Goal: Contribute content: Contribute content

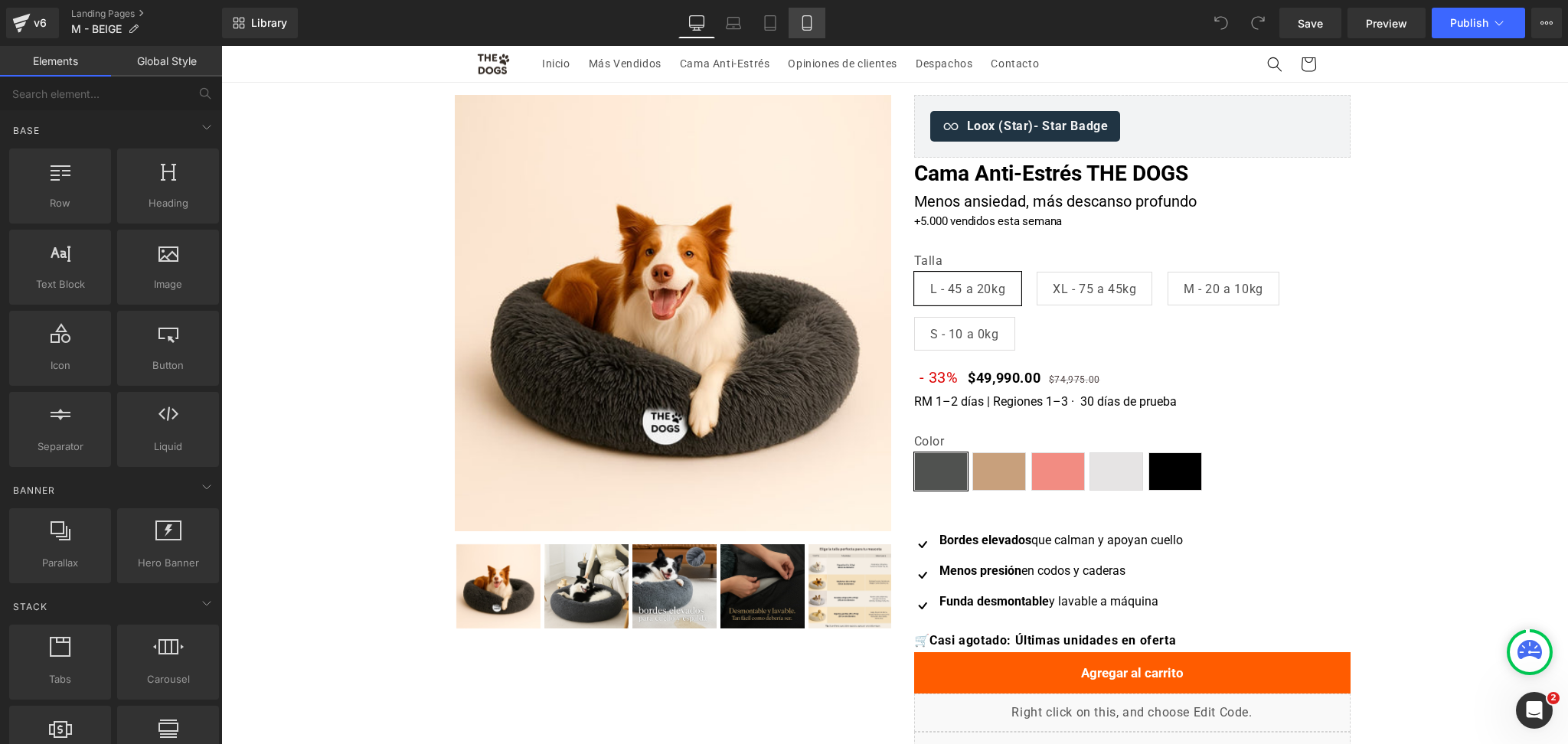
click at [812, 22] on icon at bounding box center [806, 22] width 15 height 15
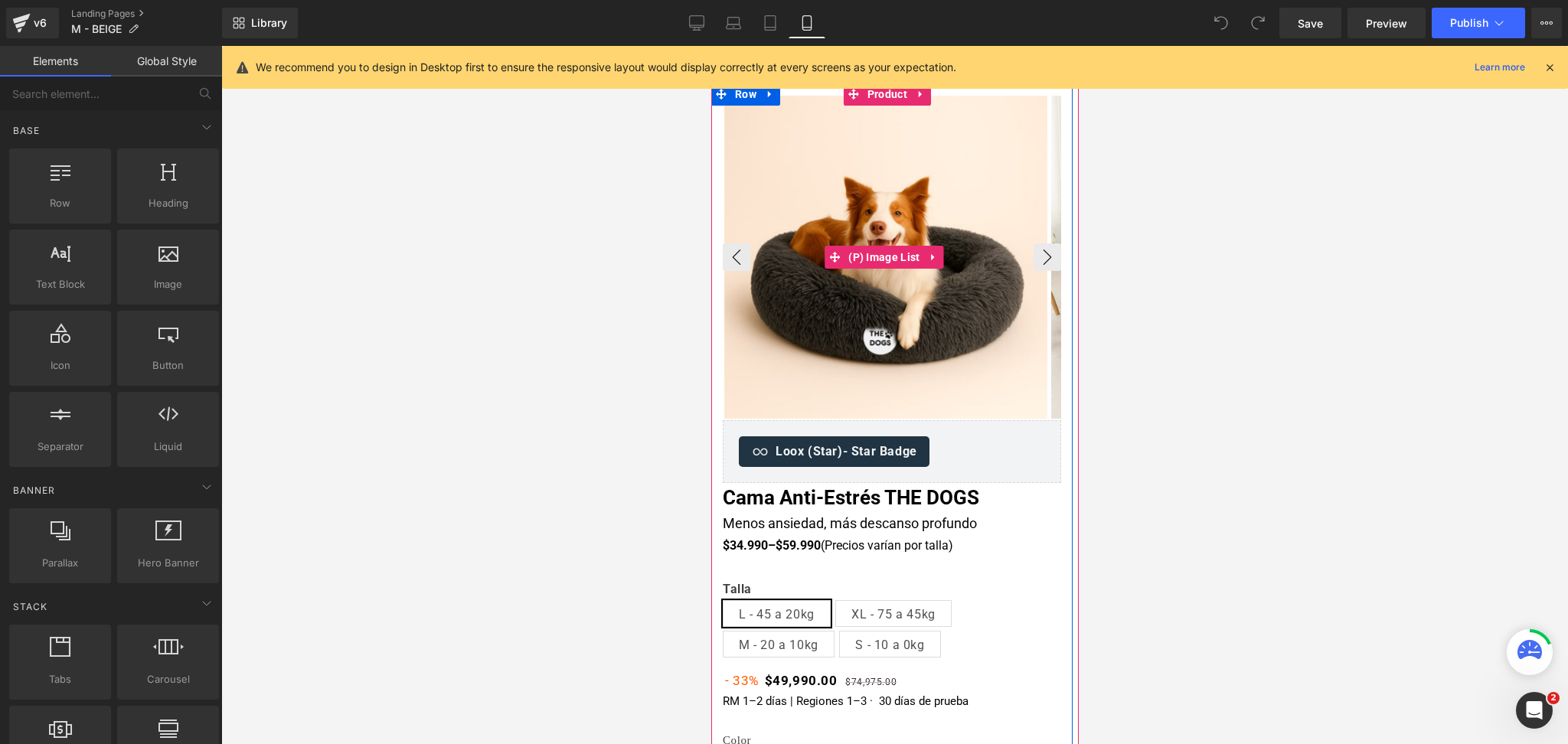
click at [893, 201] on img at bounding box center [885, 257] width 323 height 323
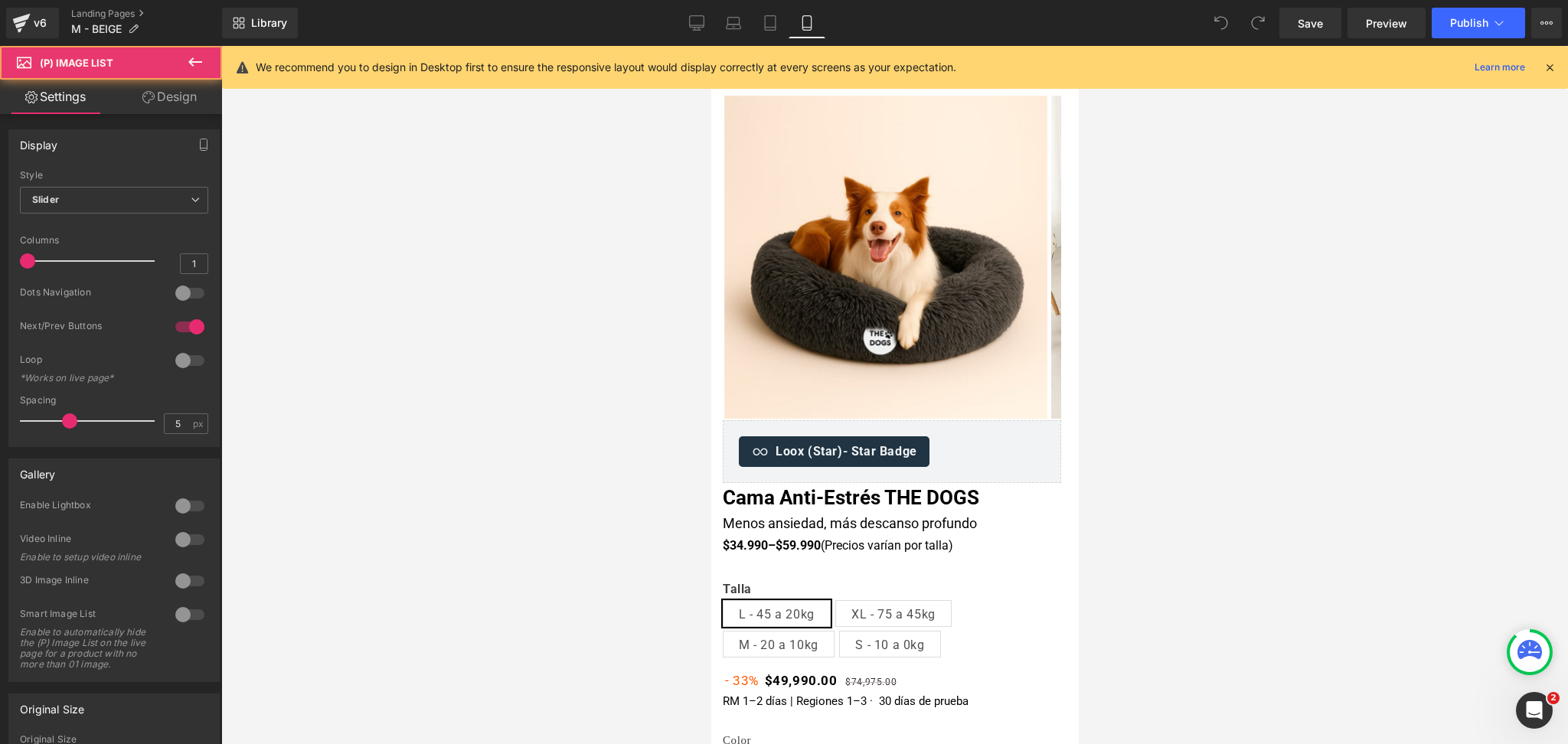
click at [871, 82] on div "We recommend you to design in Desktop first to ensure the responsive layout wou…" at bounding box center [895, 67] width 1346 height 43
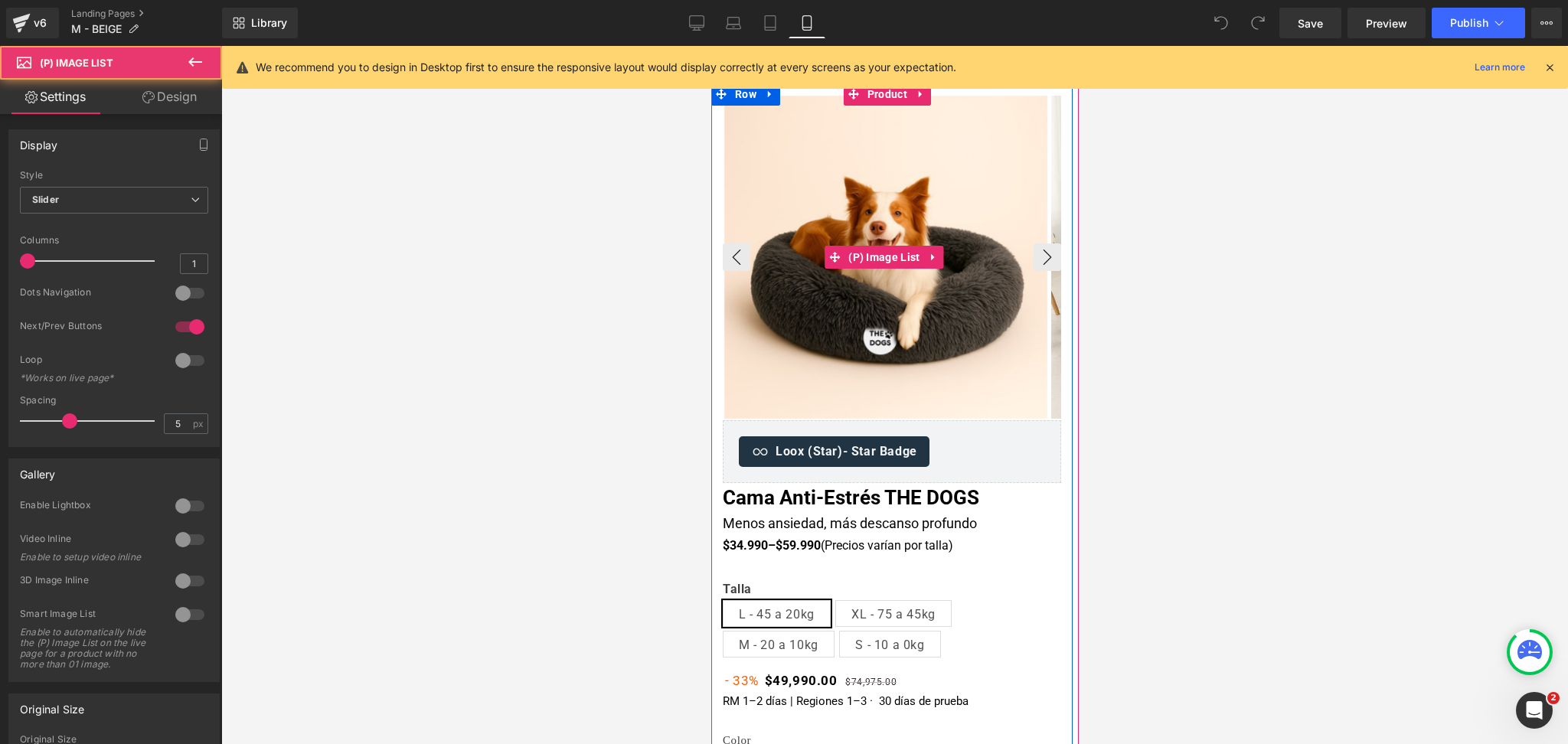
click at [883, 108] on img at bounding box center [885, 257] width 323 height 323
click at [885, 105] on span "Product" at bounding box center [886, 93] width 47 height 23
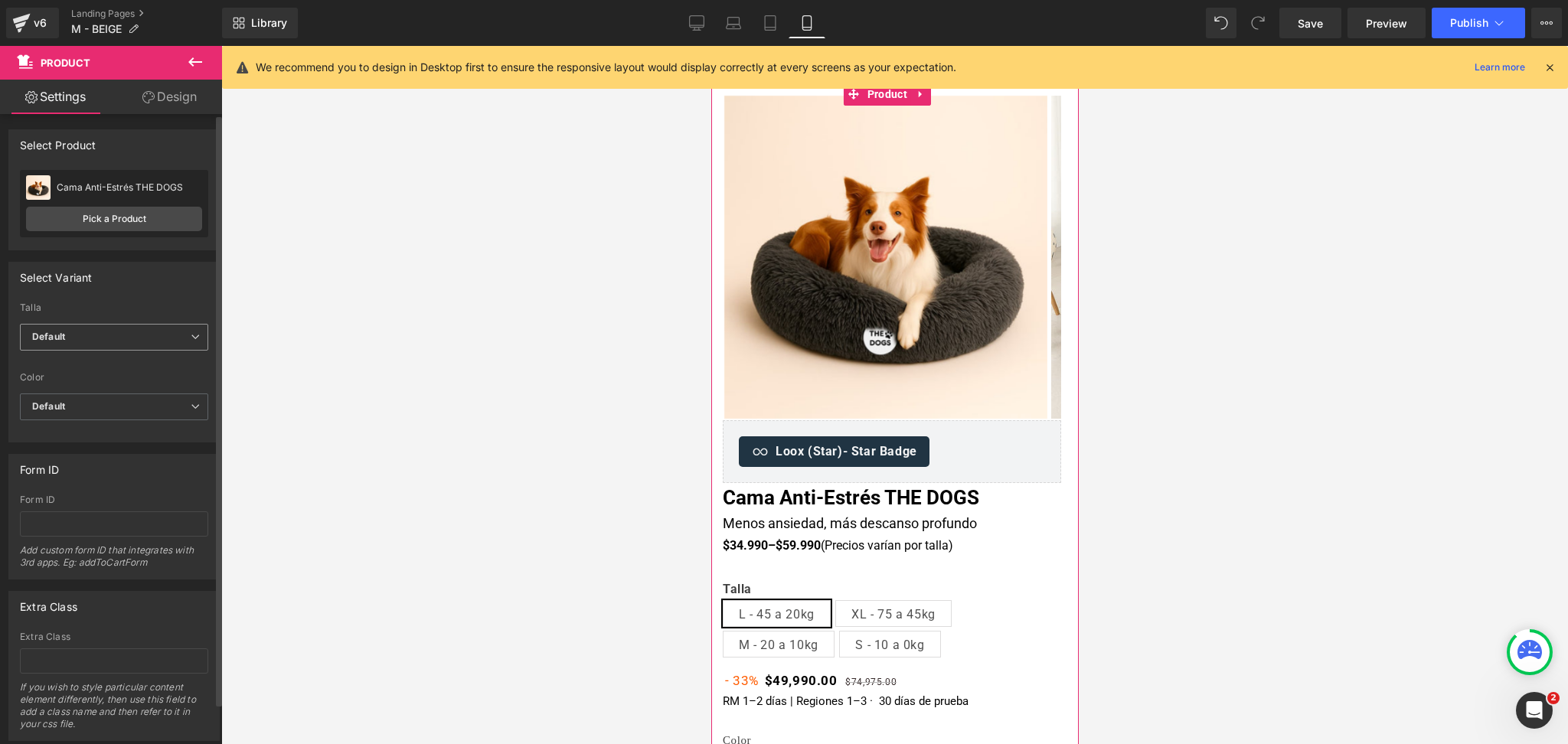
click at [137, 340] on span "Default" at bounding box center [114, 337] width 189 height 27
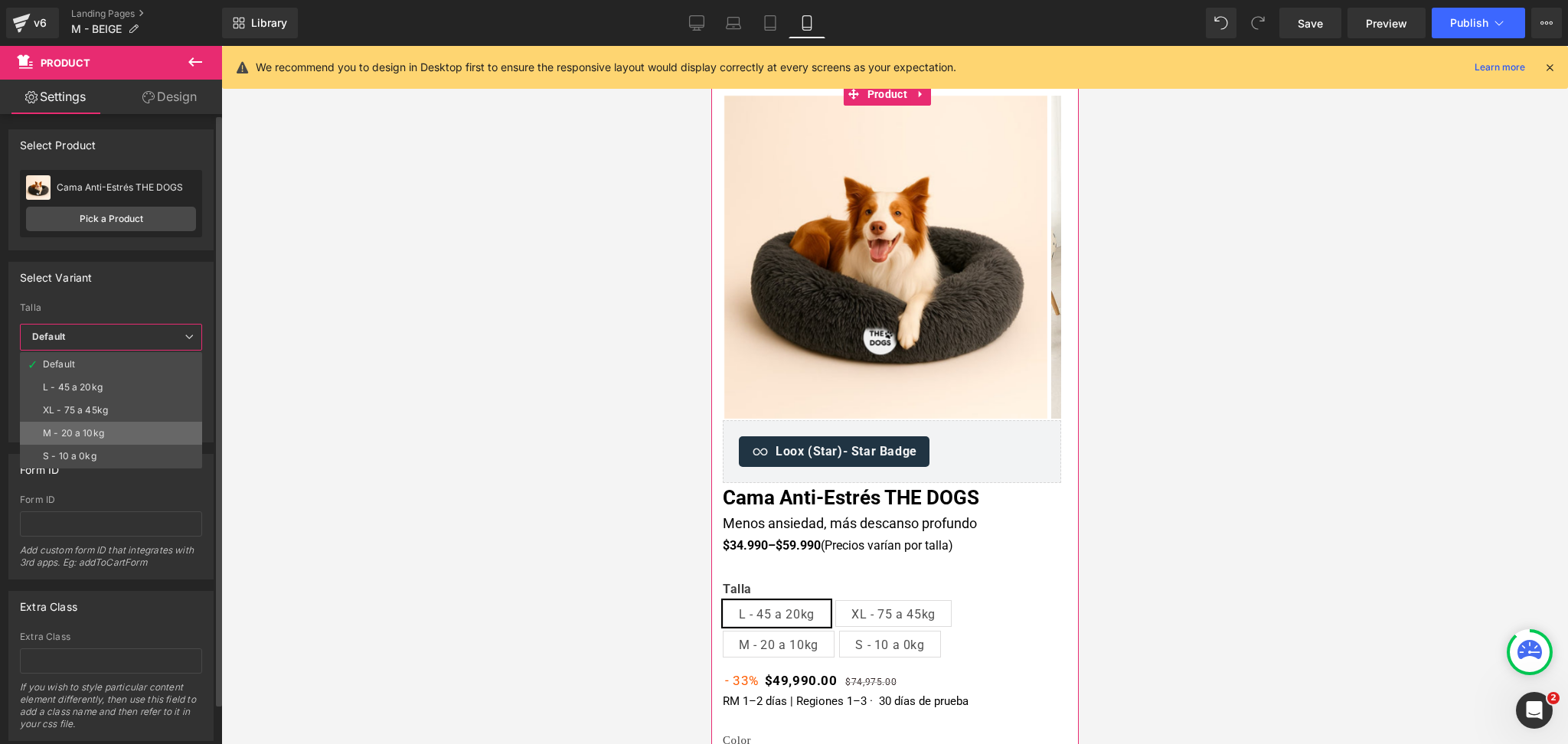
click at [141, 428] on li "M - 20 a 10kg" at bounding box center [111, 433] width 182 height 23
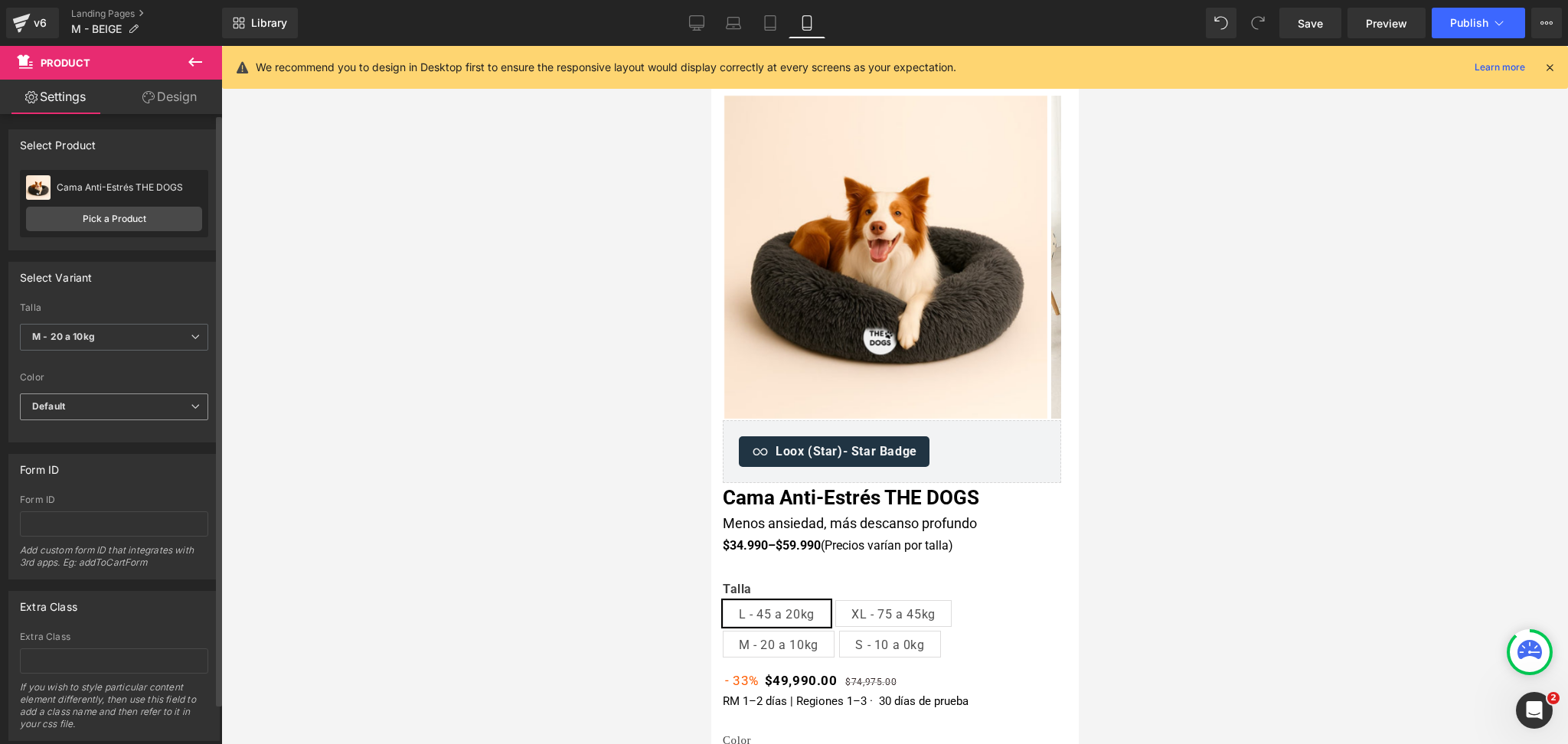
click at [153, 411] on span "Default" at bounding box center [114, 407] width 189 height 27
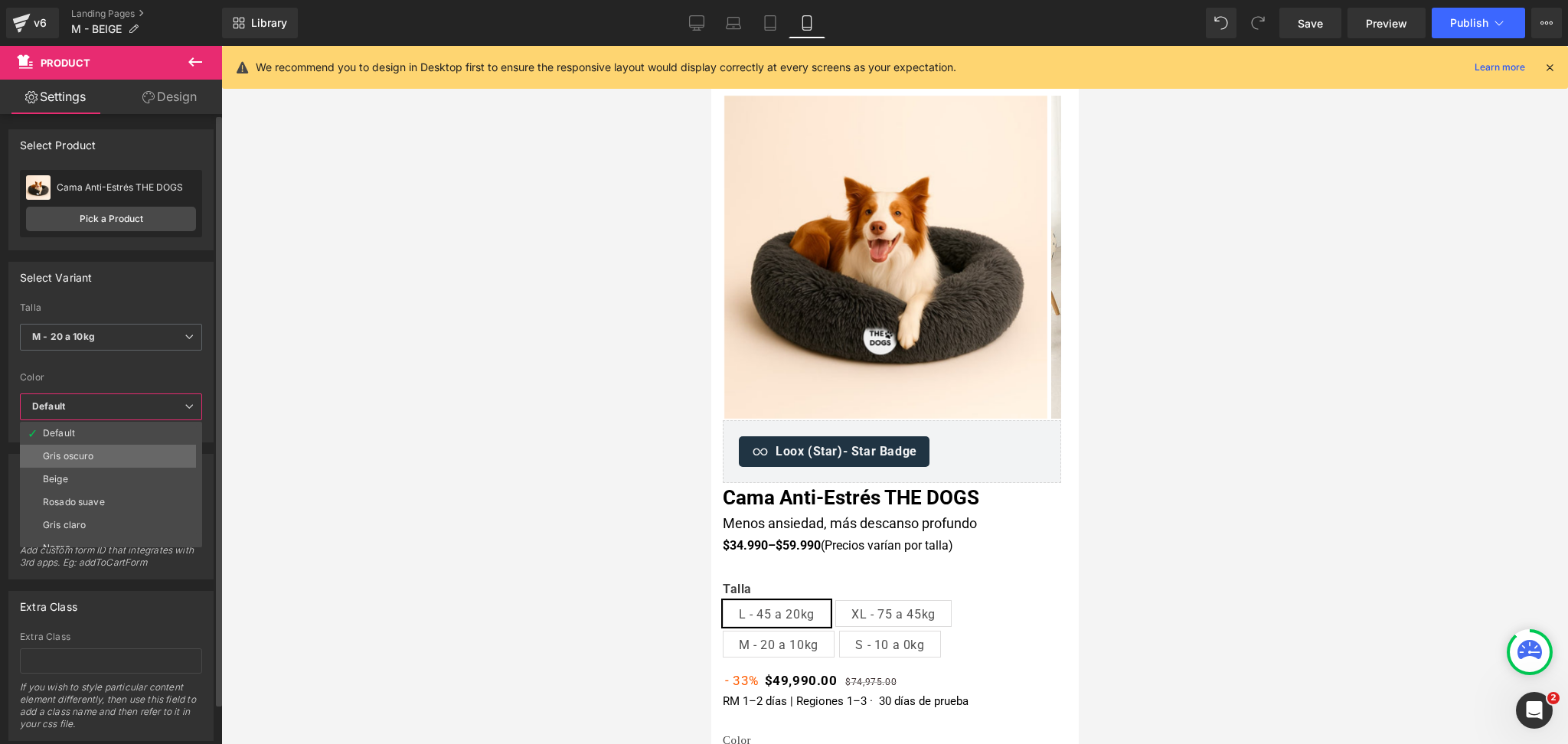
scroll to position [12, 0]
click at [150, 464] on li "Beige" at bounding box center [114, 467] width 189 height 23
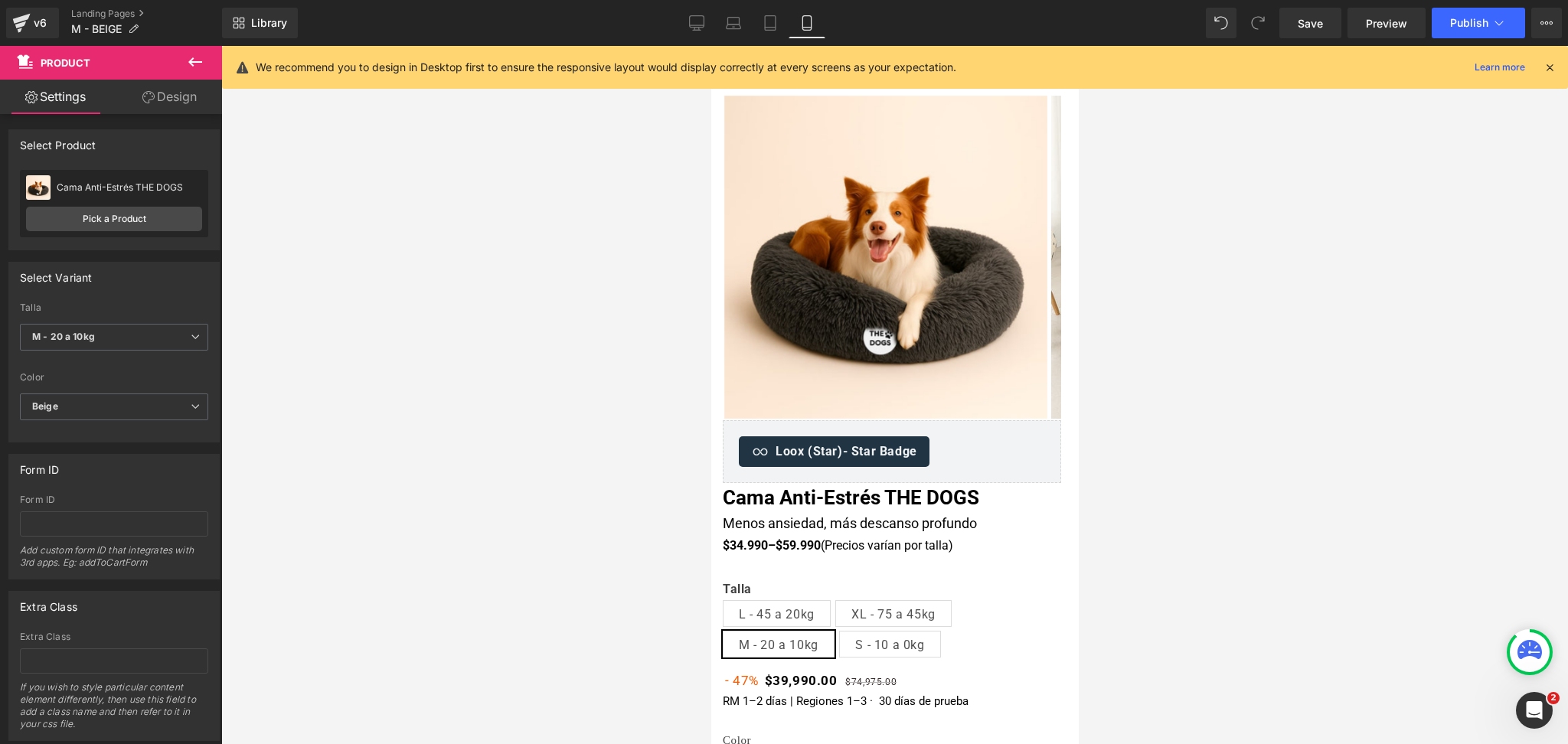
click at [1544, 65] on icon at bounding box center [1549, 67] width 14 height 14
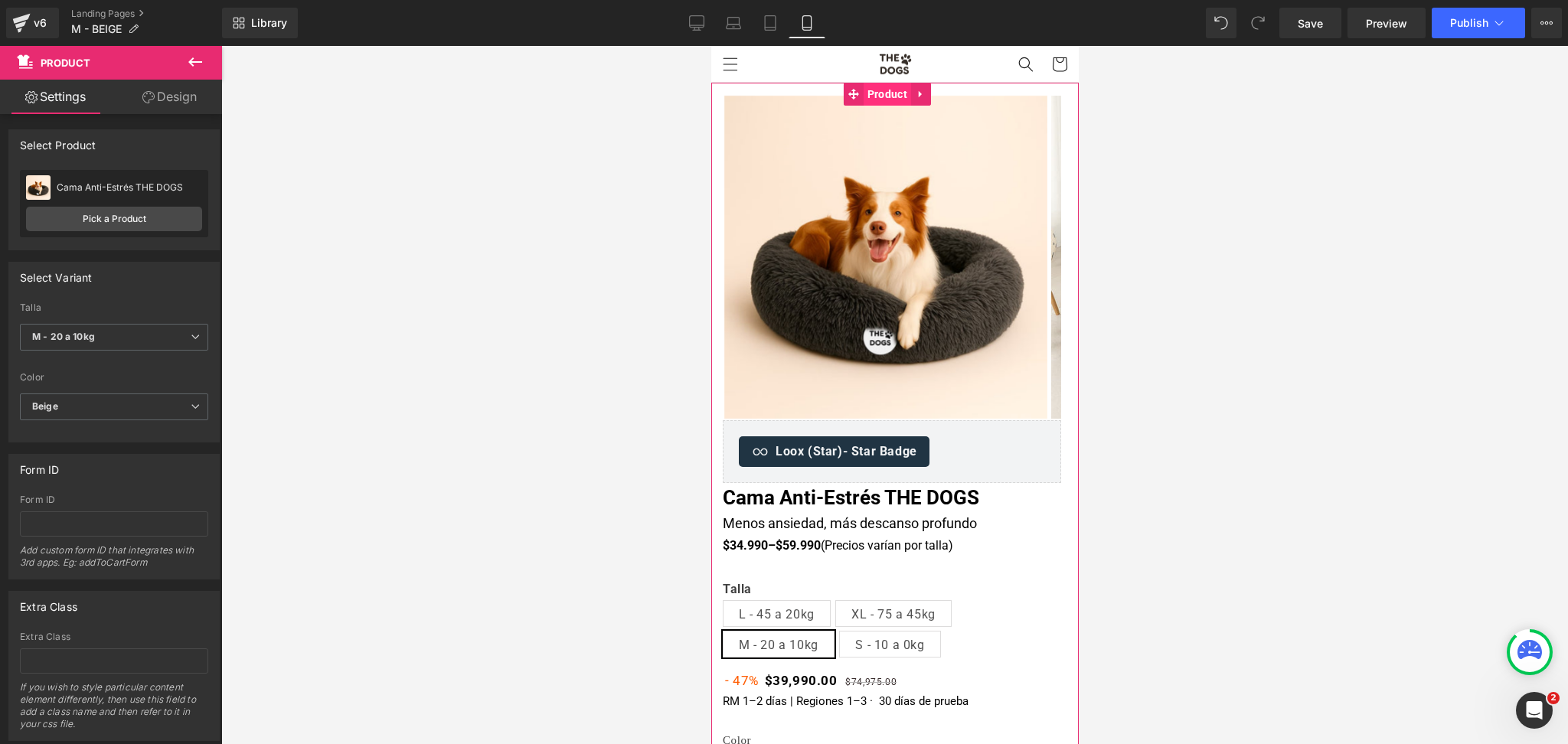
click at [863, 100] on span "Product" at bounding box center [886, 93] width 47 height 23
click at [891, 145] on img at bounding box center [885, 257] width 323 height 323
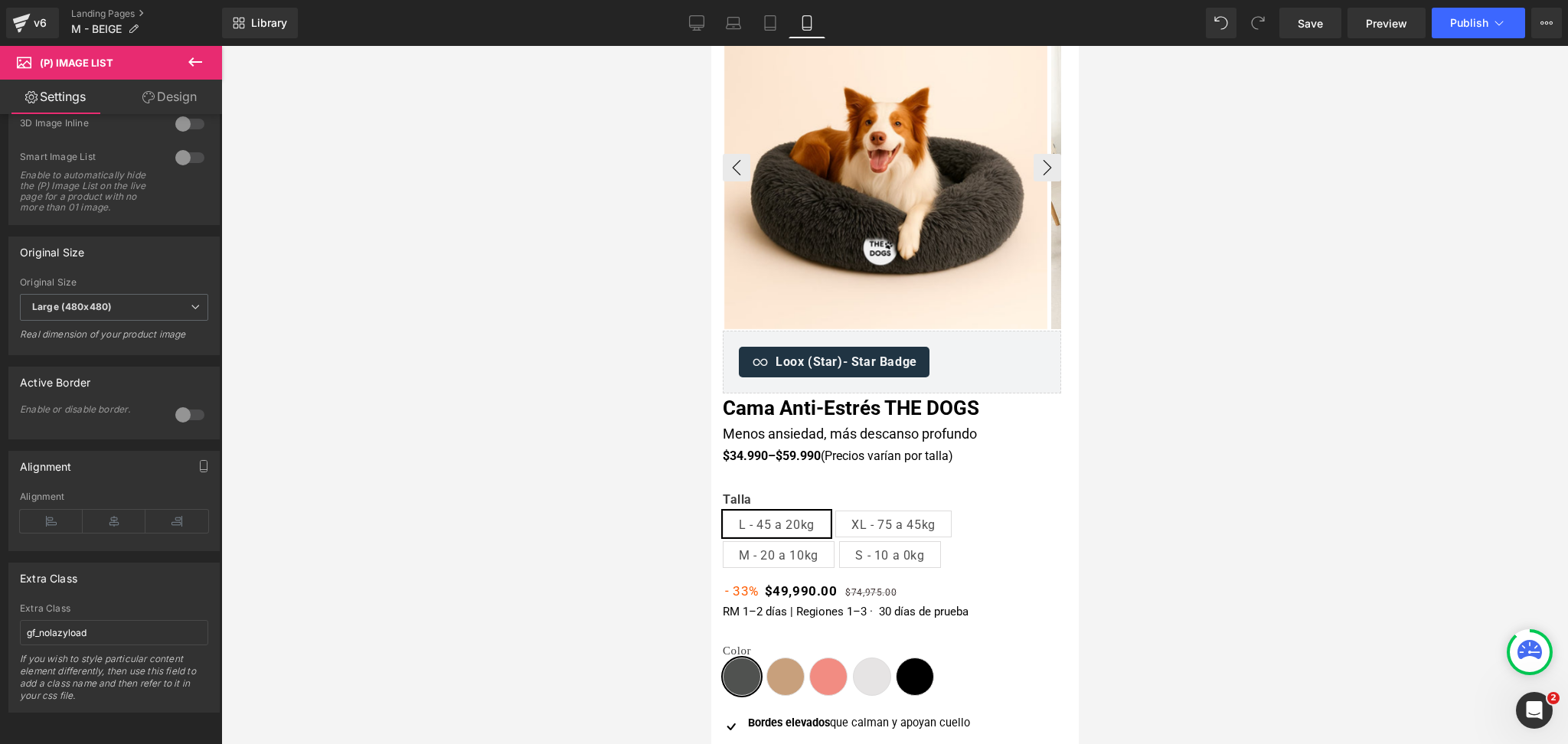
scroll to position [0, 0]
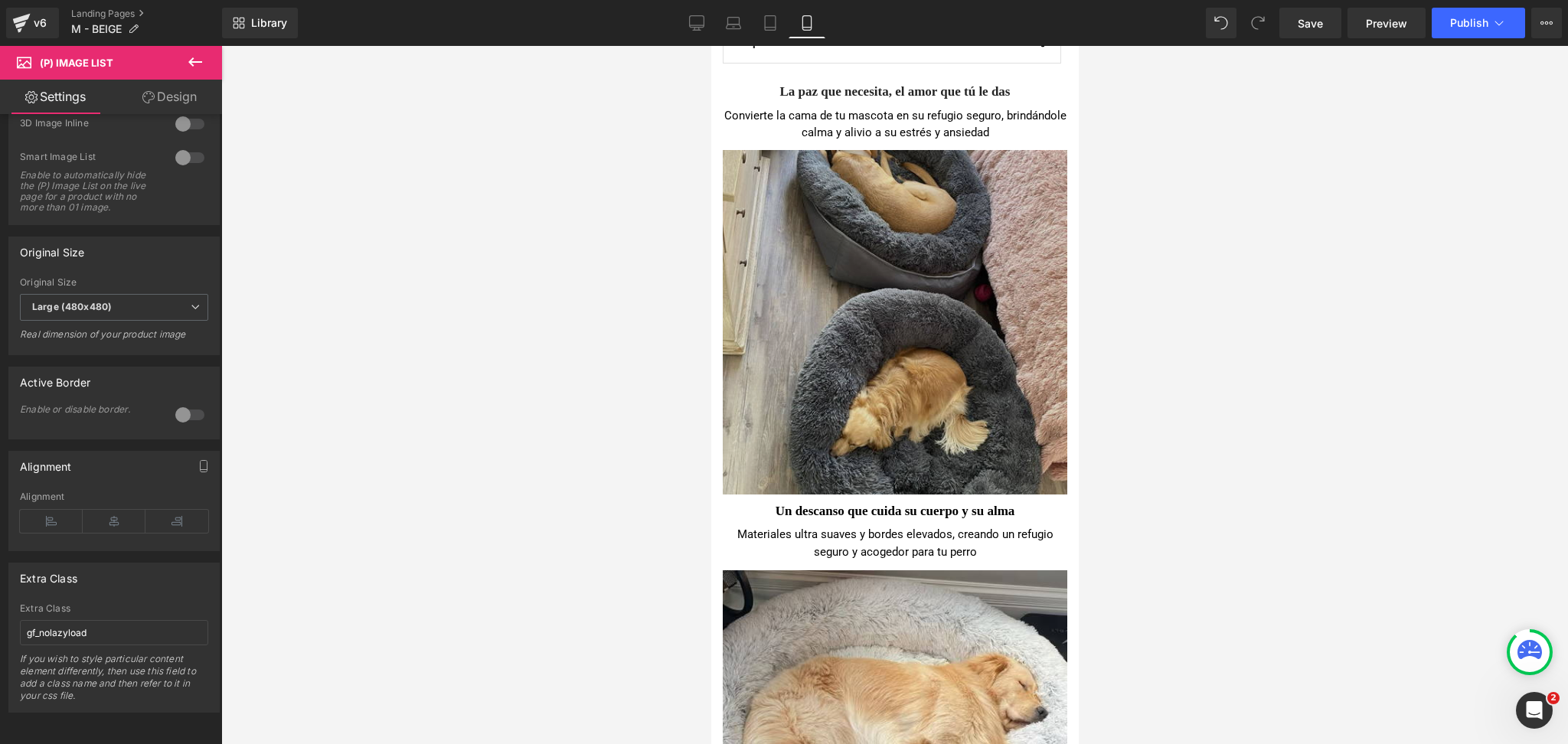
click at [975, 330] on img at bounding box center [893, 323] width 344 height 345
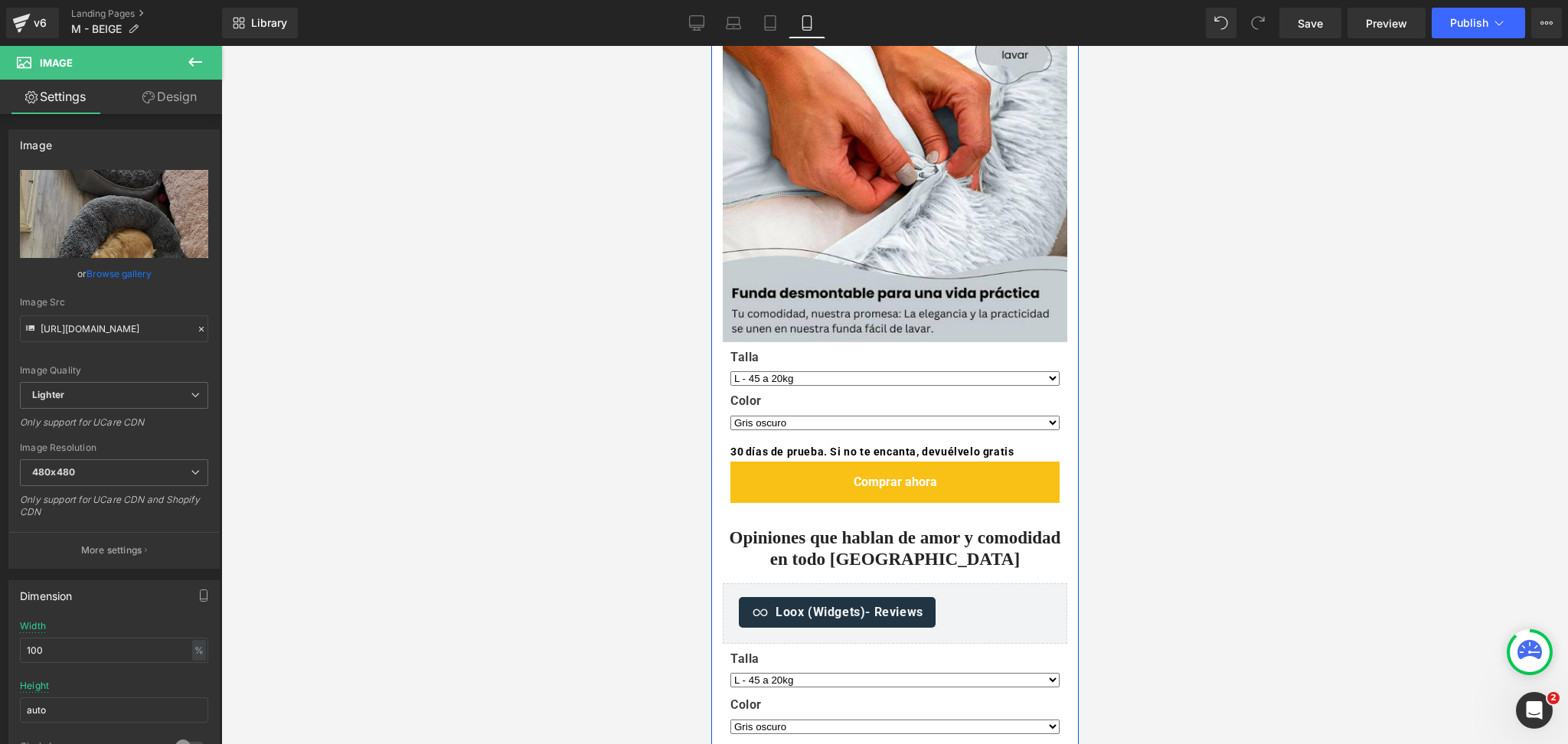
scroll to position [2347, 0]
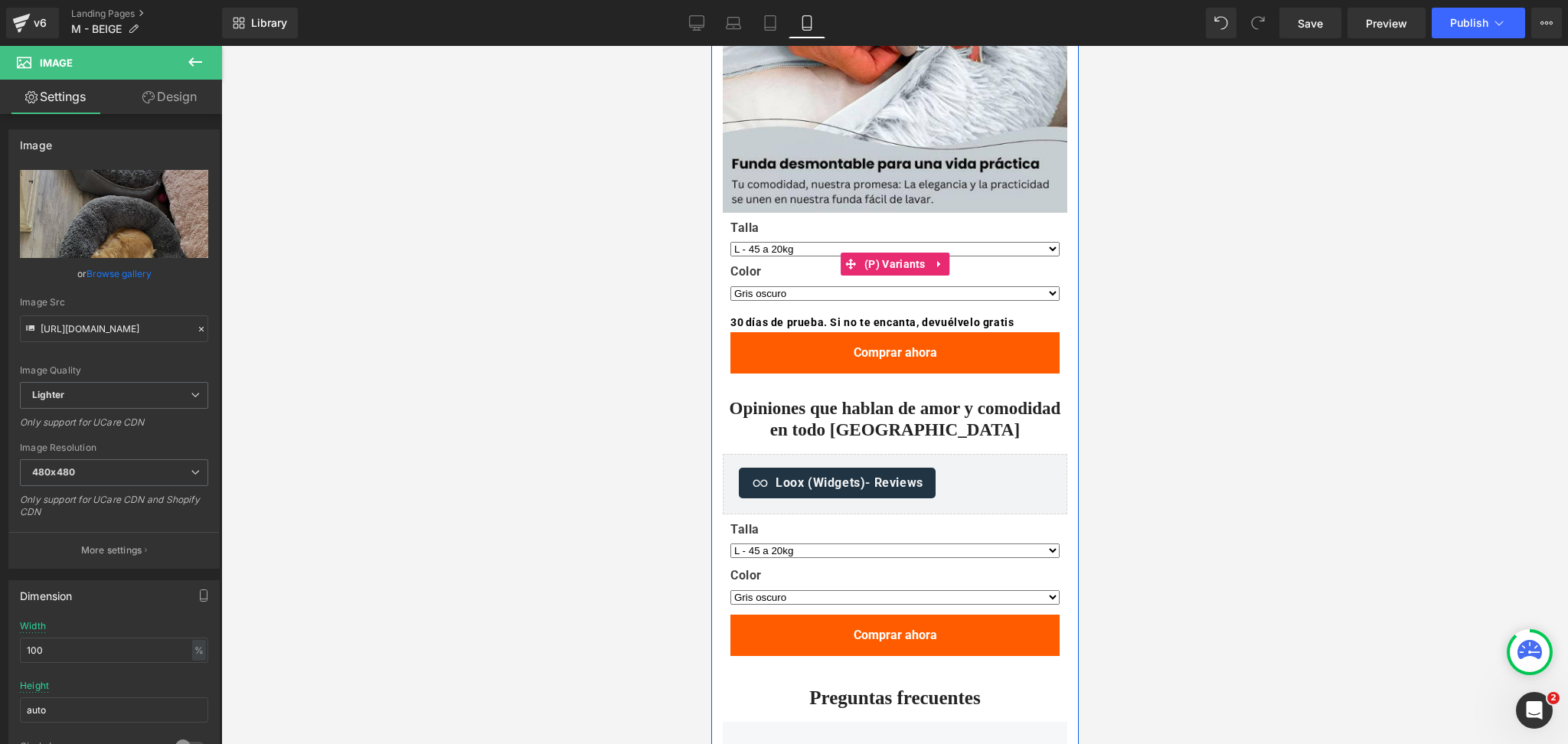
click at [890, 235] on label "Talla" at bounding box center [894, 229] width 329 height 18
click at [889, 237] on label "Talla" at bounding box center [894, 229] width 329 height 18
click at [889, 231] on label "Talla" at bounding box center [894, 229] width 329 height 18
click at [889, 224] on label "Talla" at bounding box center [894, 229] width 329 height 18
click at [882, 262] on span "(P) Variants" at bounding box center [894, 265] width 69 height 23
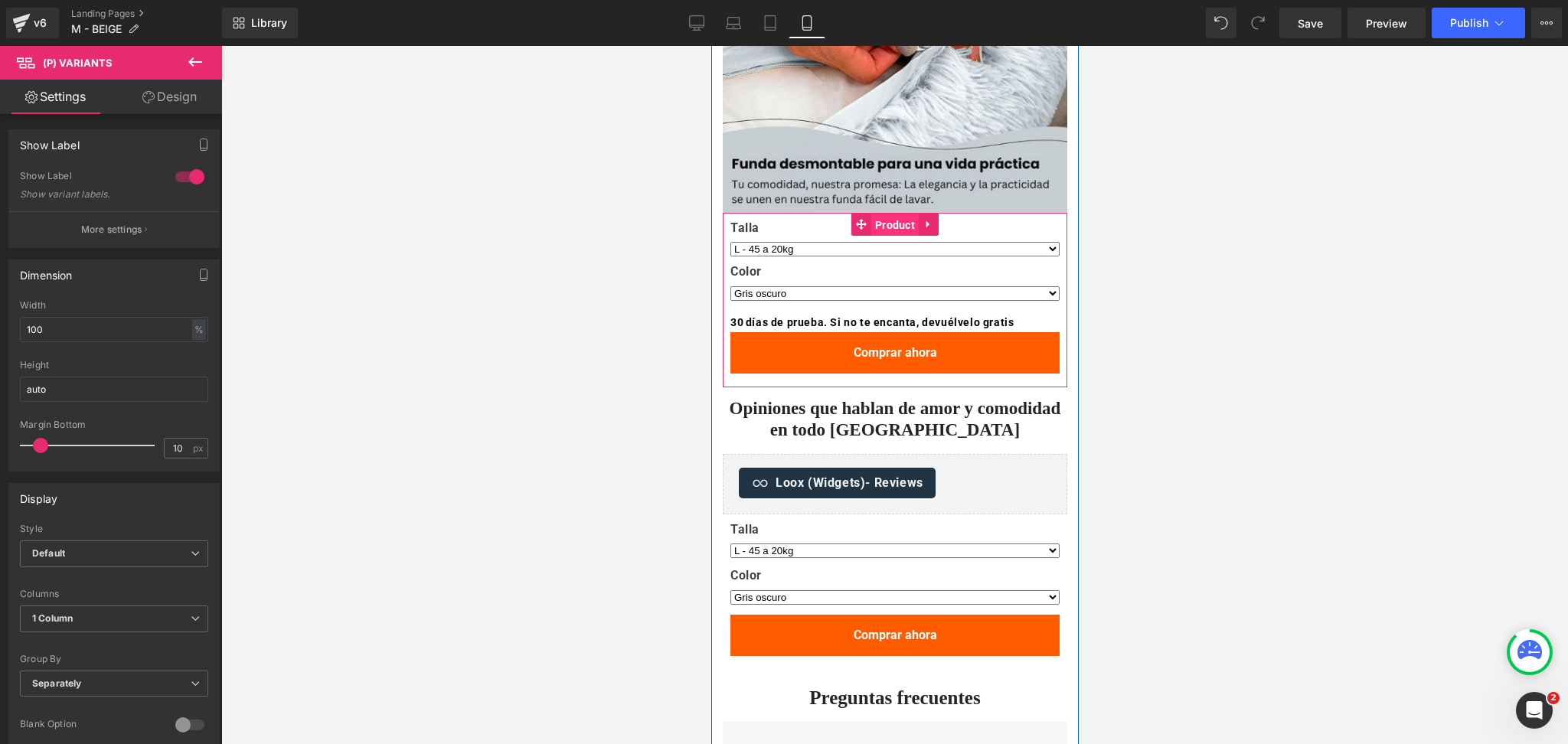
click at [892, 218] on span "Product" at bounding box center [893, 225] width 47 height 23
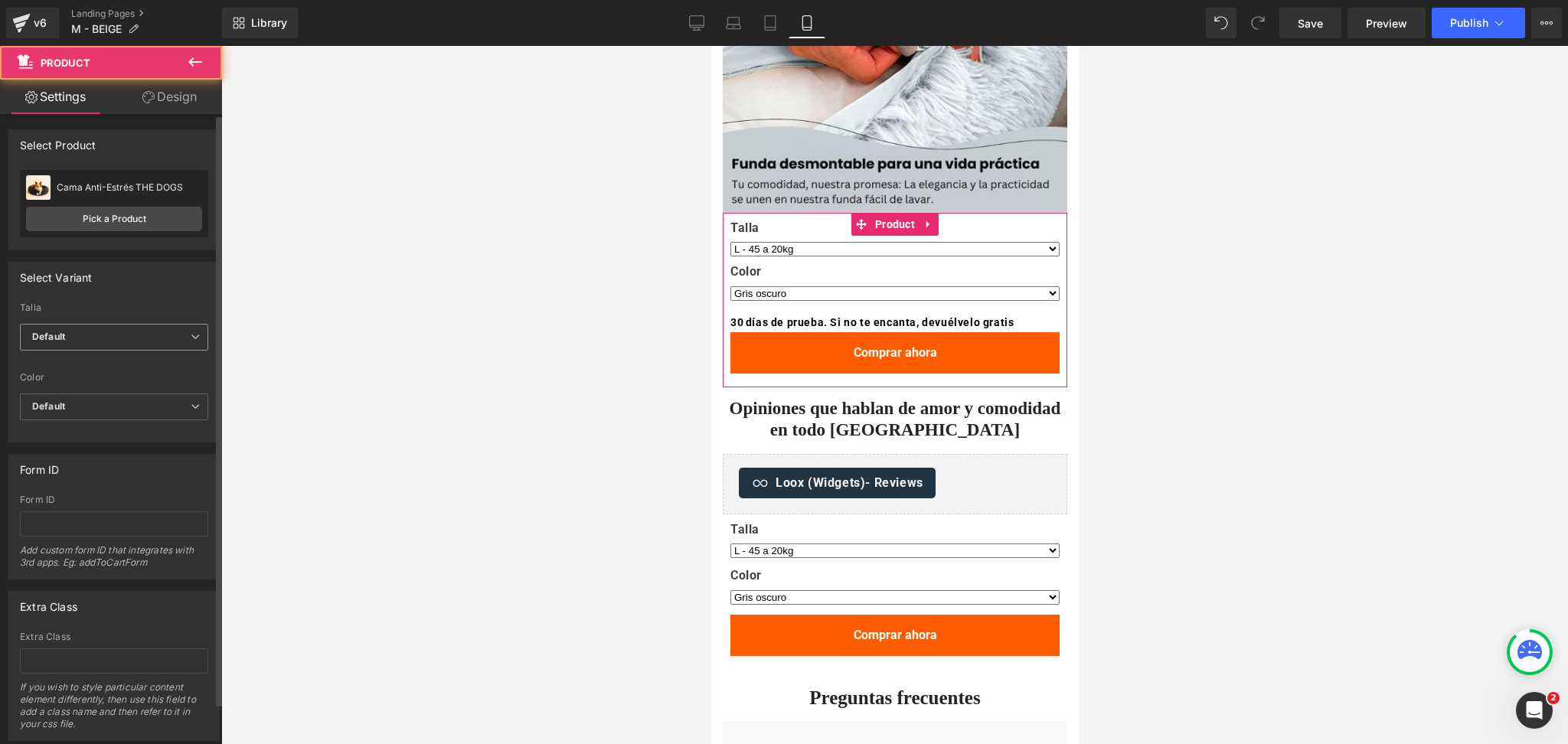
click at [145, 329] on span "Default" at bounding box center [114, 337] width 189 height 27
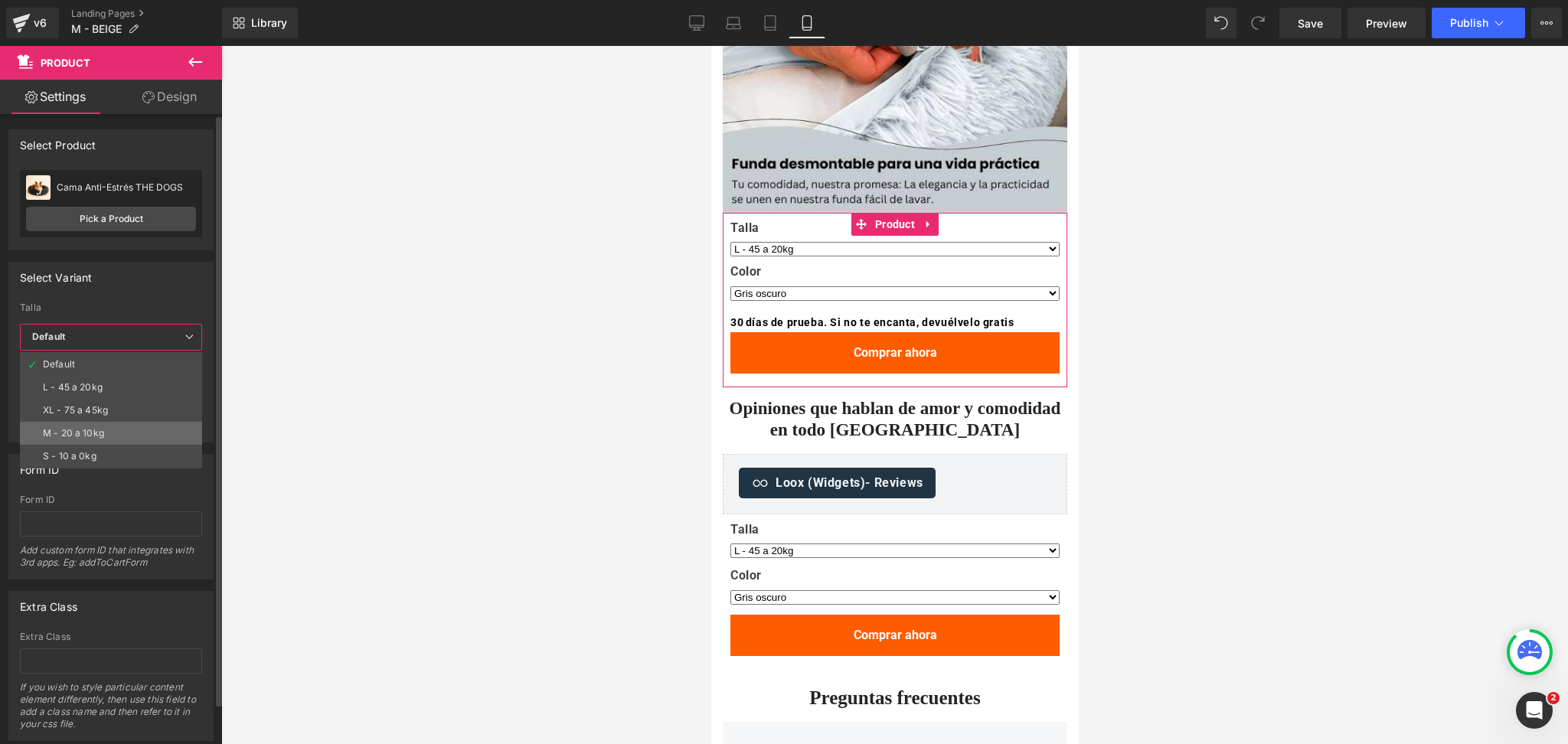
click at [119, 423] on li "M - 20 a 10kg" at bounding box center [111, 433] width 182 height 23
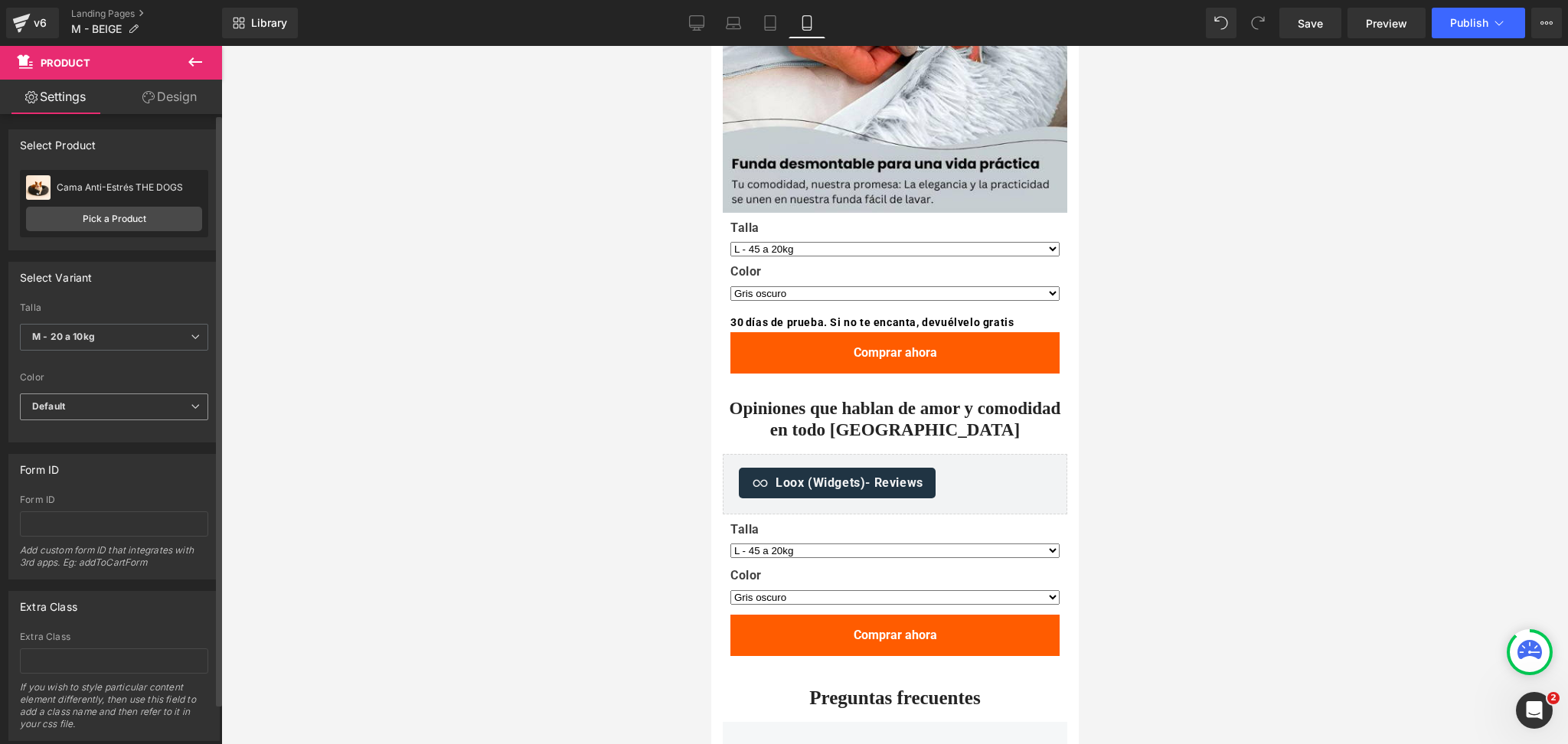
click at [104, 415] on span "Default" at bounding box center [114, 407] width 189 height 27
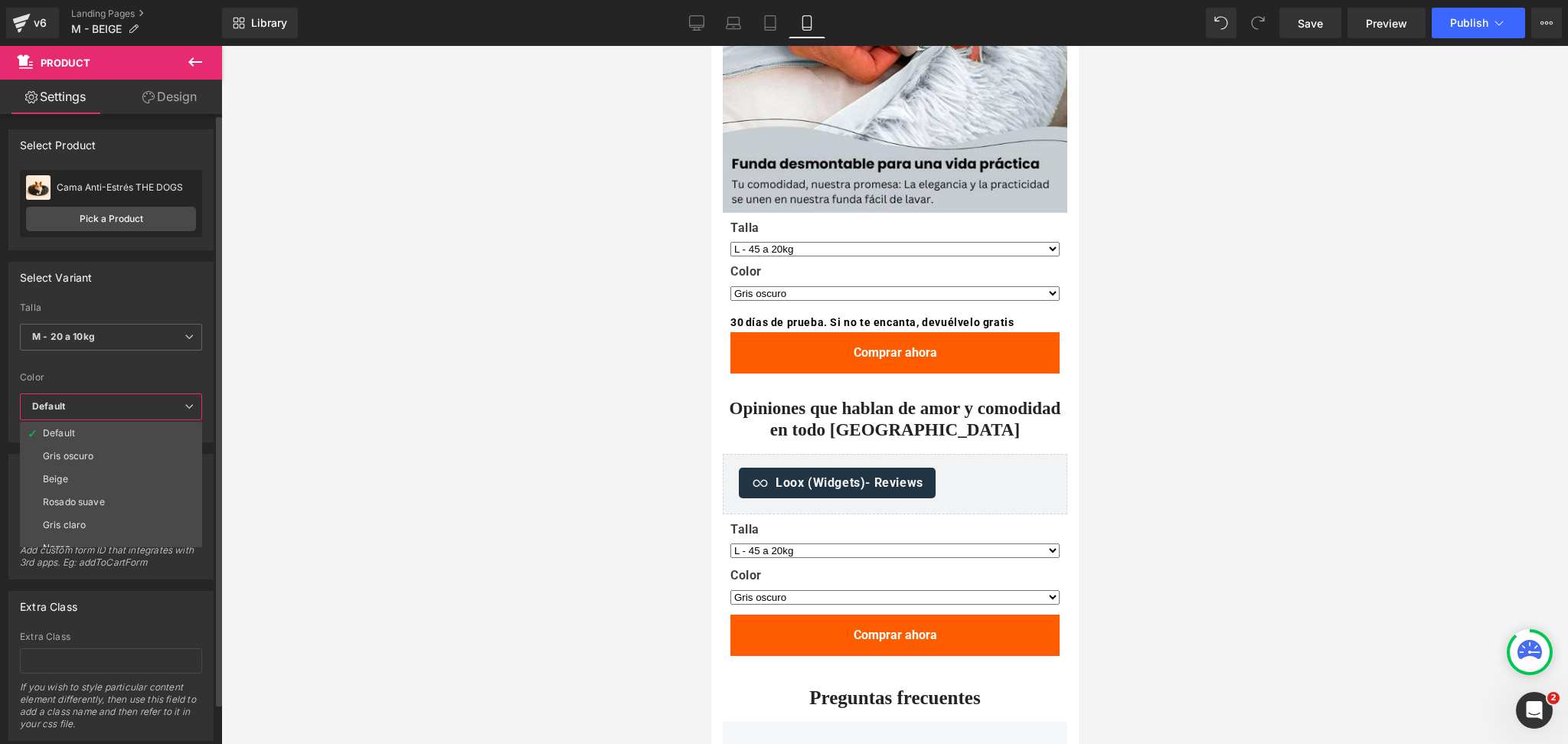
click at [105, 469] on li "Beige" at bounding box center [114, 479] width 189 height 23
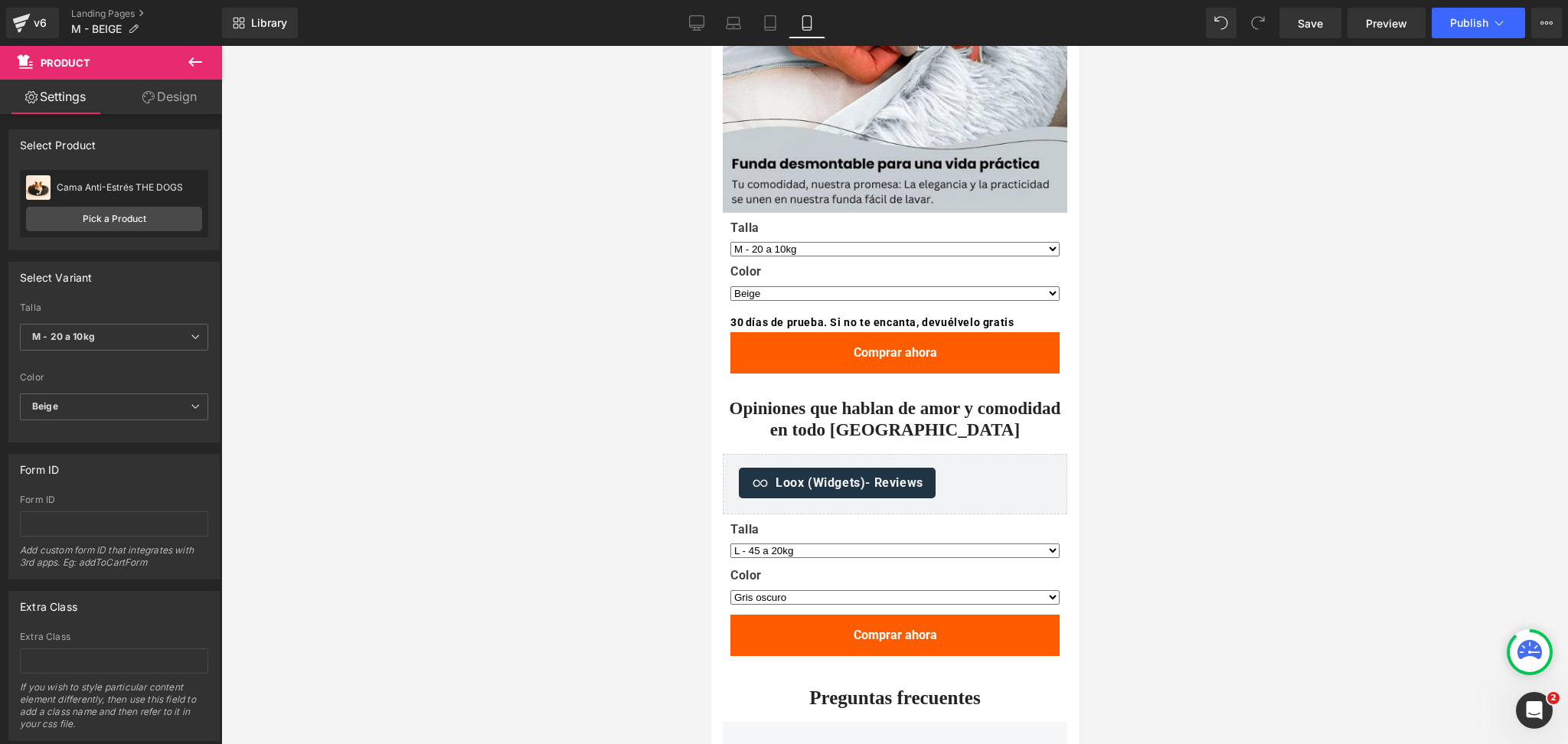
select select "M - 20 a 10kg"
select select "Beige"
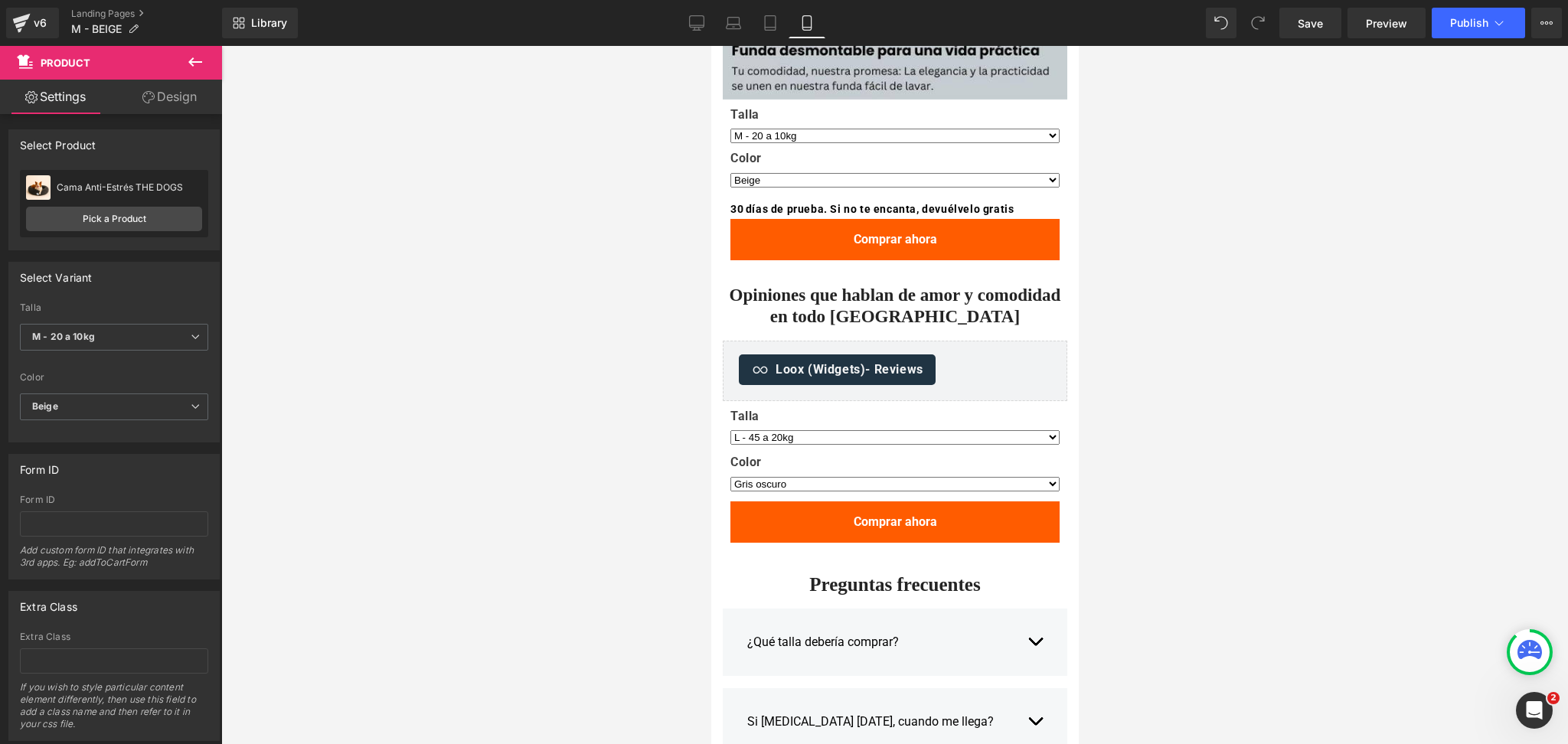
scroll to position [2653, 0]
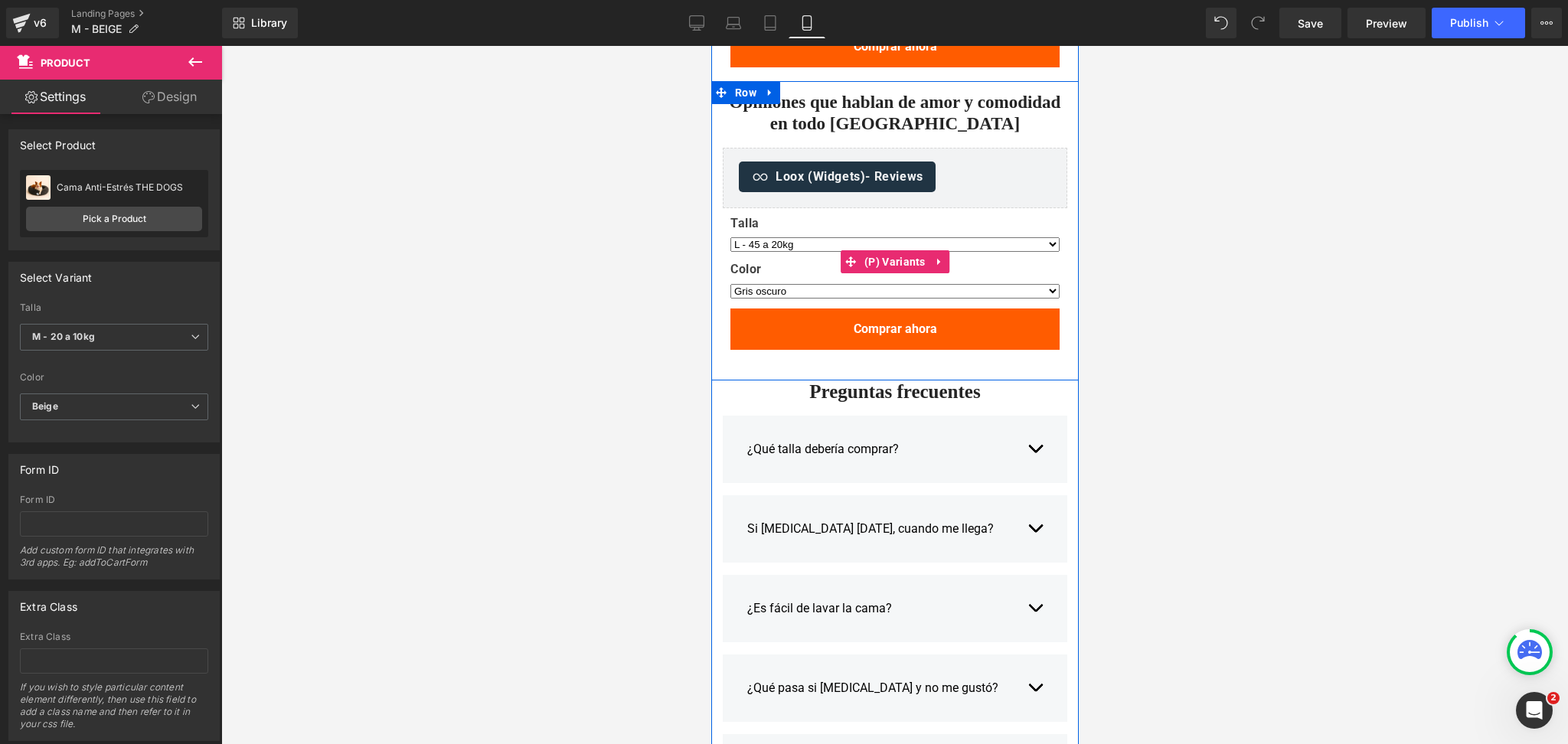
click at [907, 244] on select "L - 45 a 20kg XL - 75 a 45kg M - 20 a 10kg S - 10 a 0kg" at bounding box center [894, 245] width 329 height 14
click at [878, 209] on link "Product" at bounding box center [884, 220] width 67 height 23
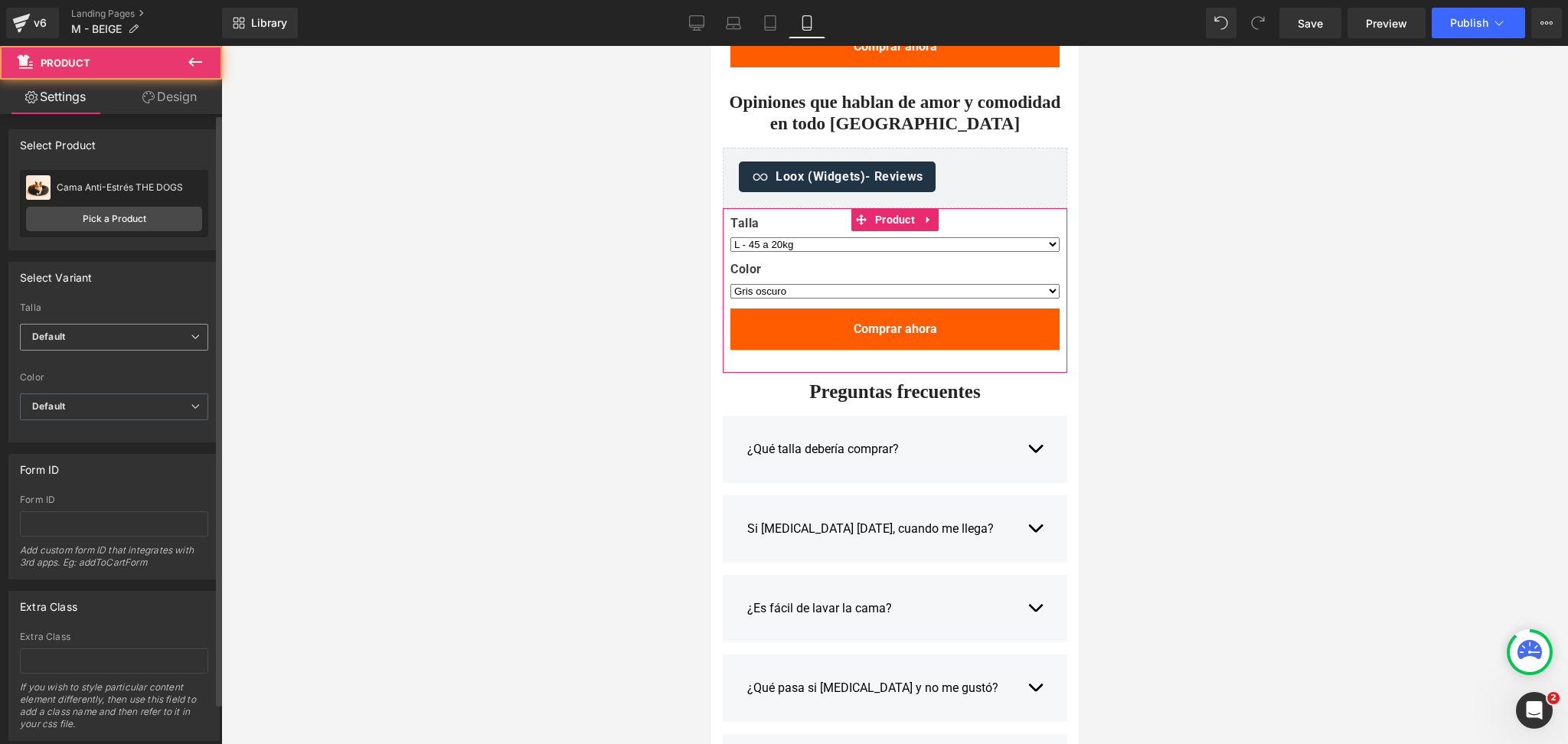
click at [131, 346] on span "Default" at bounding box center [114, 337] width 189 height 27
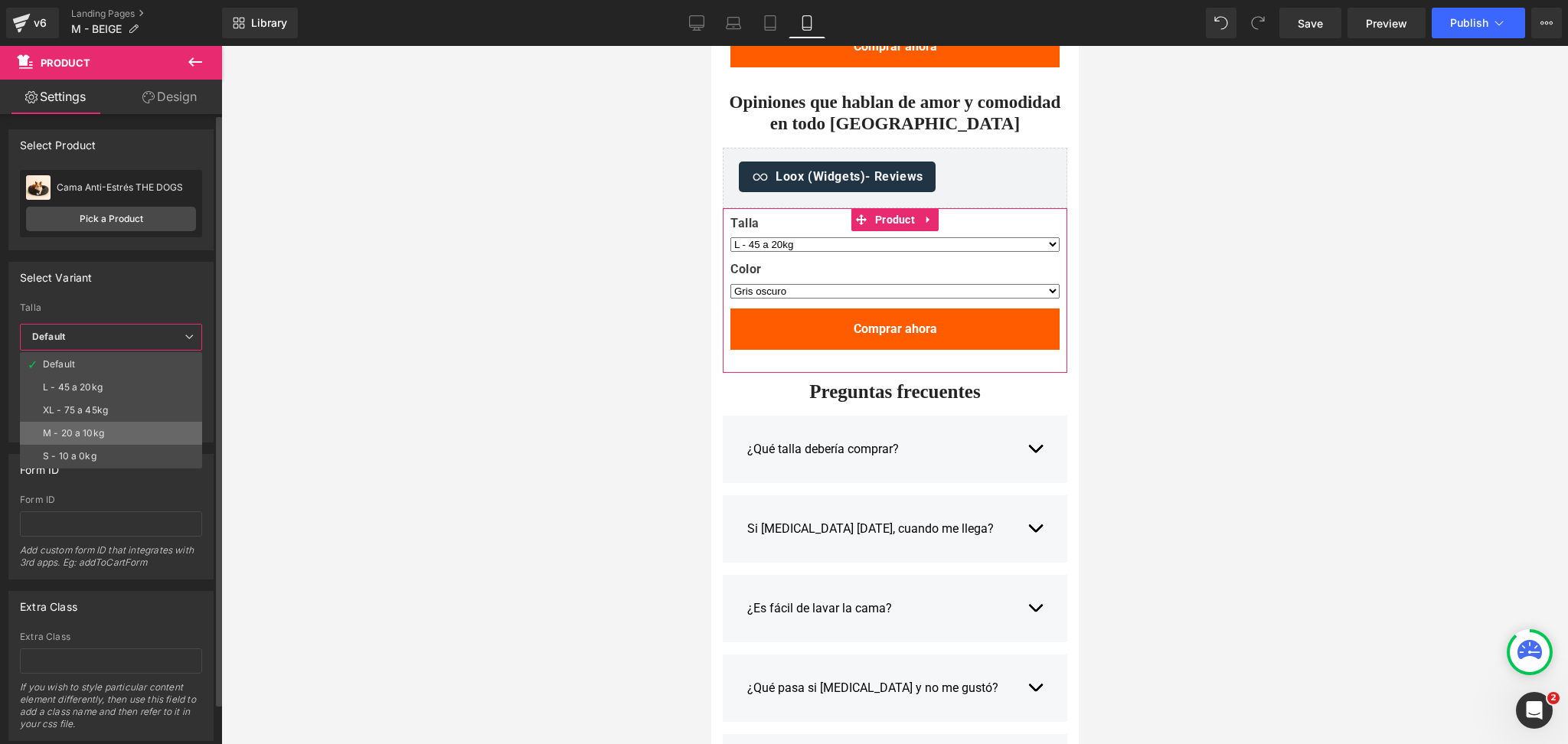
click at [125, 436] on li "M - 20 a 10kg" at bounding box center [111, 433] width 182 height 23
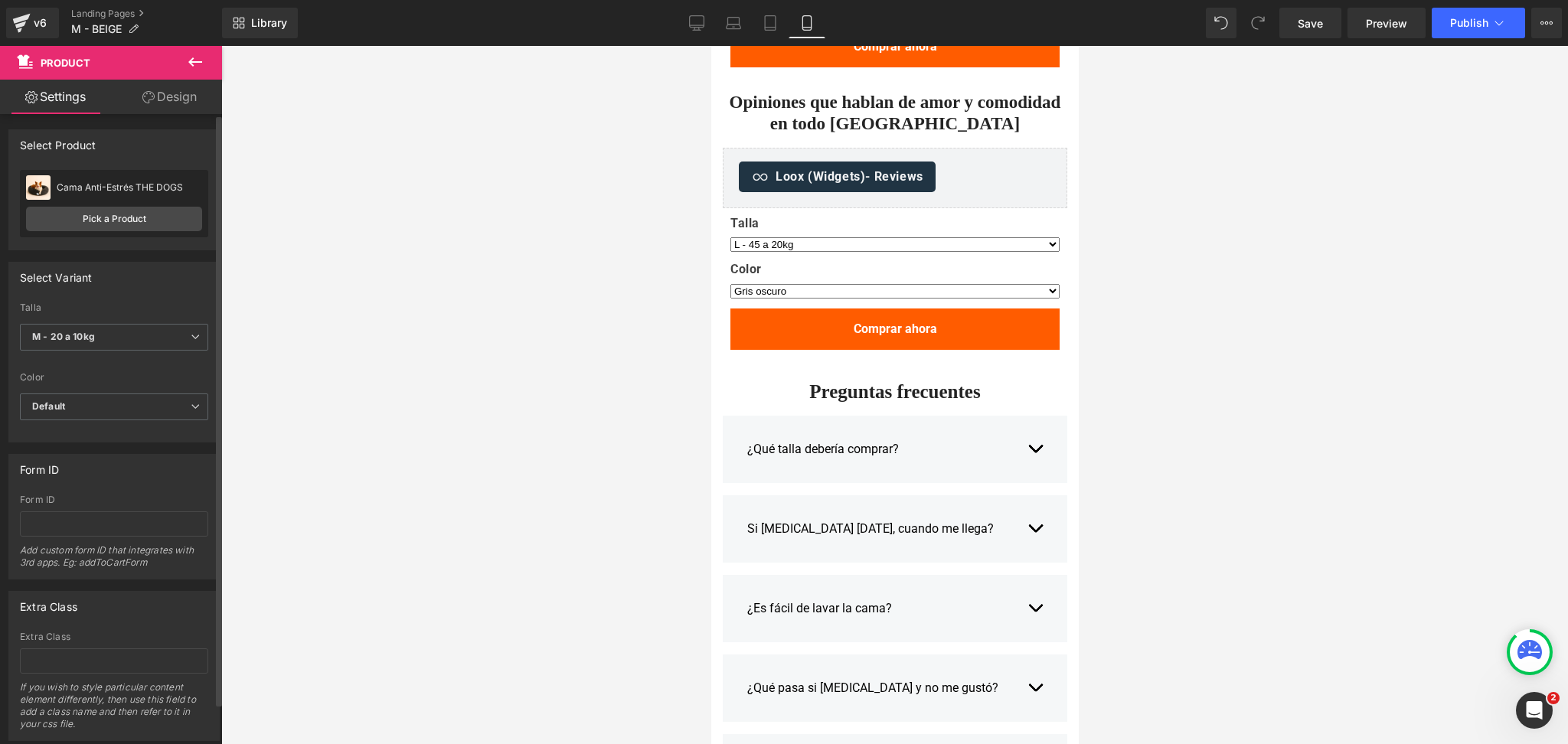
click at [97, 428] on div at bounding box center [114, 433] width 189 height 10
click at [99, 405] on span "Default" at bounding box center [114, 407] width 189 height 27
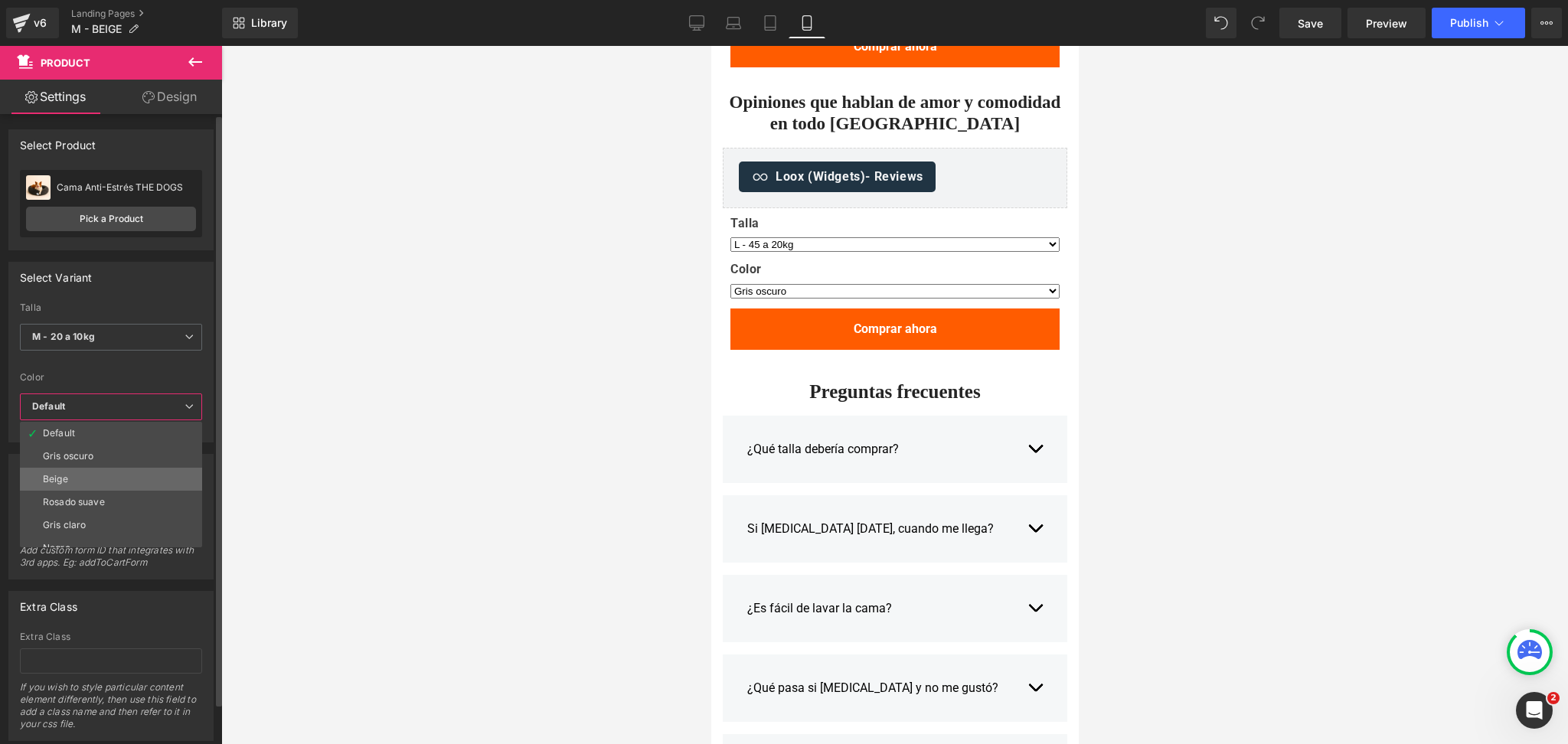
drag, startPoint x: 116, startPoint y: 480, endPoint x: 165, endPoint y: 336, distance: 152.1
click at [116, 480] on li "Beige" at bounding box center [114, 479] width 189 height 23
select select "M - 20 a 10kg"
select select "Beige"
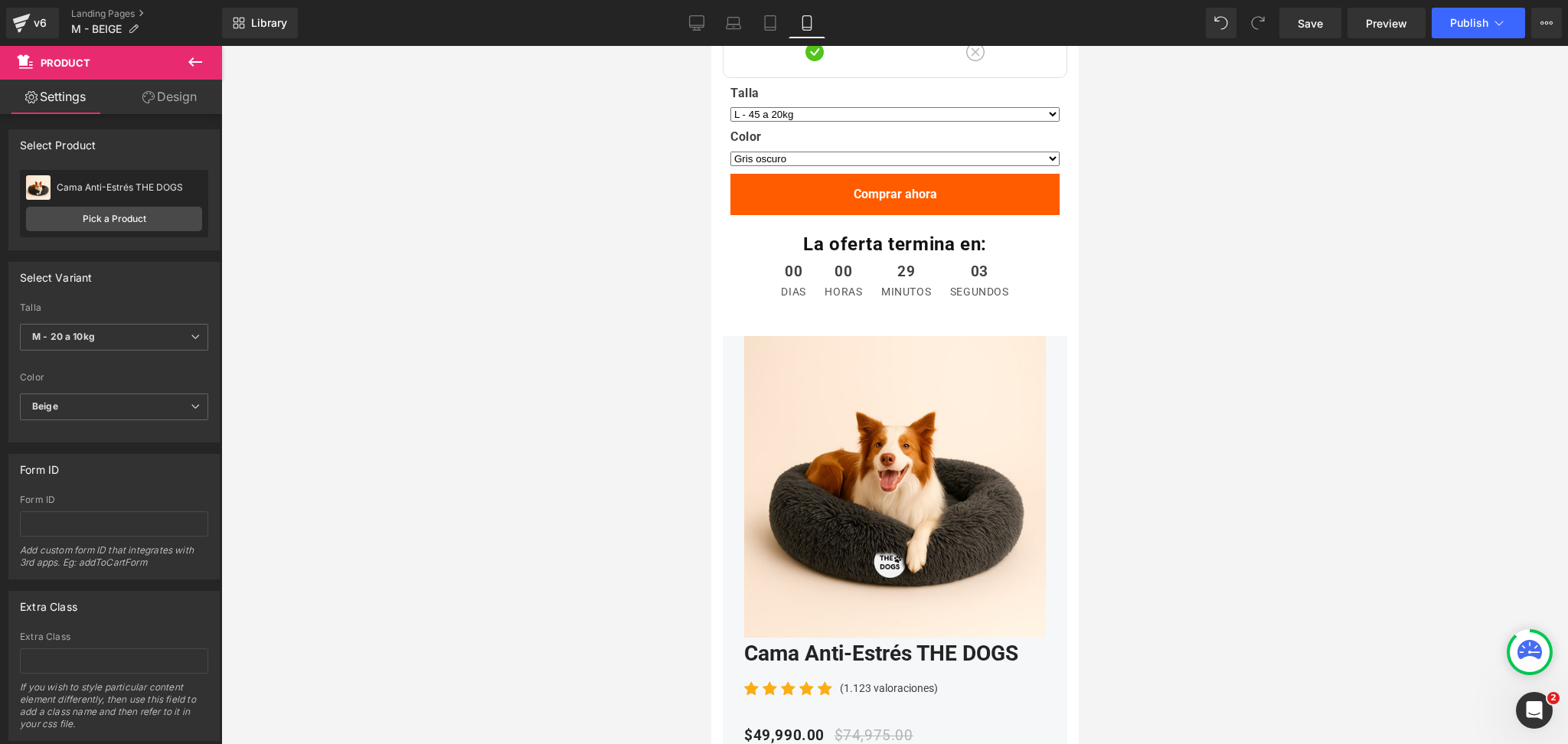
scroll to position [4490, 0]
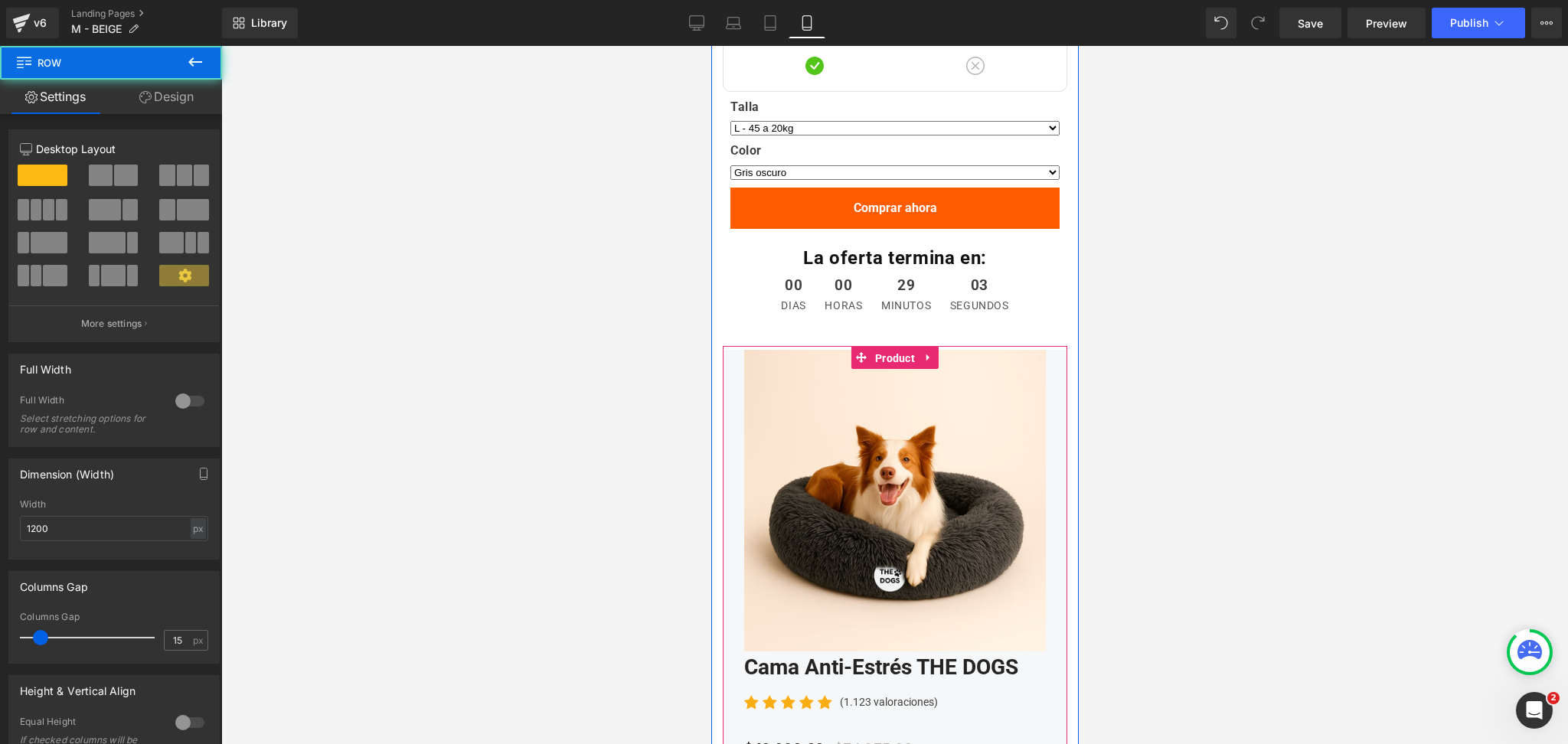
click at [880, 360] on span "Product" at bounding box center [893, 358] width 47 height 23
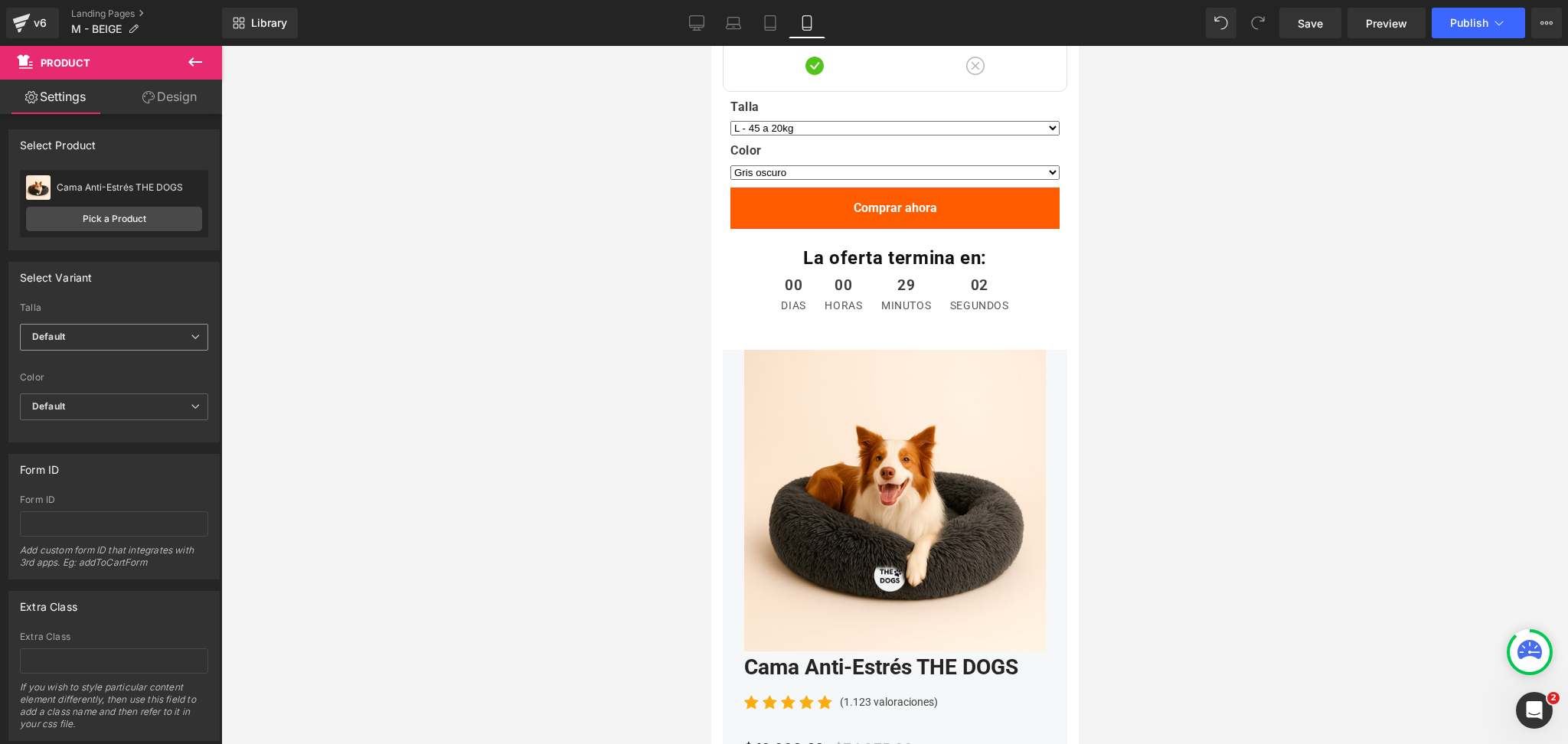
click at [170, 344] on span "Default" at bounding box center [114, 337] width 189 height 27
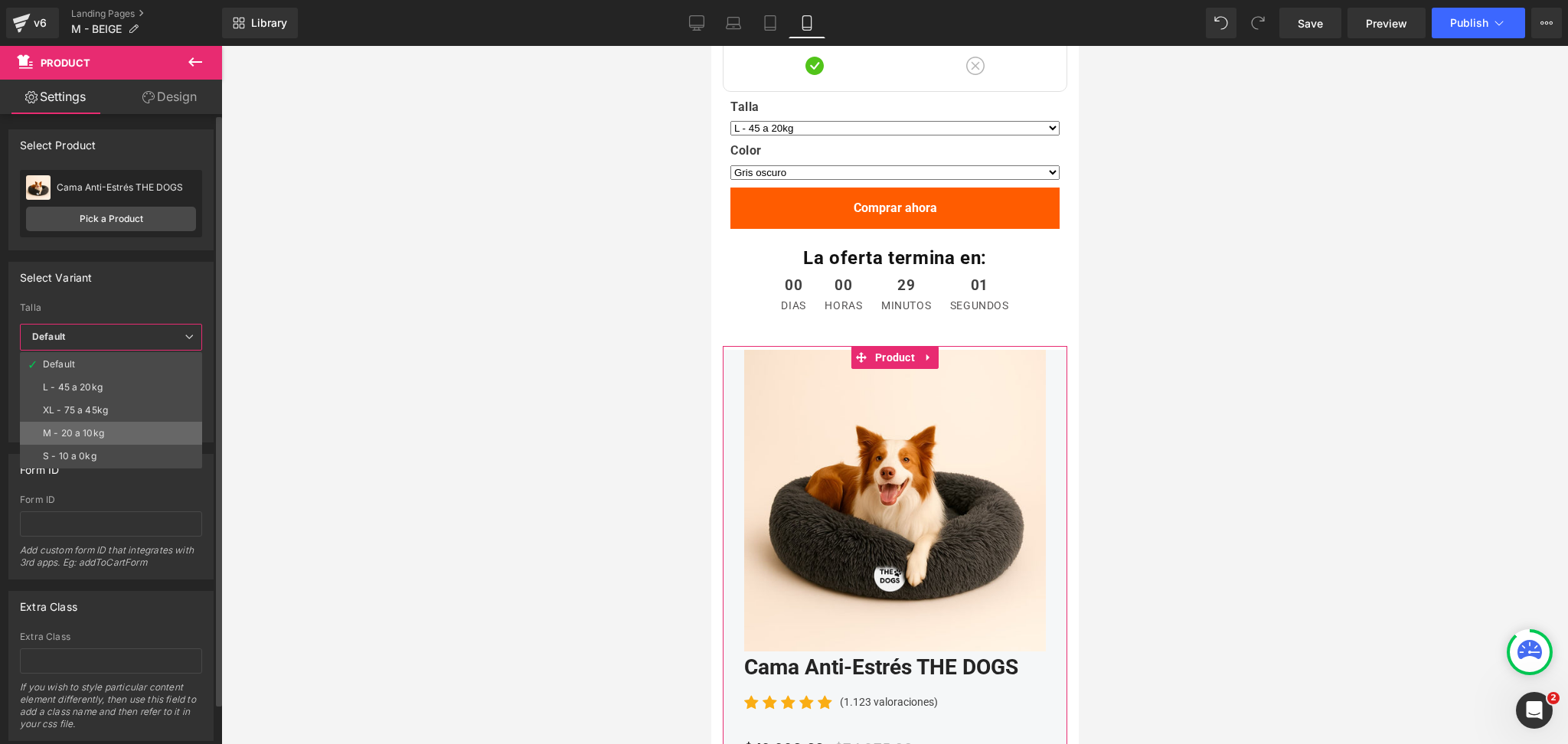
click at [130, 428] on li "M - 20 a 10kg" at bounding box center [111, 433] width 182 height 23
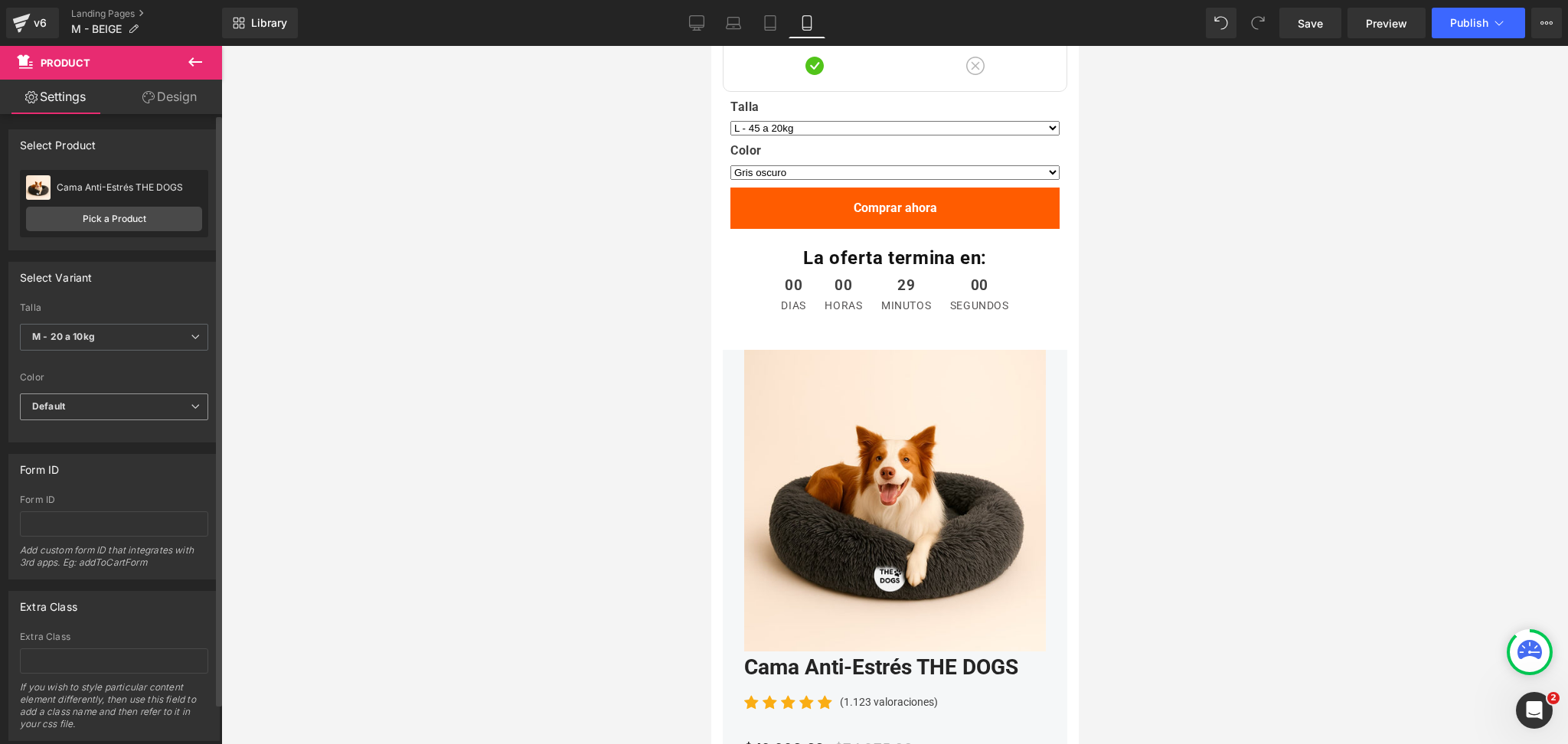
click at [111, 405] on span "Default" at bounding box center [114, 407] width 189 height 27
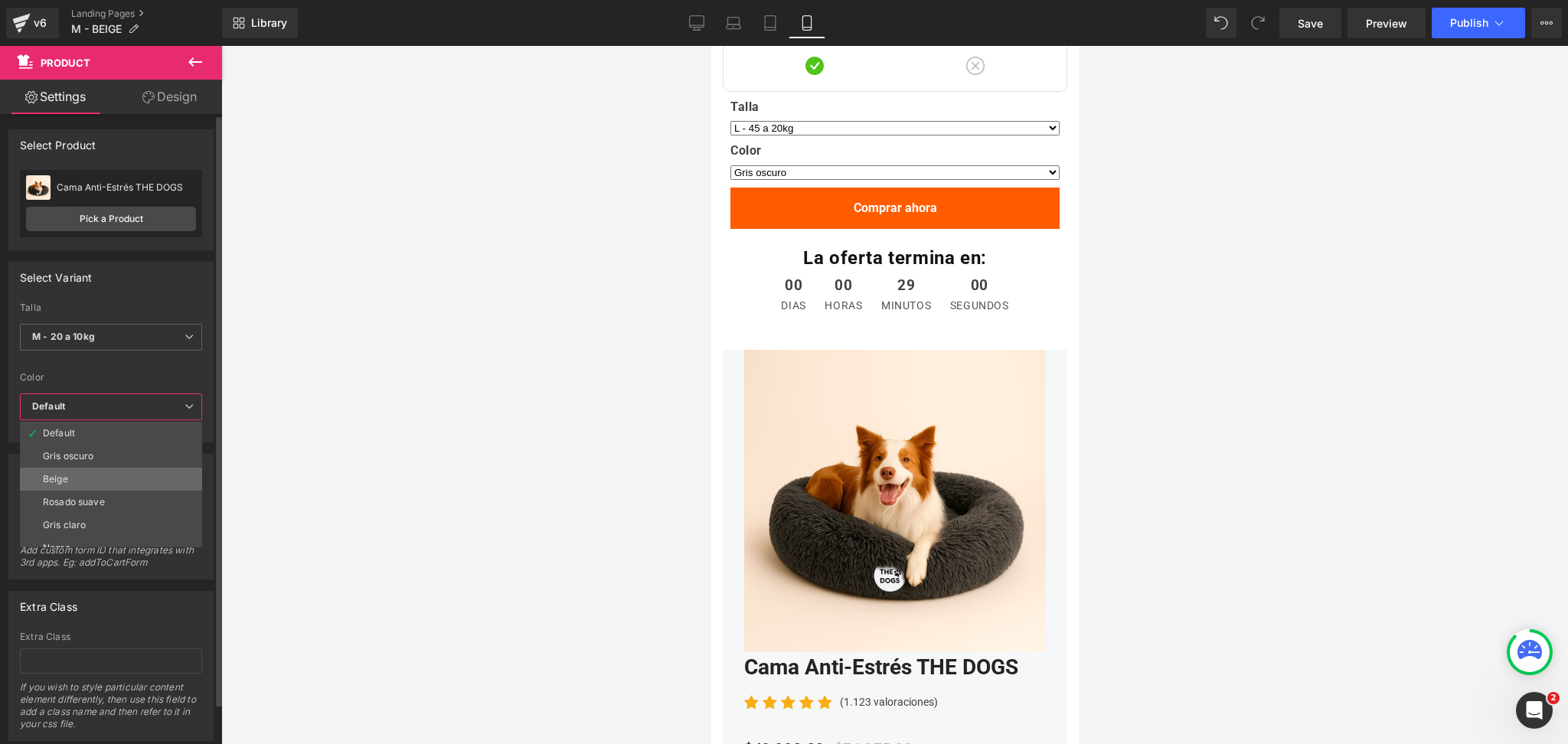
click at [118, 473] on li "Beige" at bounding box center [114, 479] width 189 height 23
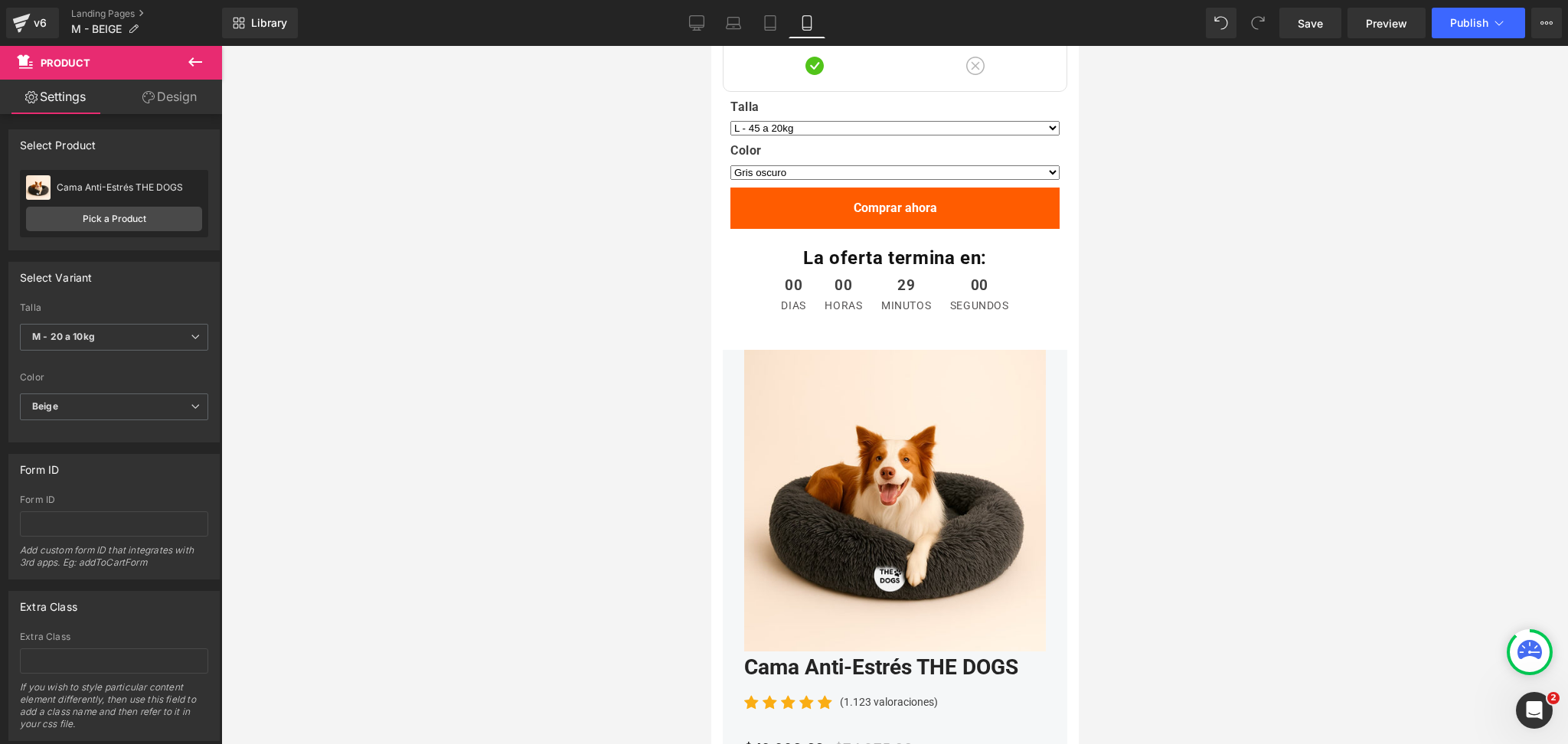
select select "M - 20 a 10kg"
select select "Beige"
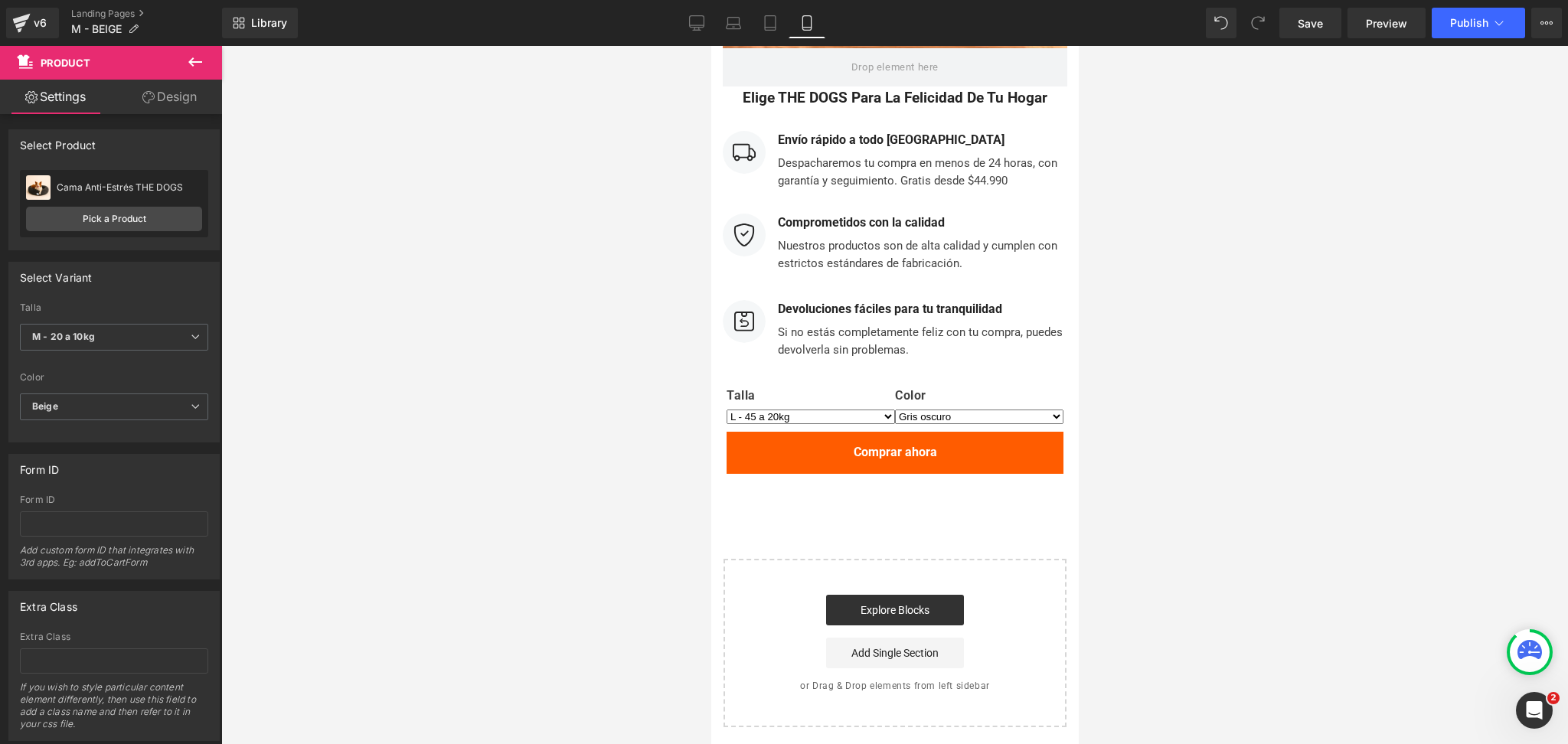
scroll to position [6634, 0]
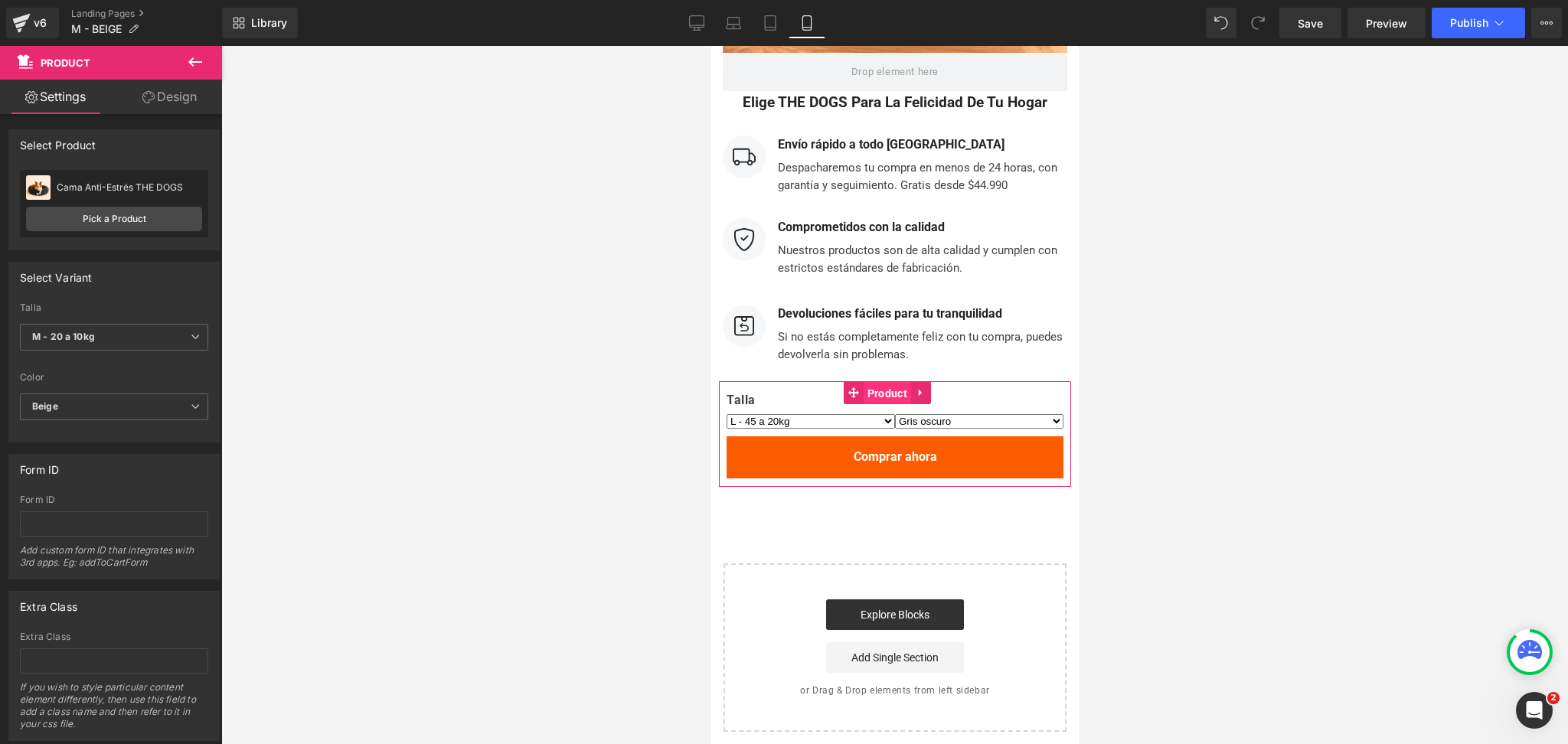
click at [877, 394] on span "Product" at bounding box center [886, 393] width 47 height 23
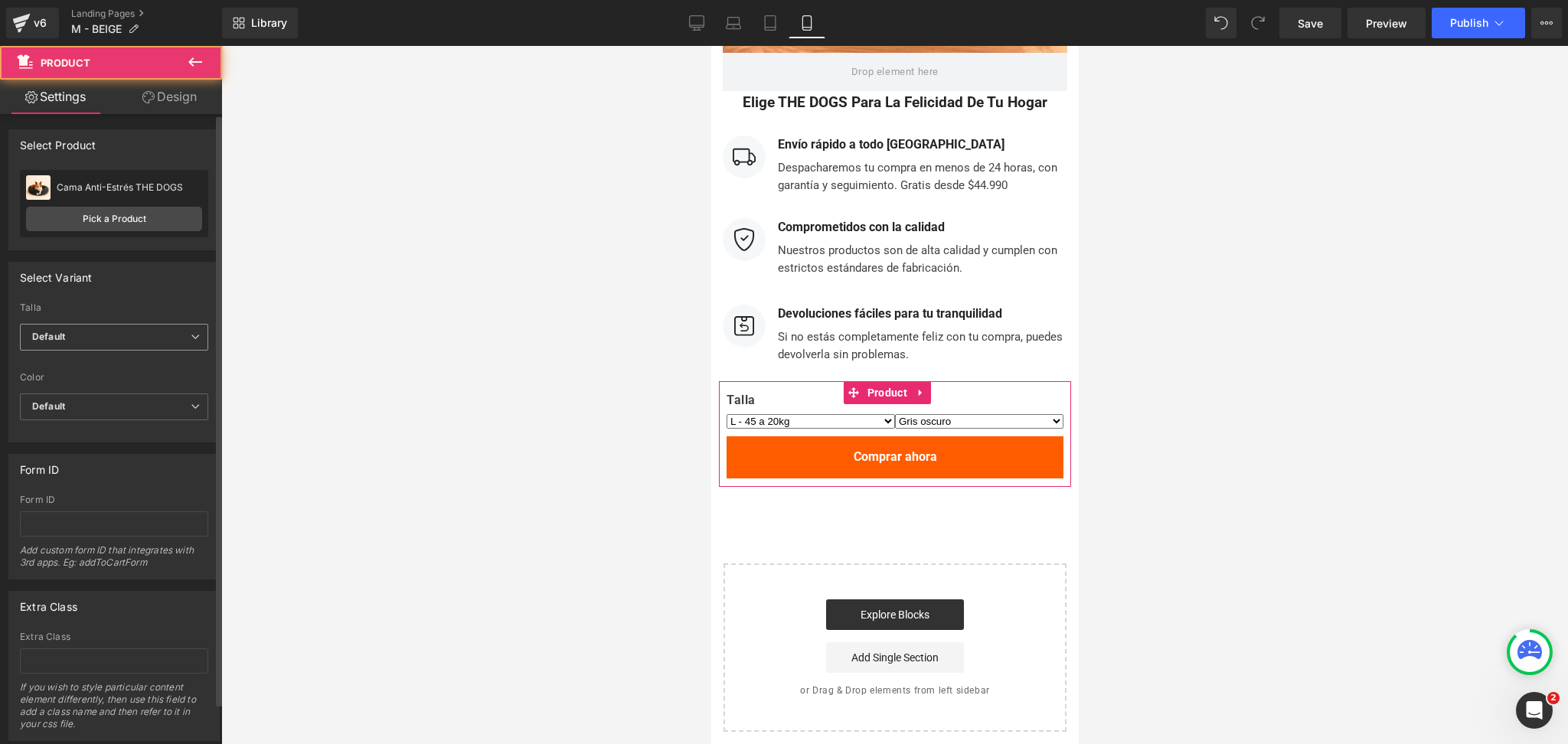
click at [173, 344] on span "Default" at bounding box center [114, 337] width 189 height 27
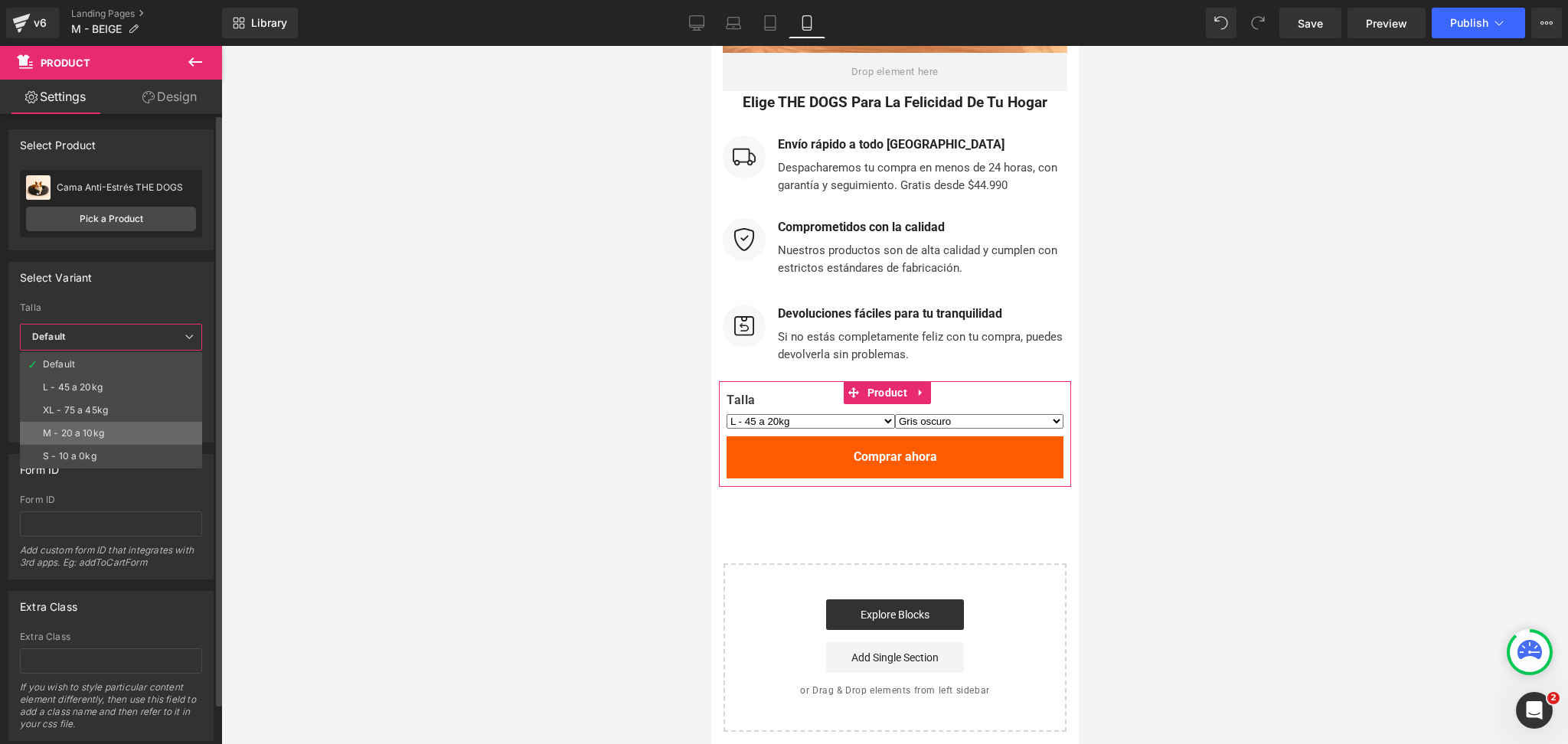
click at [144, 424] on li "M - 20 a 10kg" at bounding box center [111, 433] width 182 height 23
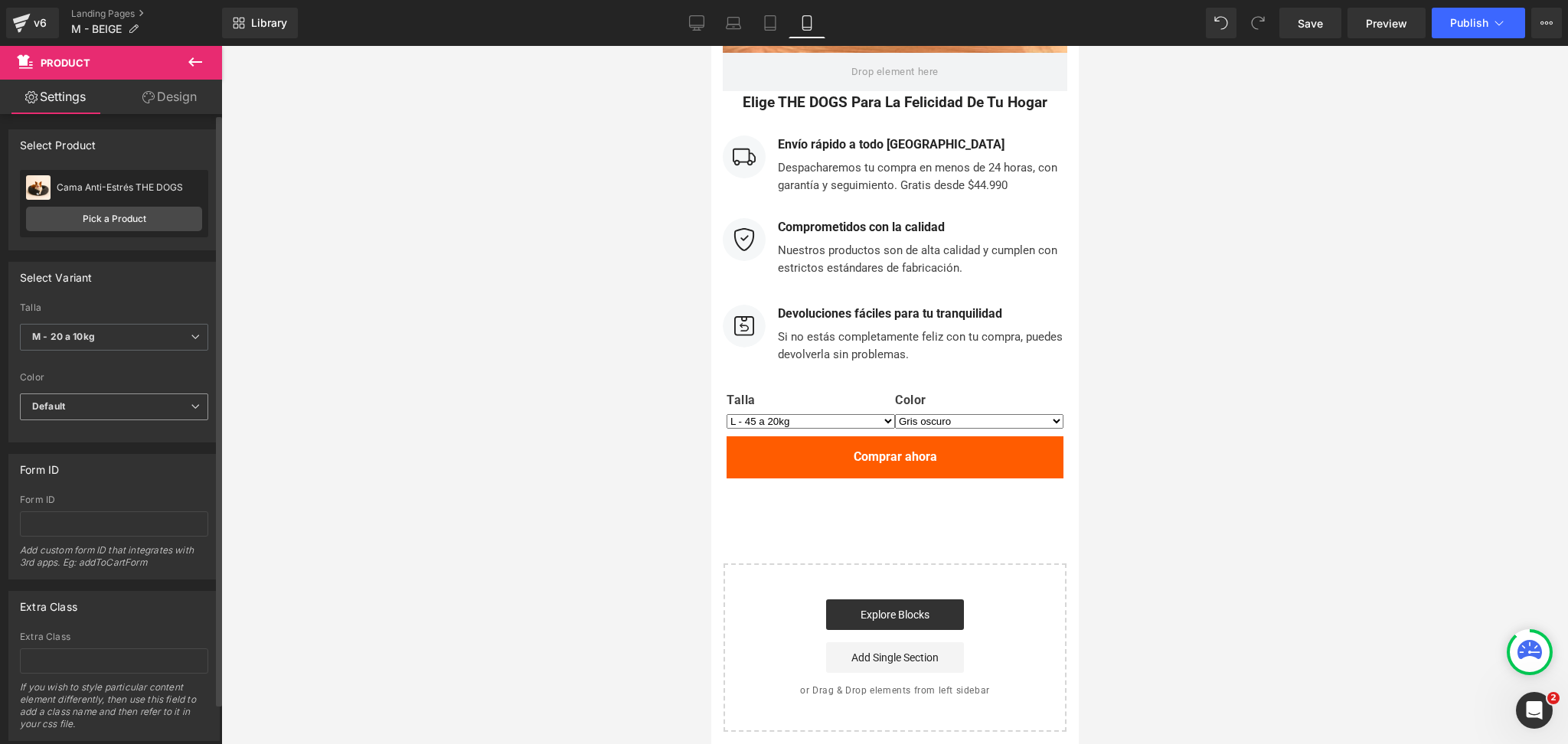
click at [127, 429] on div at bounding box center [114, 433] width 189 height 10
click at [133, 406] on span "Default" at bounding box center [114, 407] width 189 height 27
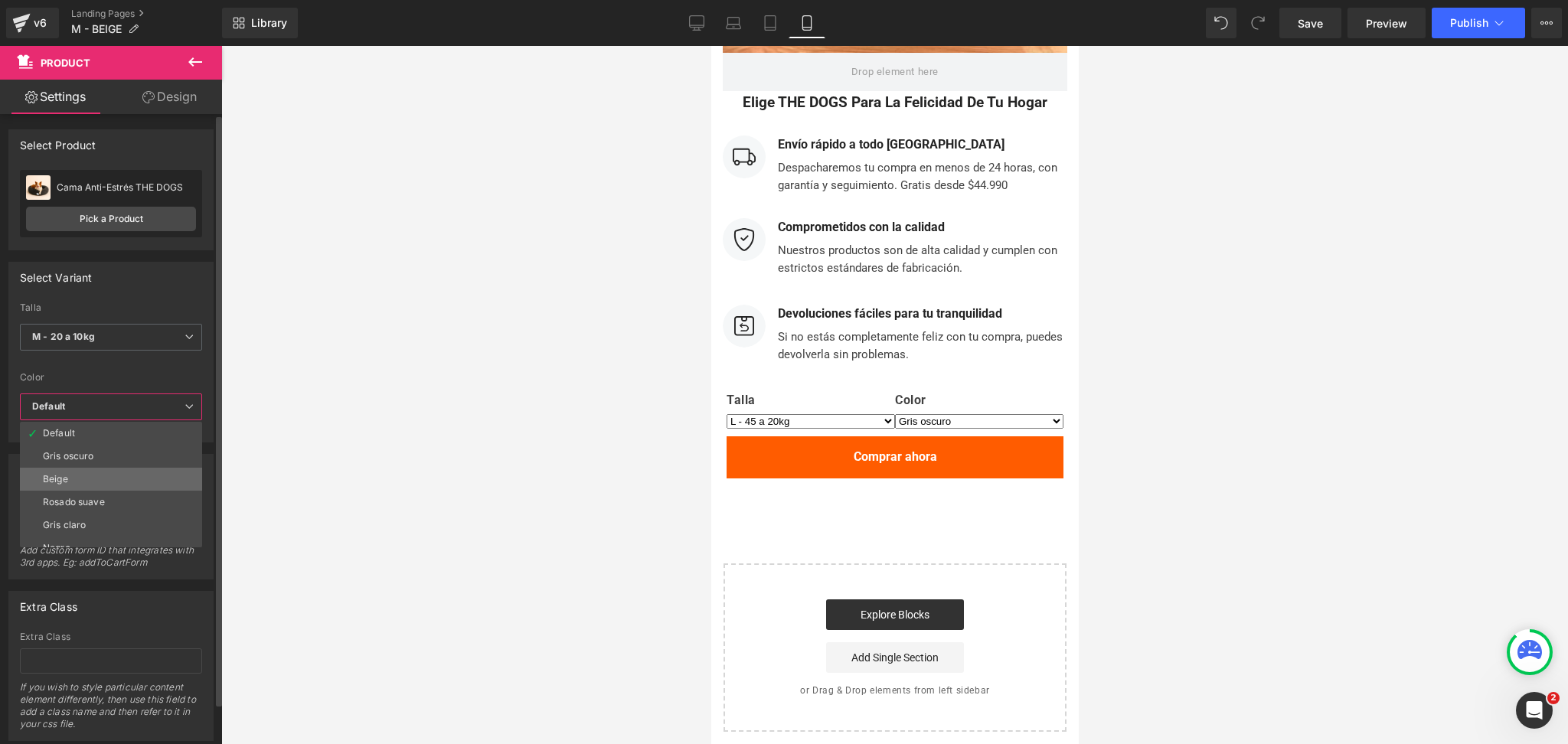
click at [124, 483] on li "Beige" at bounding box center [114, 479] width 189 height 23
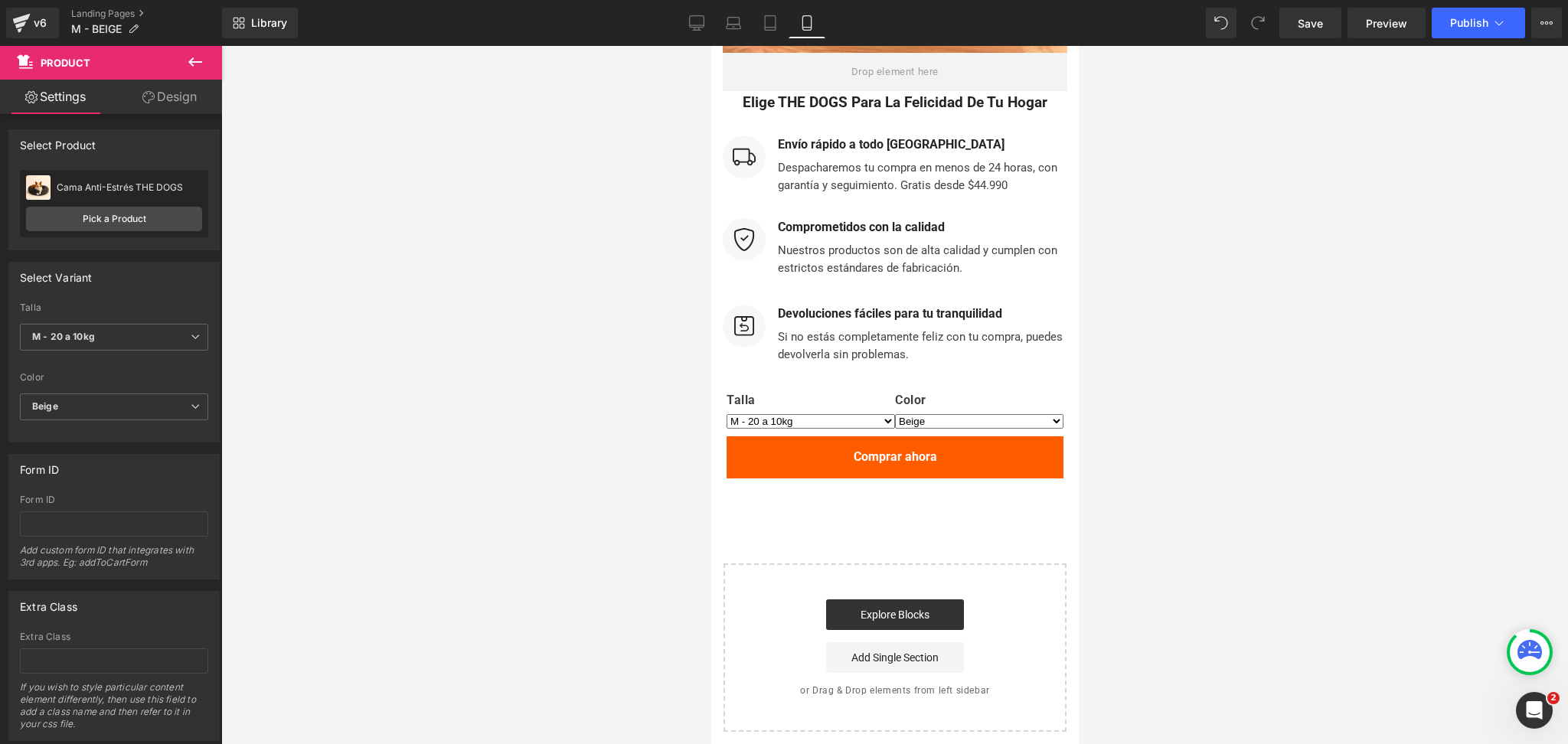
select select "M - 20 a 10kg"
select select "Beige"
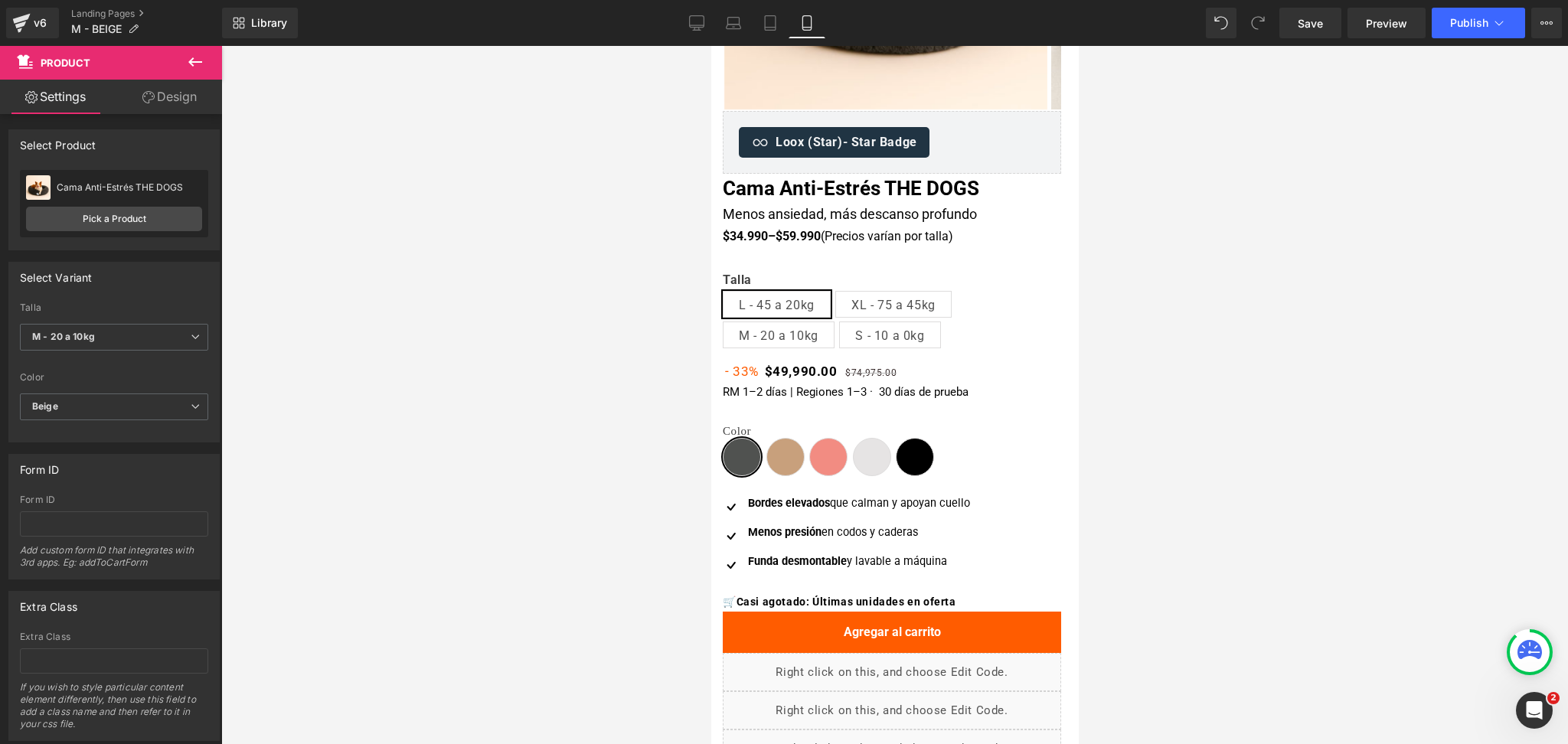
scroll to position [0, 0]
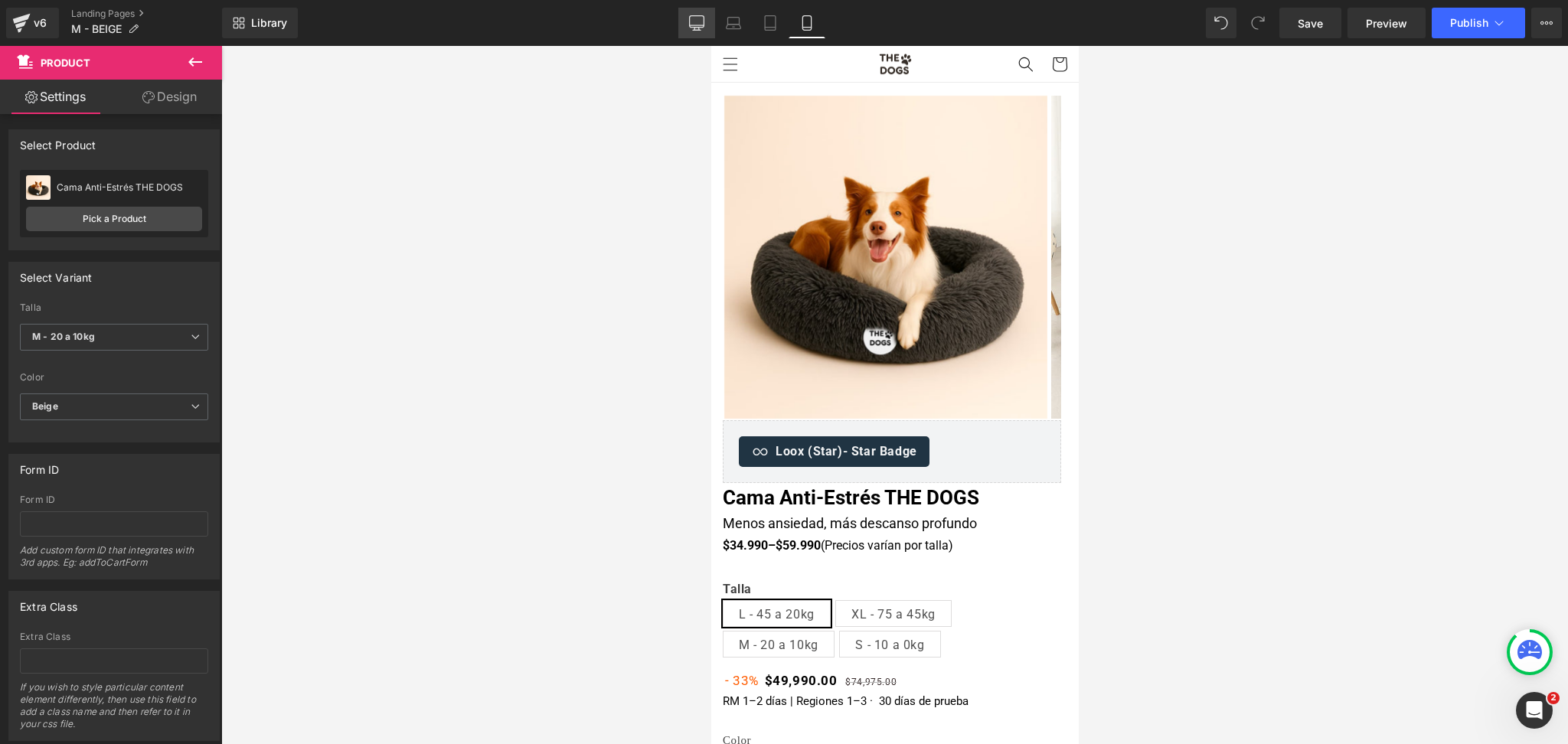
click at [694, 30] on icon at bounding box center [696, 22] width 15 height 15
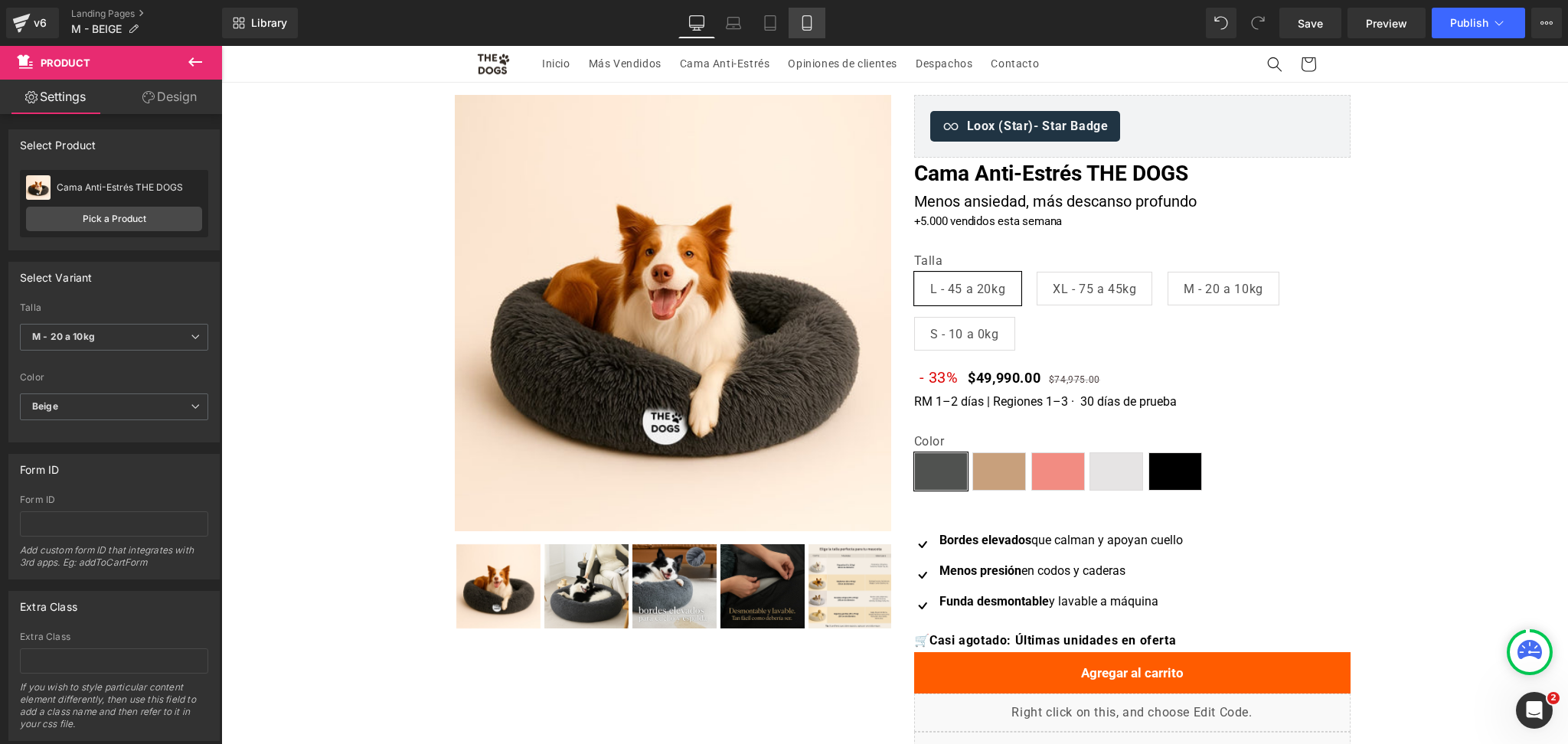
click at [807, 31] on link "Mobile" at bounding box center [807, 23] width 37 height 30
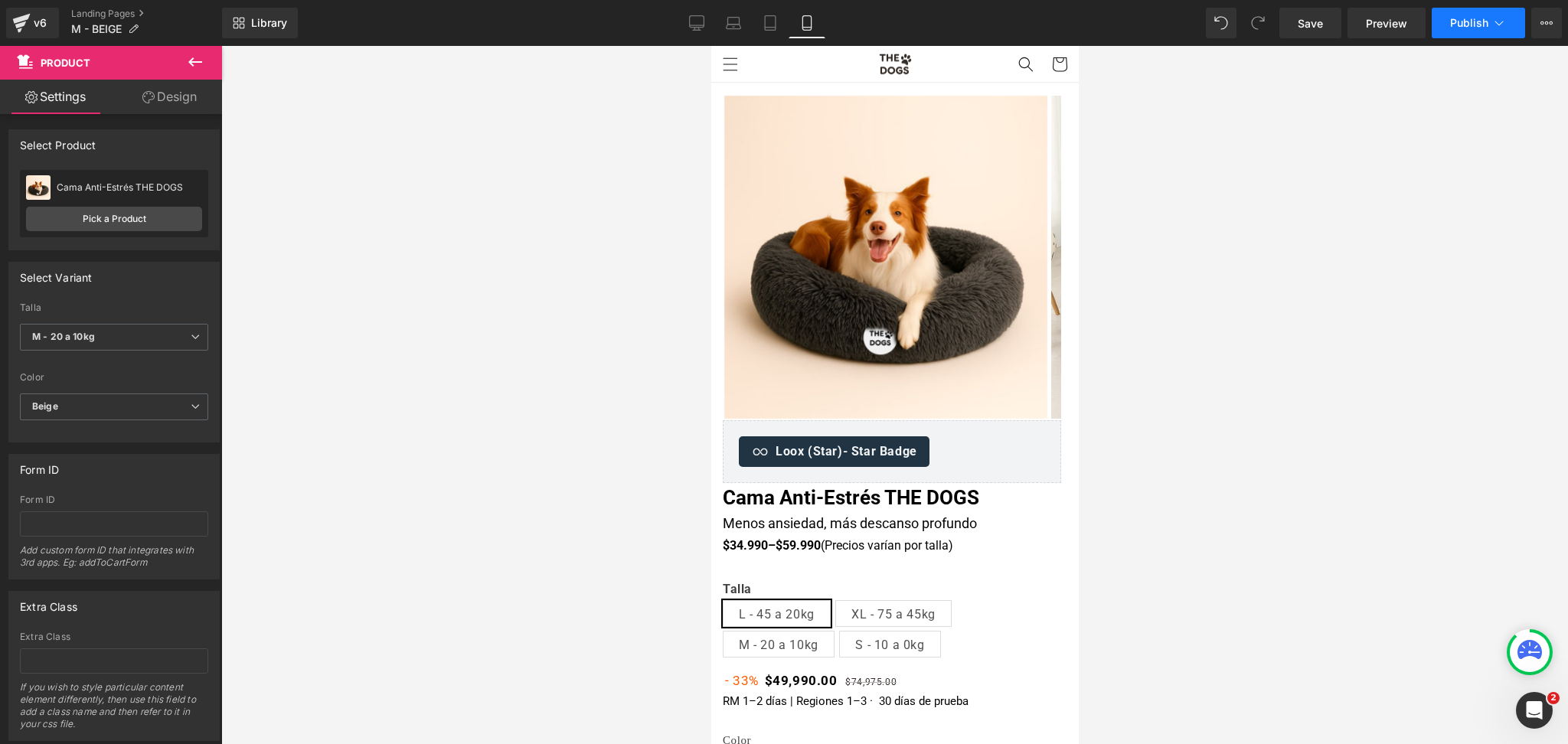
click at [1494, 37] on button "Publish" at bounding box center [1478, 23] width 94 height 30
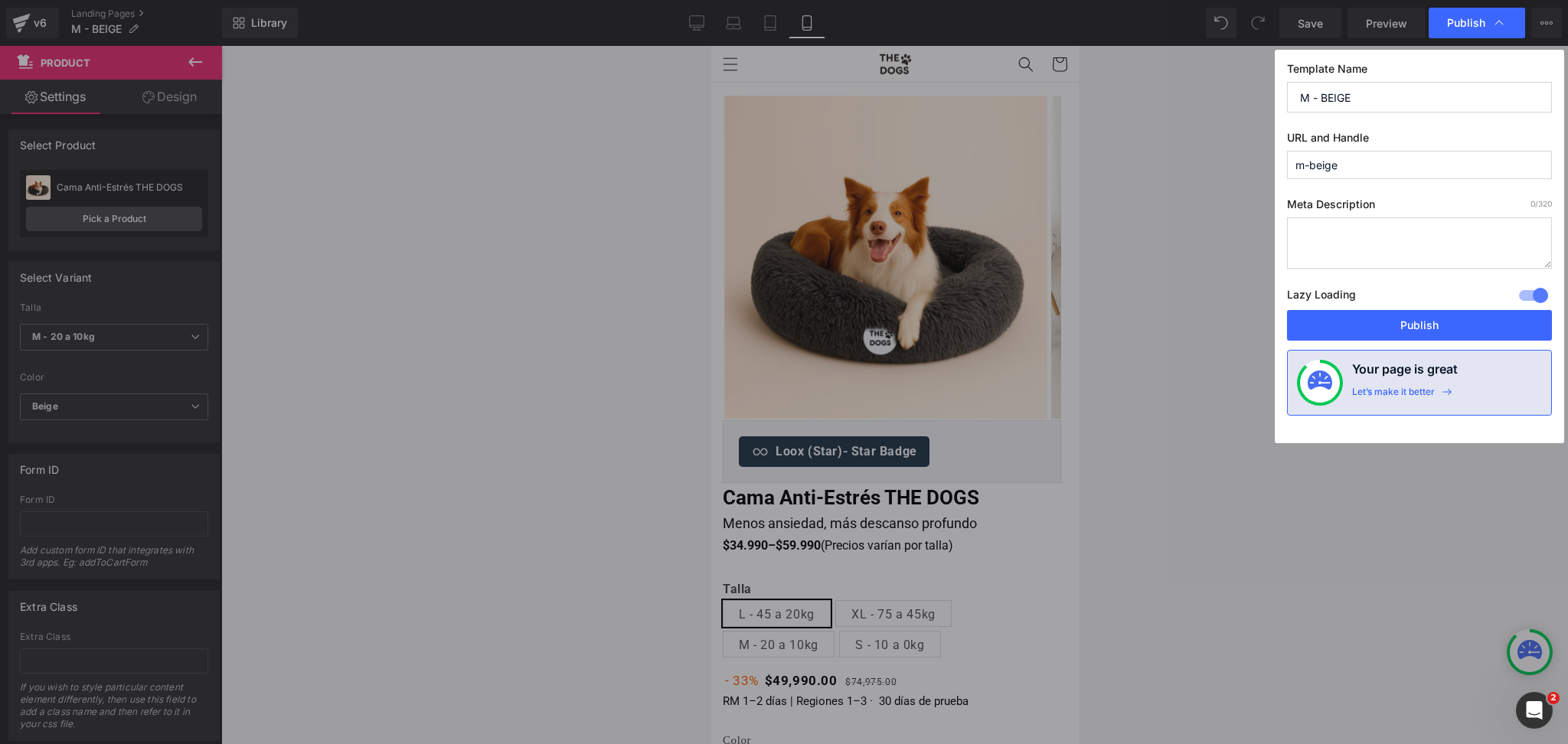
click at [1336, 175] on input "m-beige" at bounding box center [1419, 165] width 265 height 28
click at [1306, 173] on input "m-beige" at bounding box center [1419, 165] width 265 height 28
click at [1304, 173] on input "m-beige" at bounding box center [1419, 165] width 265 height 28
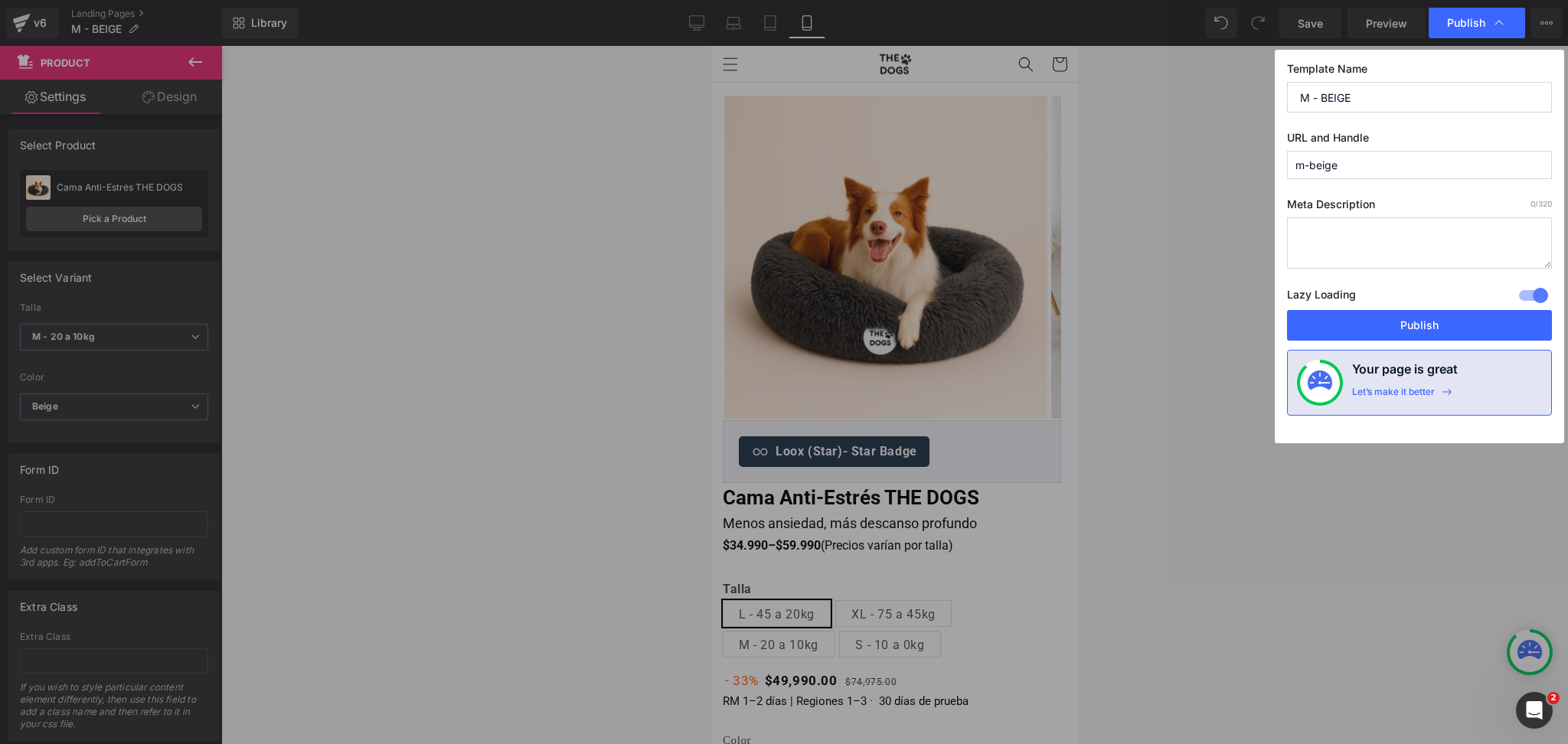
click at [1304, 172] on input "m-beige" at bounding box center [1419, 165] width 265 height 28
type input "cama-anti-estres-m-beige"
click at [1426, 318] on button "Publish" at bounding box center [1419, 325] width 265 height 30
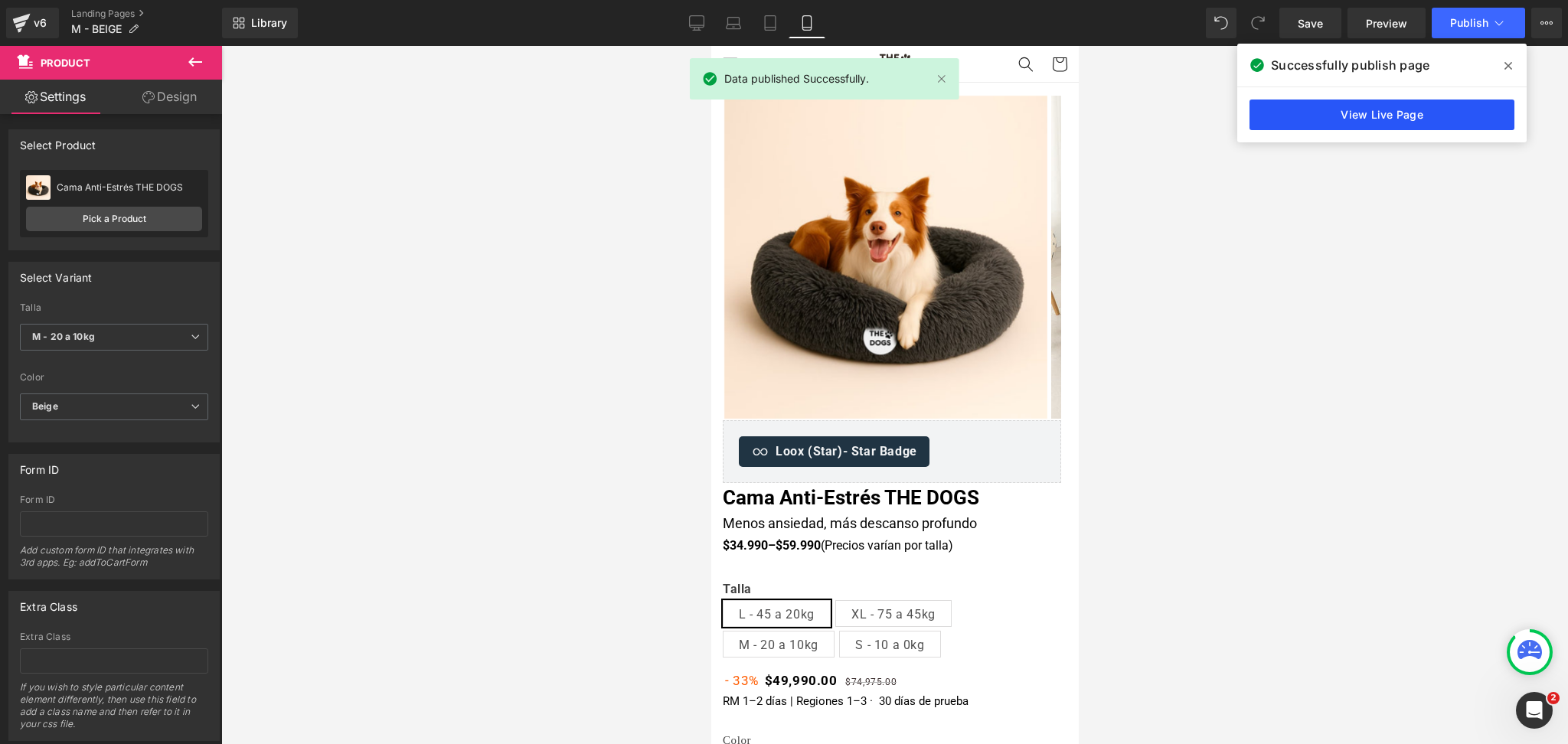
click at [1316, 129] on link "View Live Page" at bounding box center [1381, 115] width 265 height 30
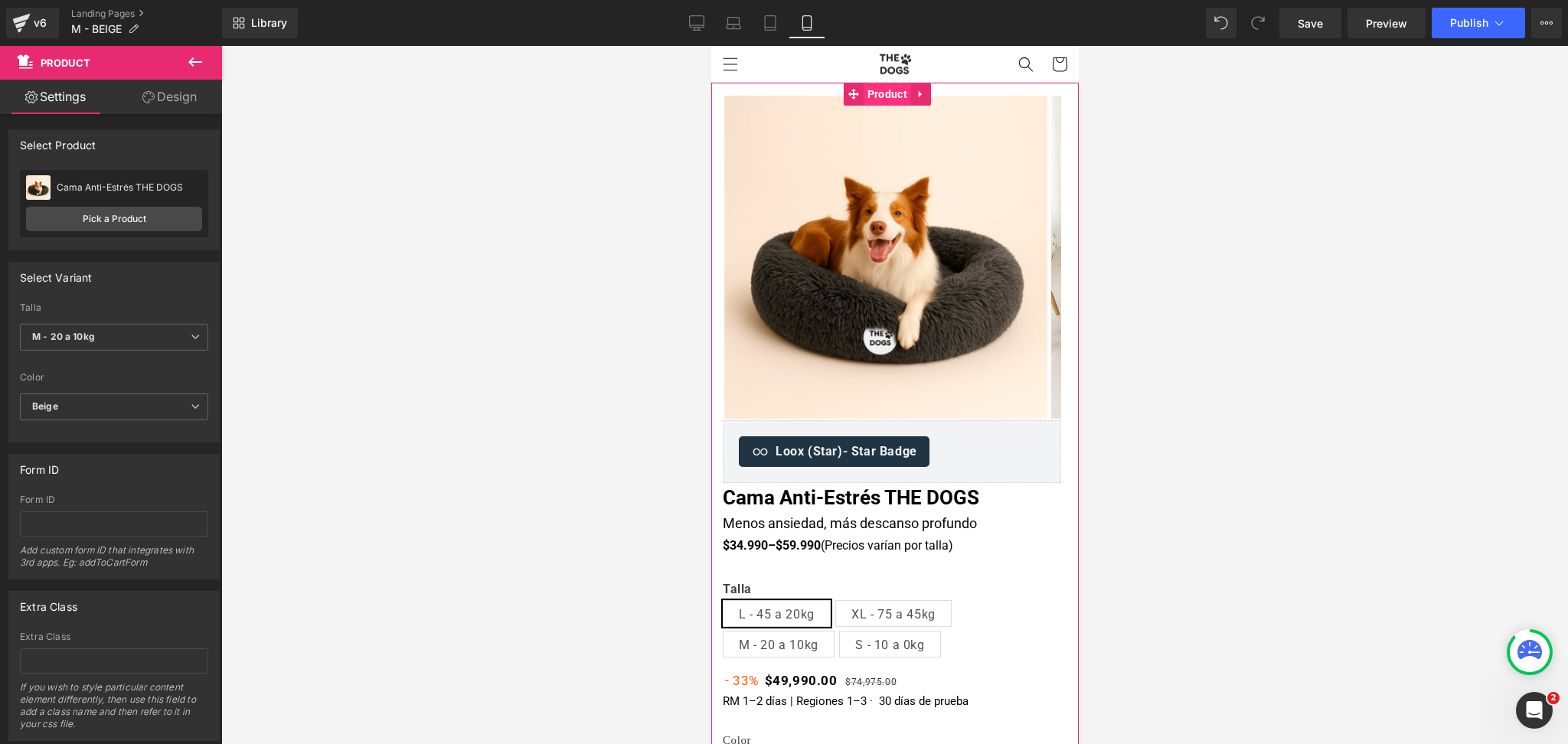
click at [893, 97] on span "Product" at bounding box center [886, 93] width 47 height 23
click at [885, 99] on span "Product" at bounding box center [886, 94] width 47 height 23
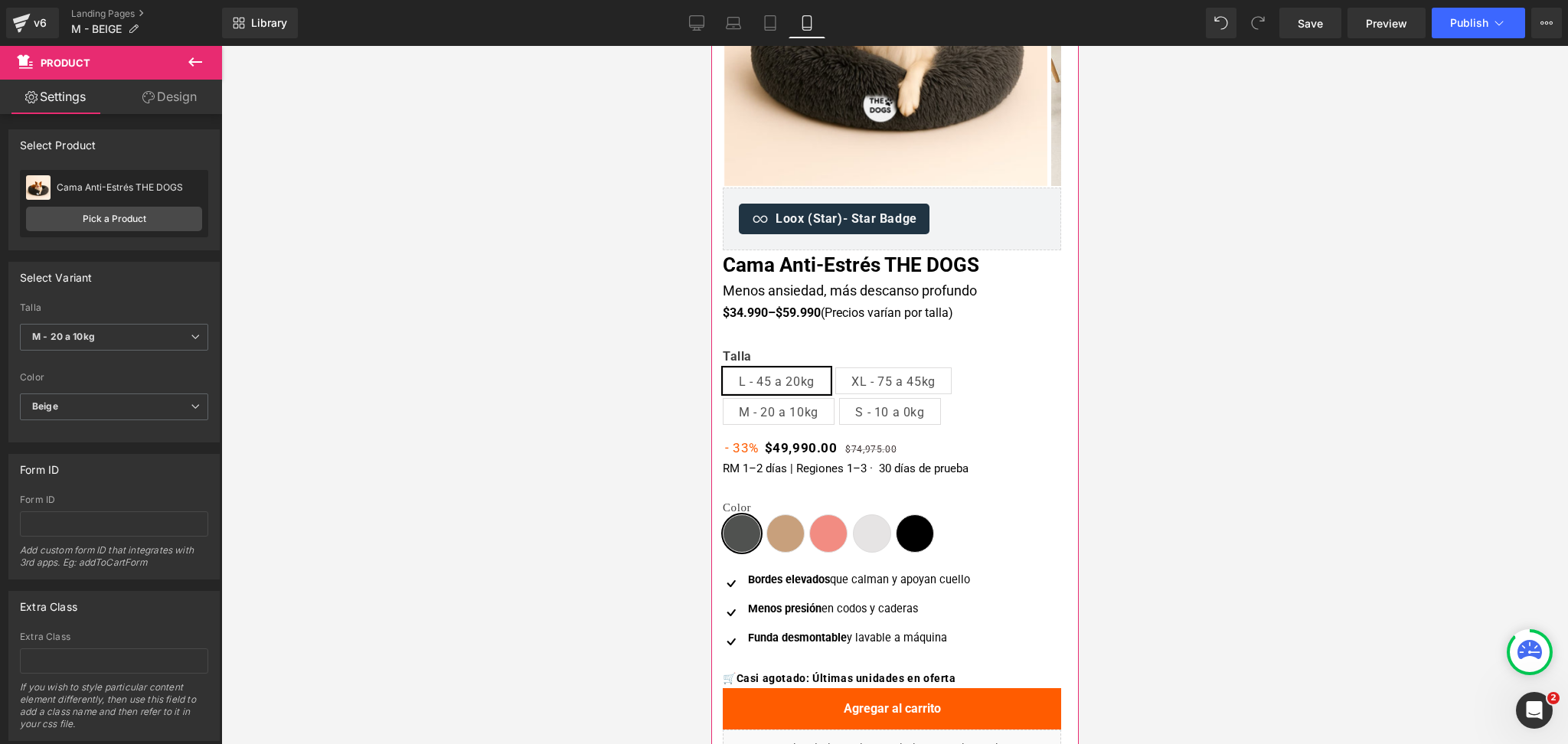
scroll to position [204, 0]
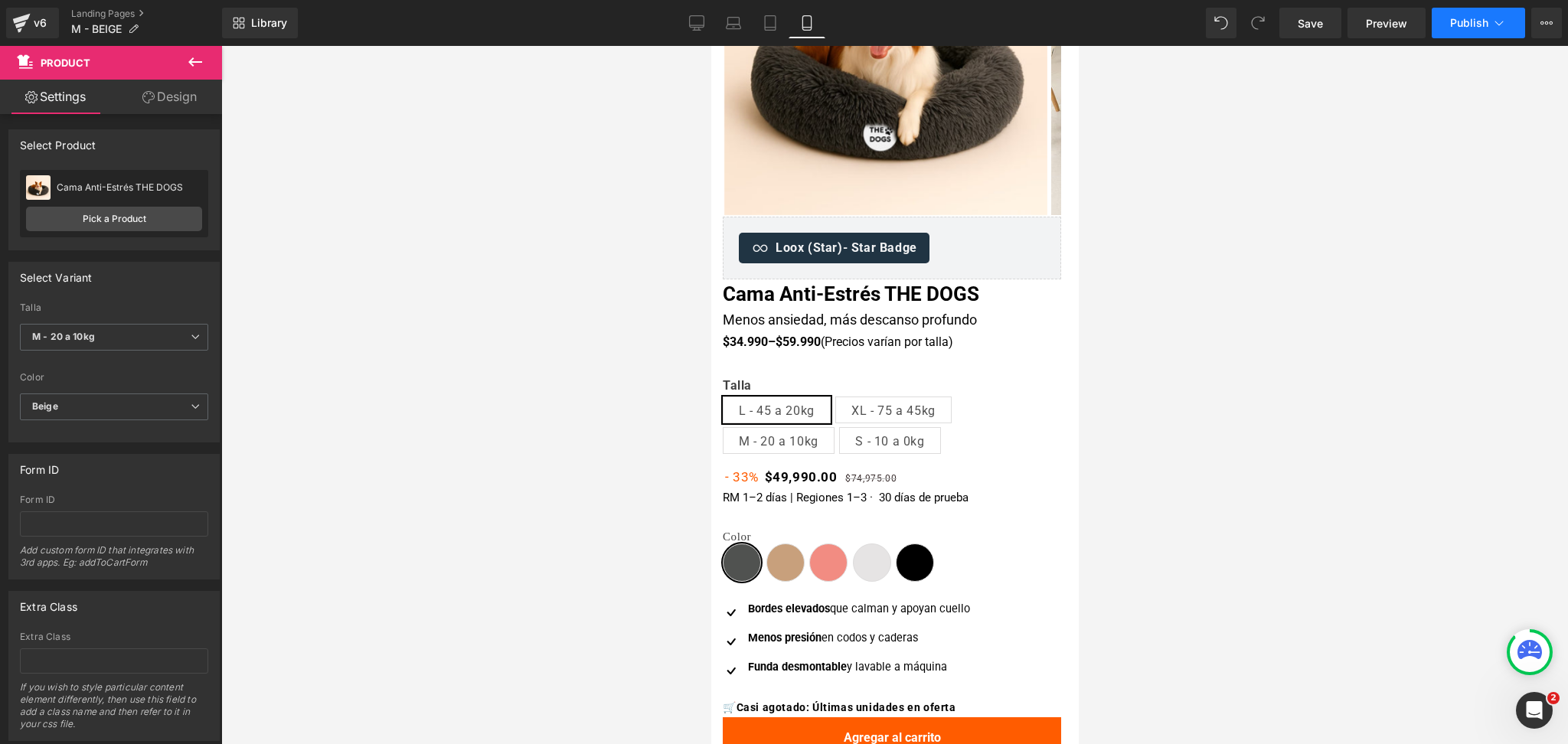
click at [1503, 14] on button "Publish" at bounding box center [1478, 23] width 94 height 30
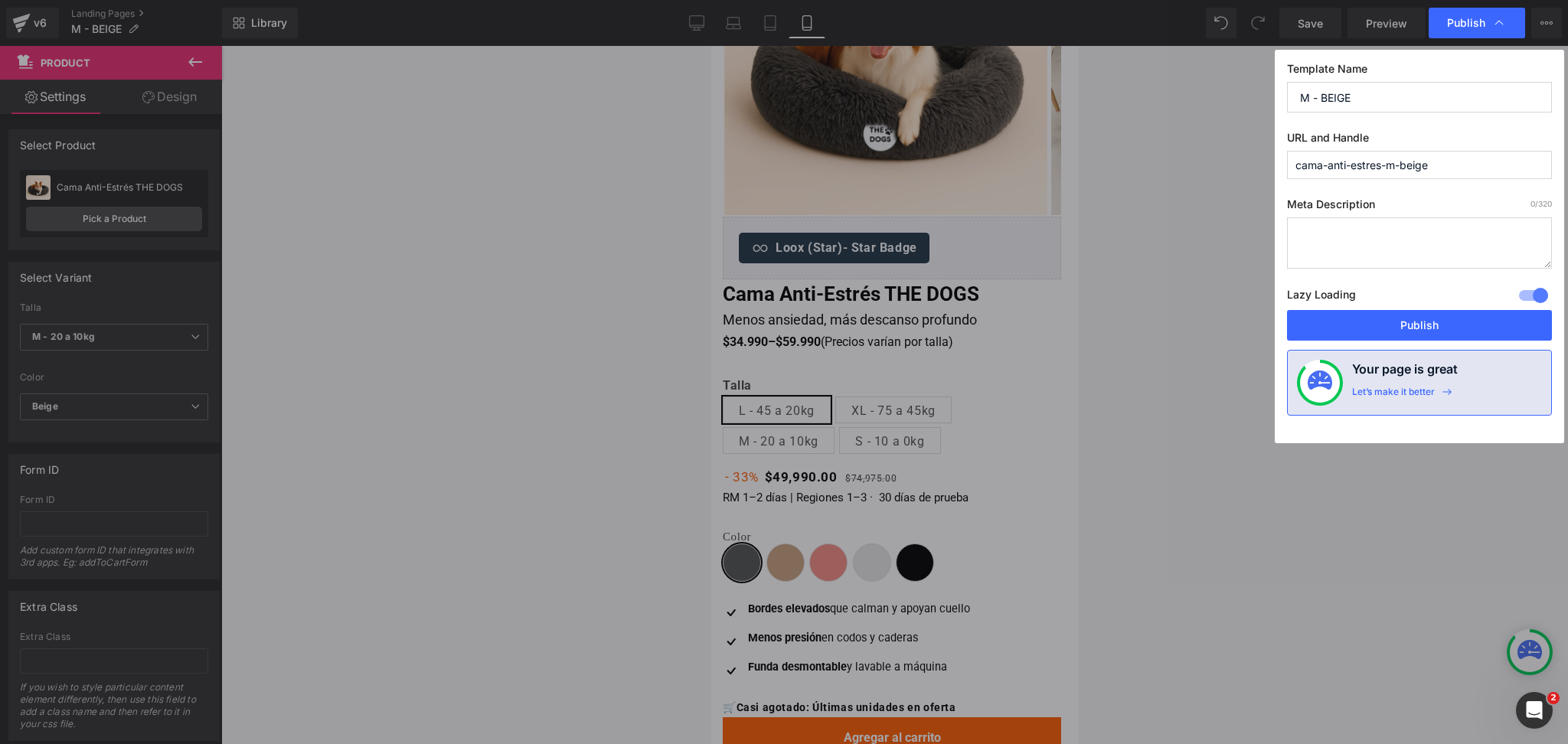
click at [1503, 14] on div "Publish" at bounding box center [1477, 23] width 97 height 30
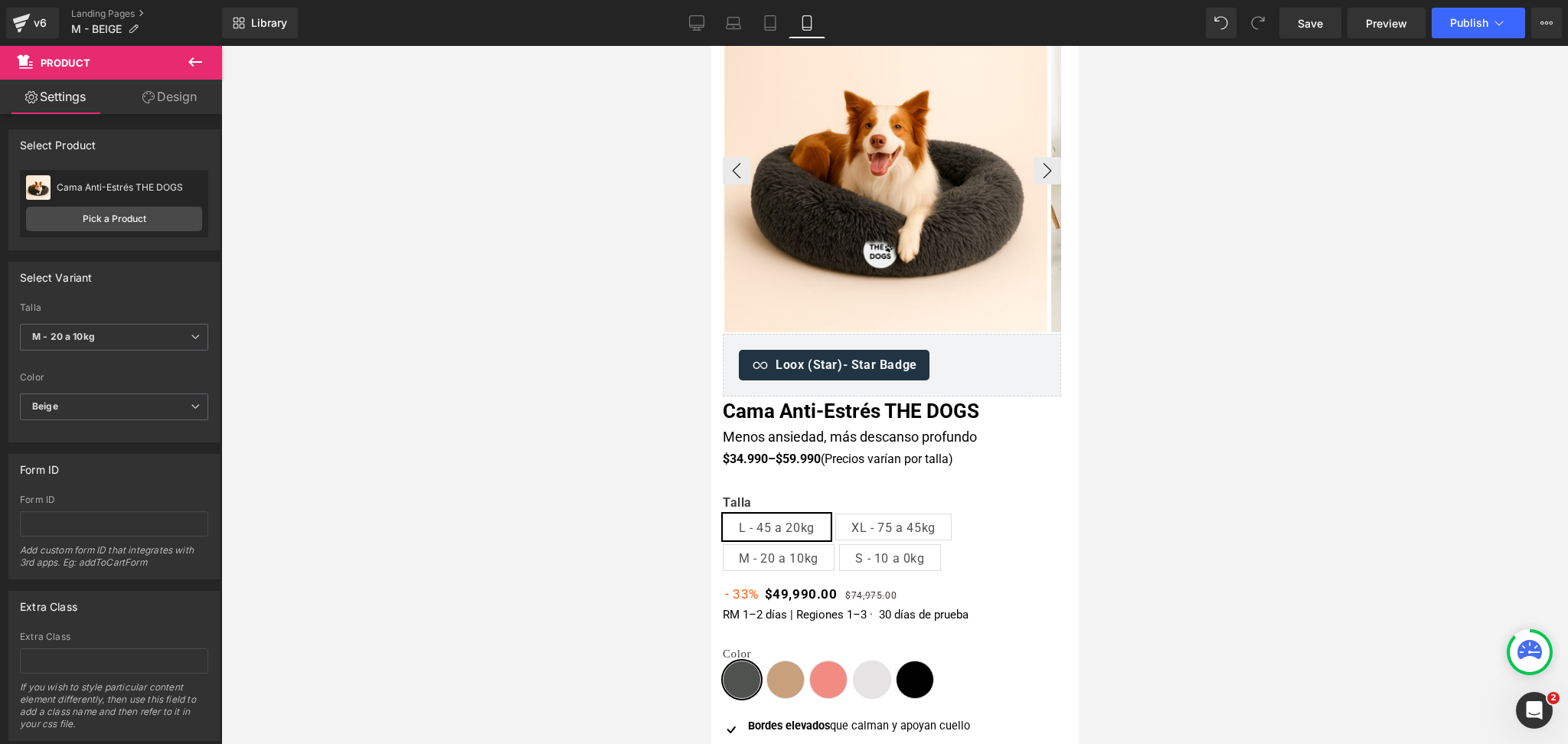
scroll to position [0, 0]
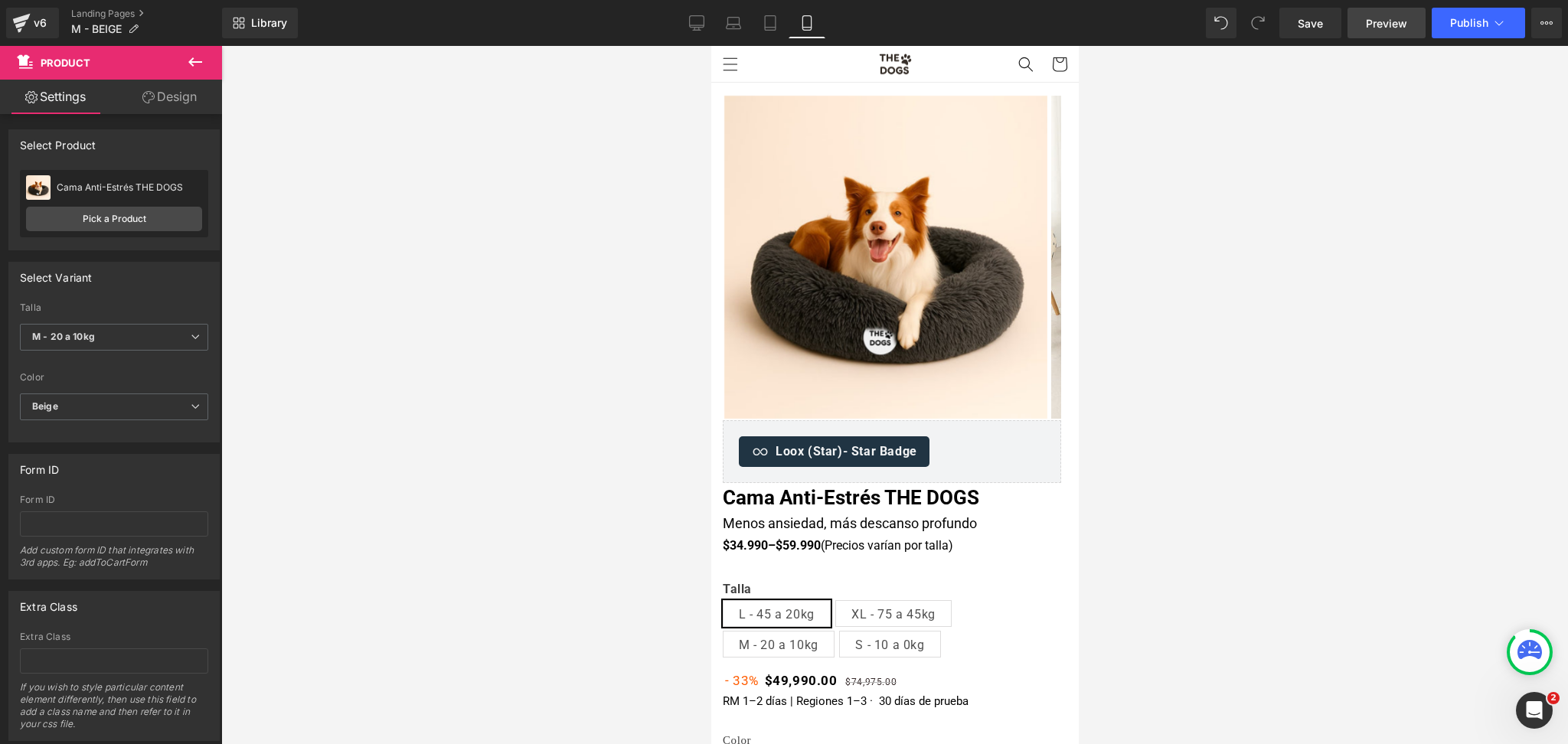
click at [1392, 29] on span "Preview" at bounding box center [1387, 23] width 42 height 16
click at [1470, 22] on span "Publish" at bounding box center [1469, 22] width 38 height 12
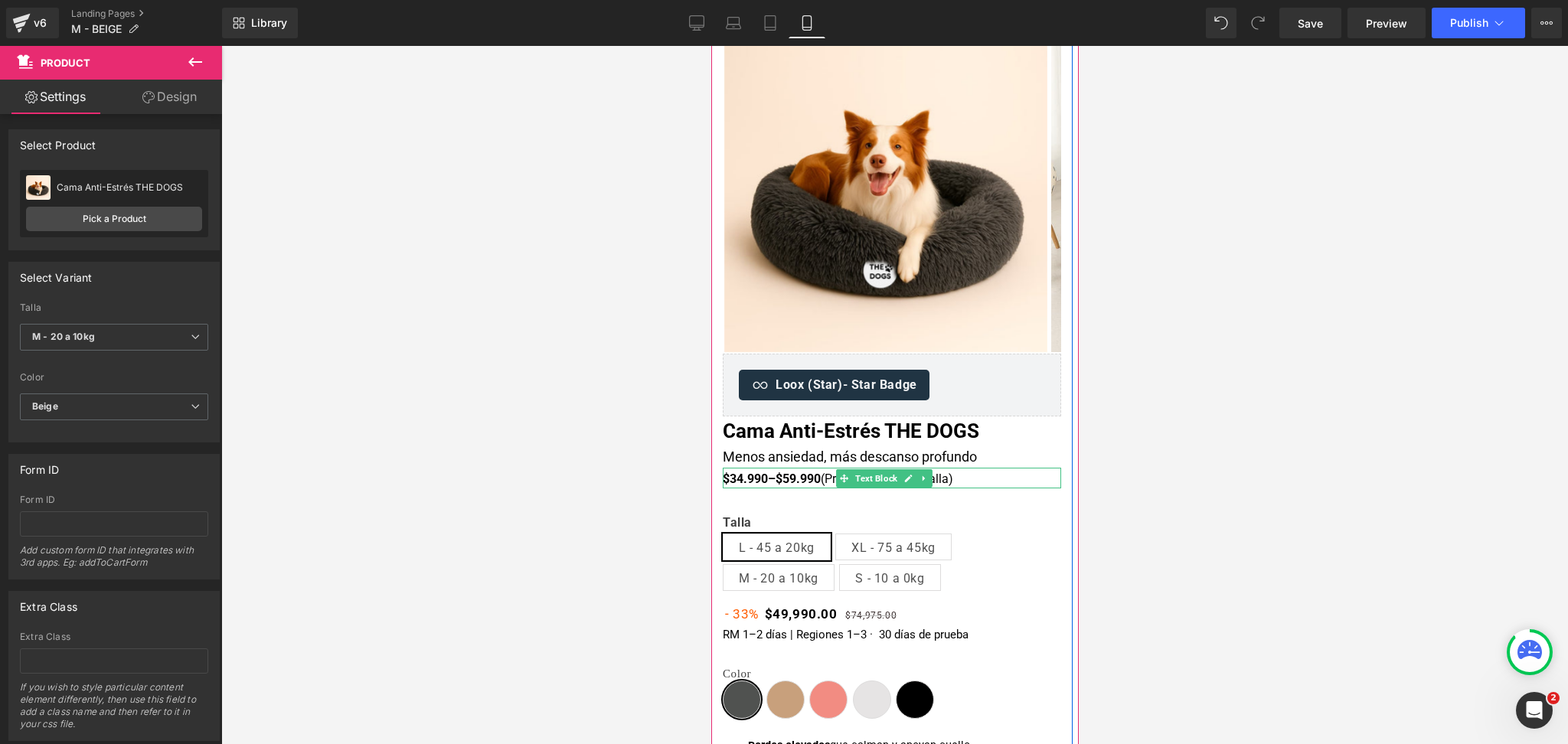
scroll to position [101, 0]
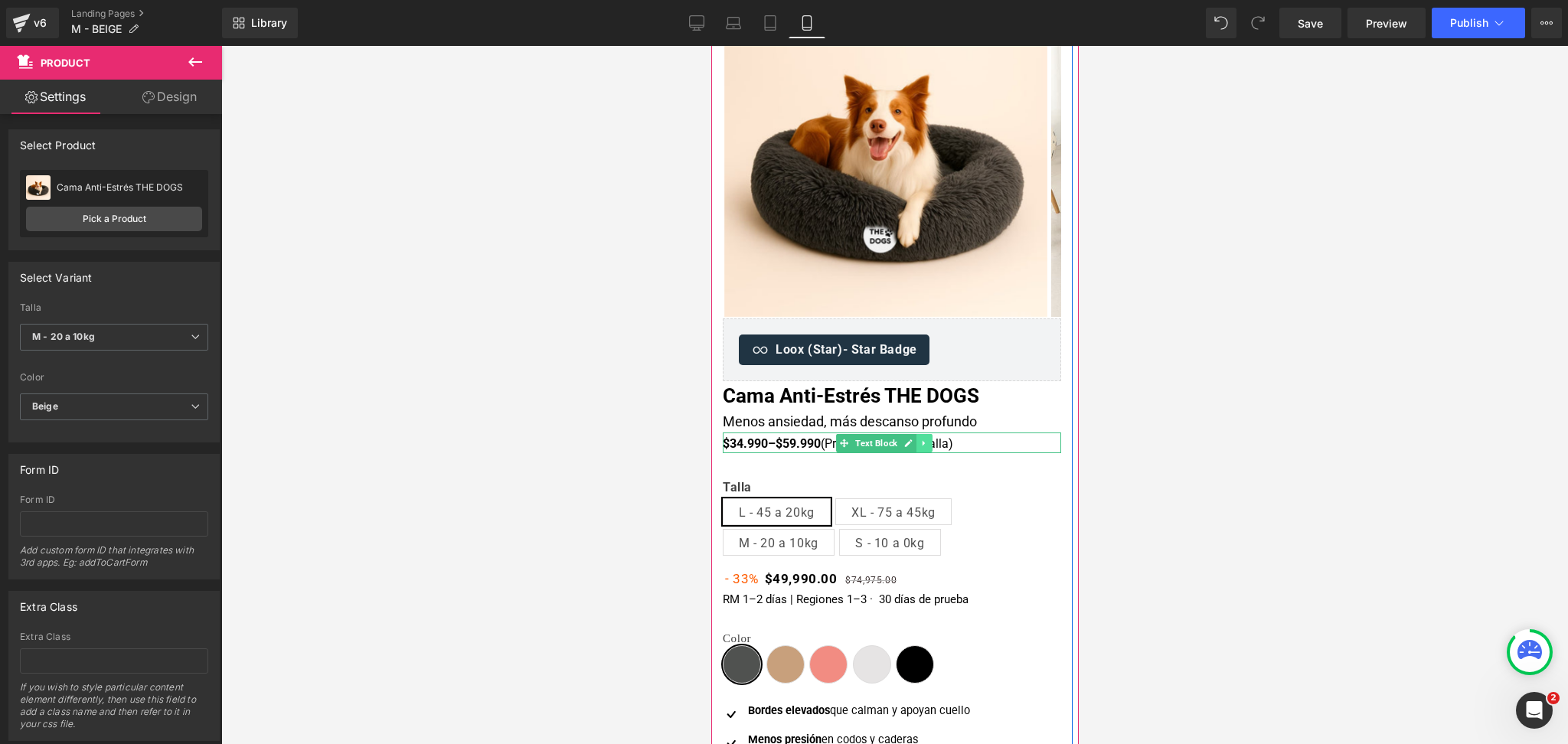
click at [925, 447] on link at bounding box center [924, 443] width 16 height 18
click at [934, 448] on link at bounding box center [931, 443] width 16 height 18
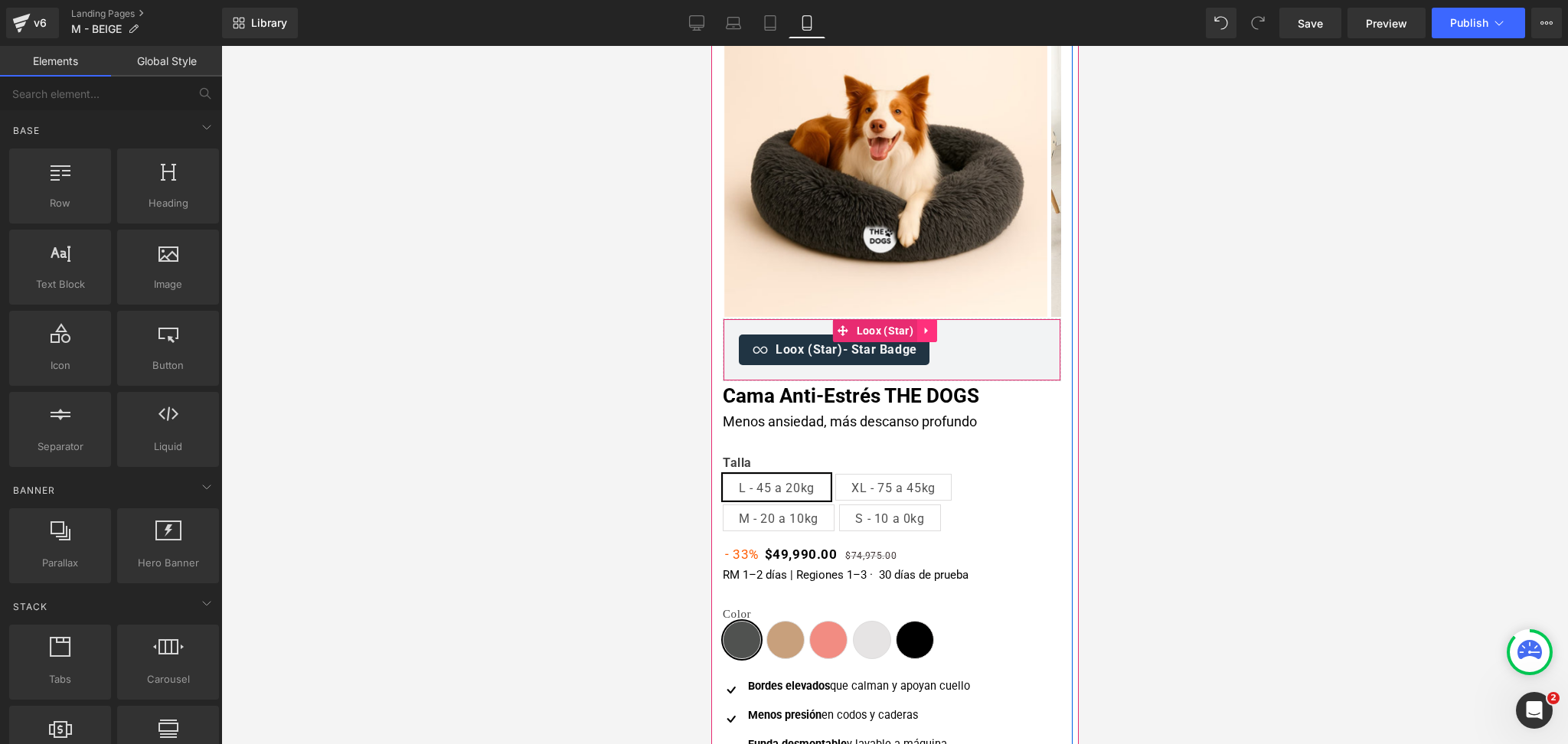
scroll to position [0, 0]
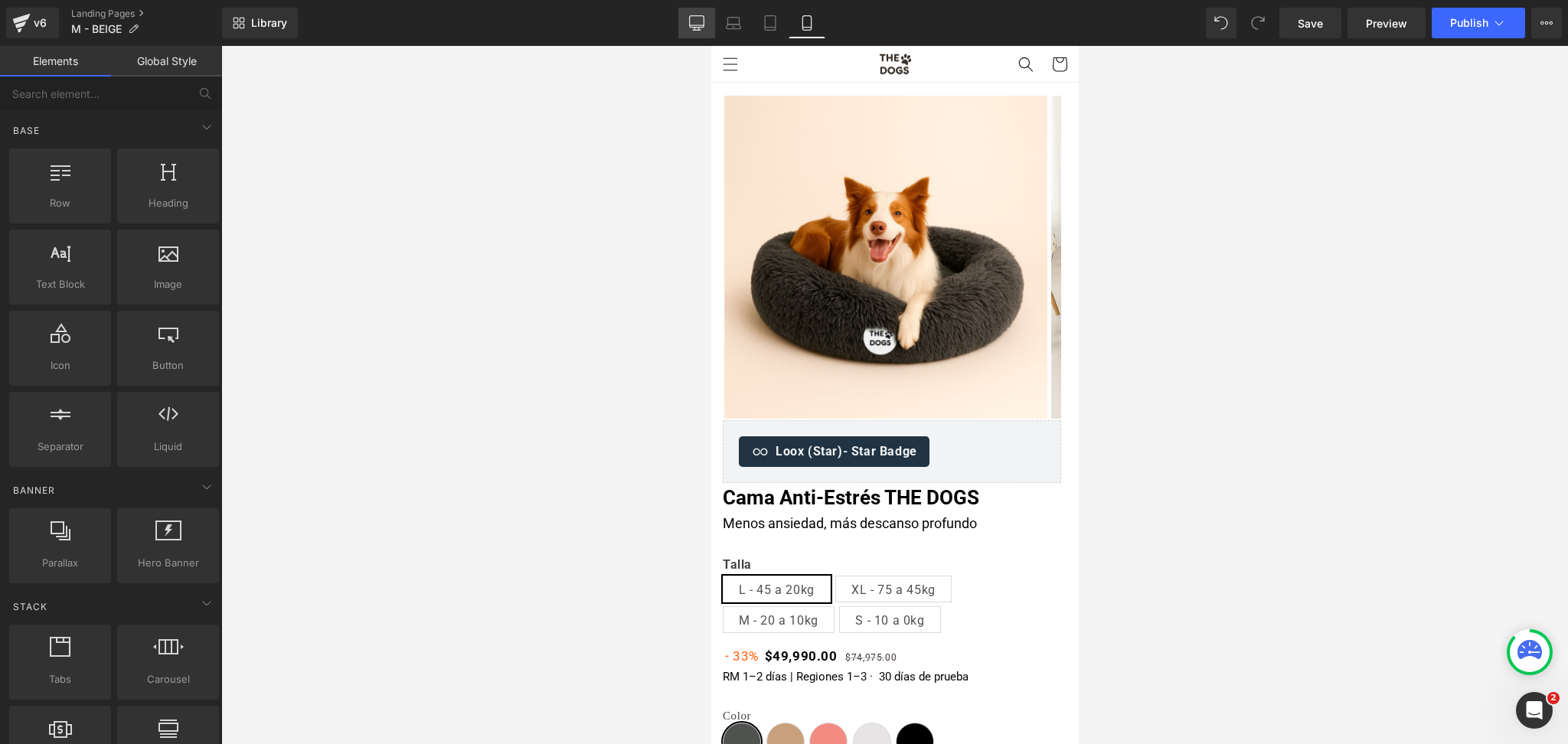
click at [706, 14] on link "Desktop" at bounding box center [697, 23] width 37 height 30
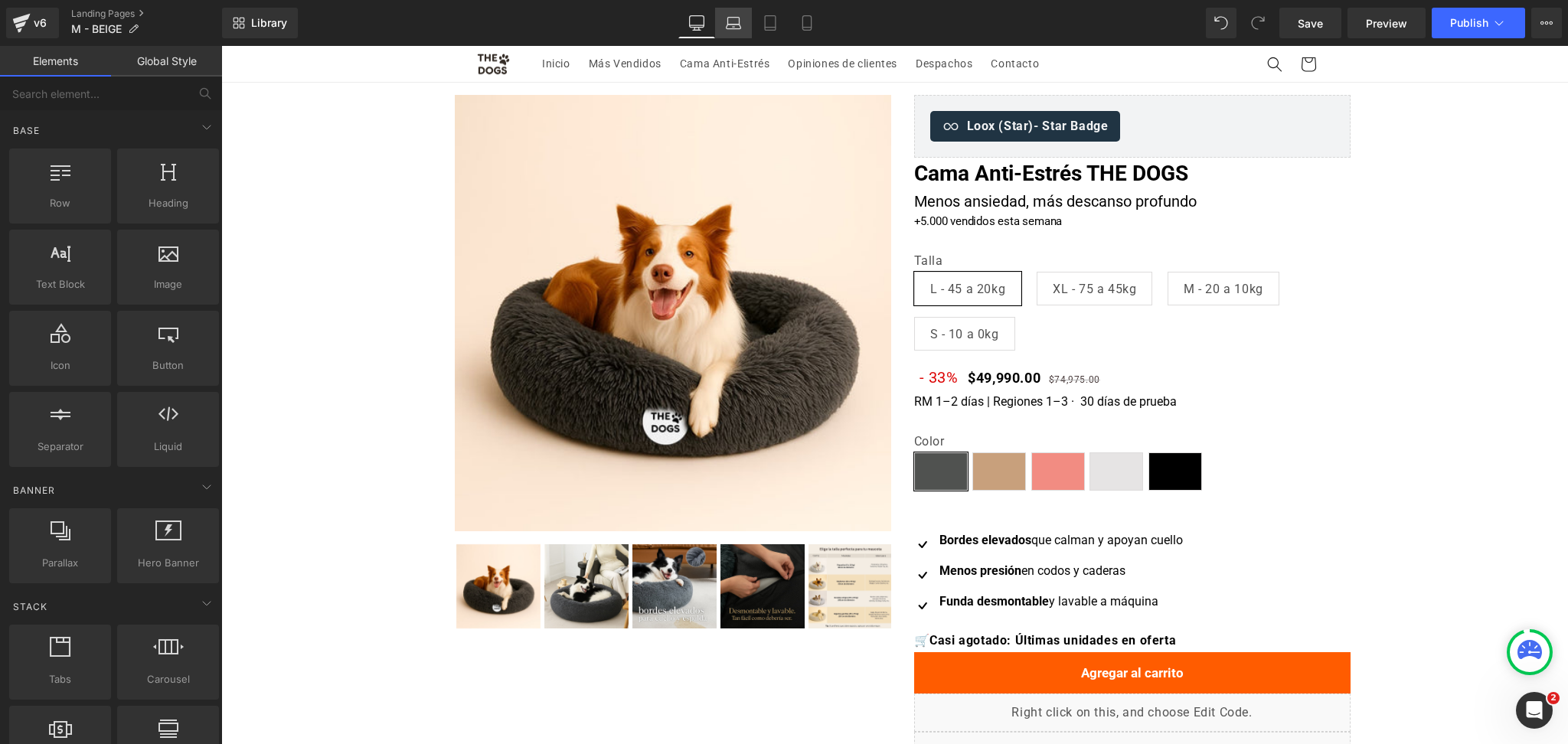
click at [731, 18] on icon at bounding box center [733, 22] width 15 height 15
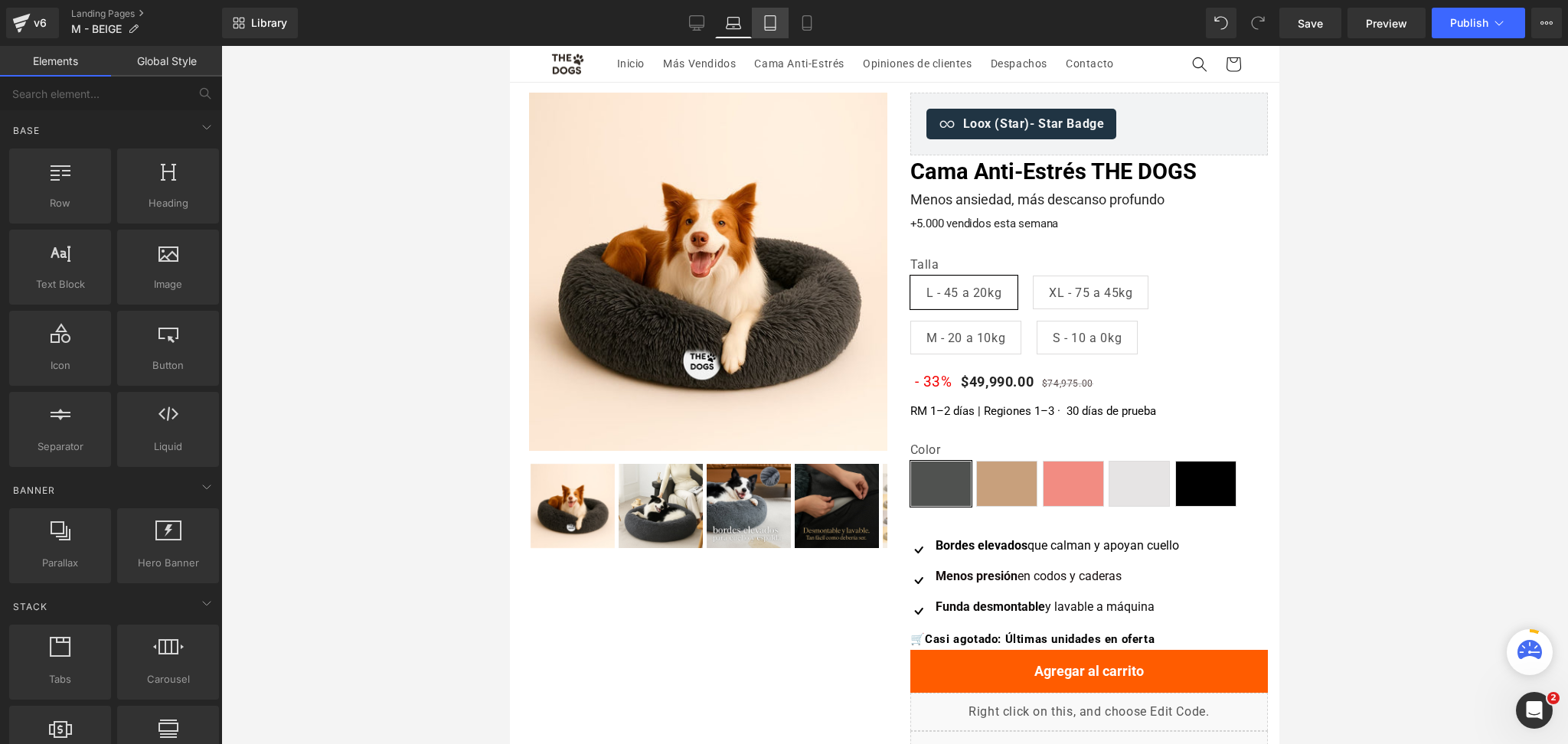
scroll to position [37, 0]
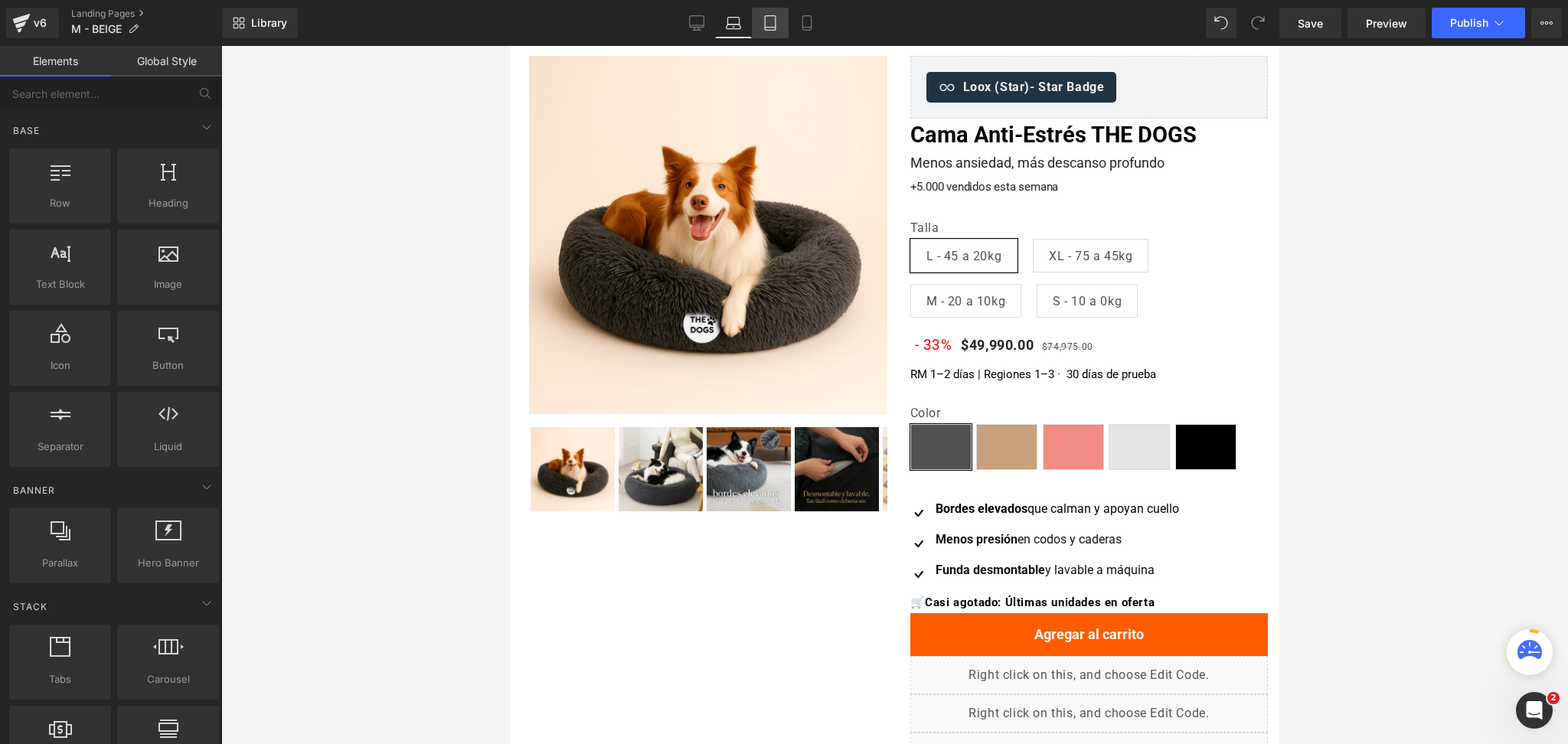
click at [773, 18] on icon at bounding box center [770, 22] width 15 height 15
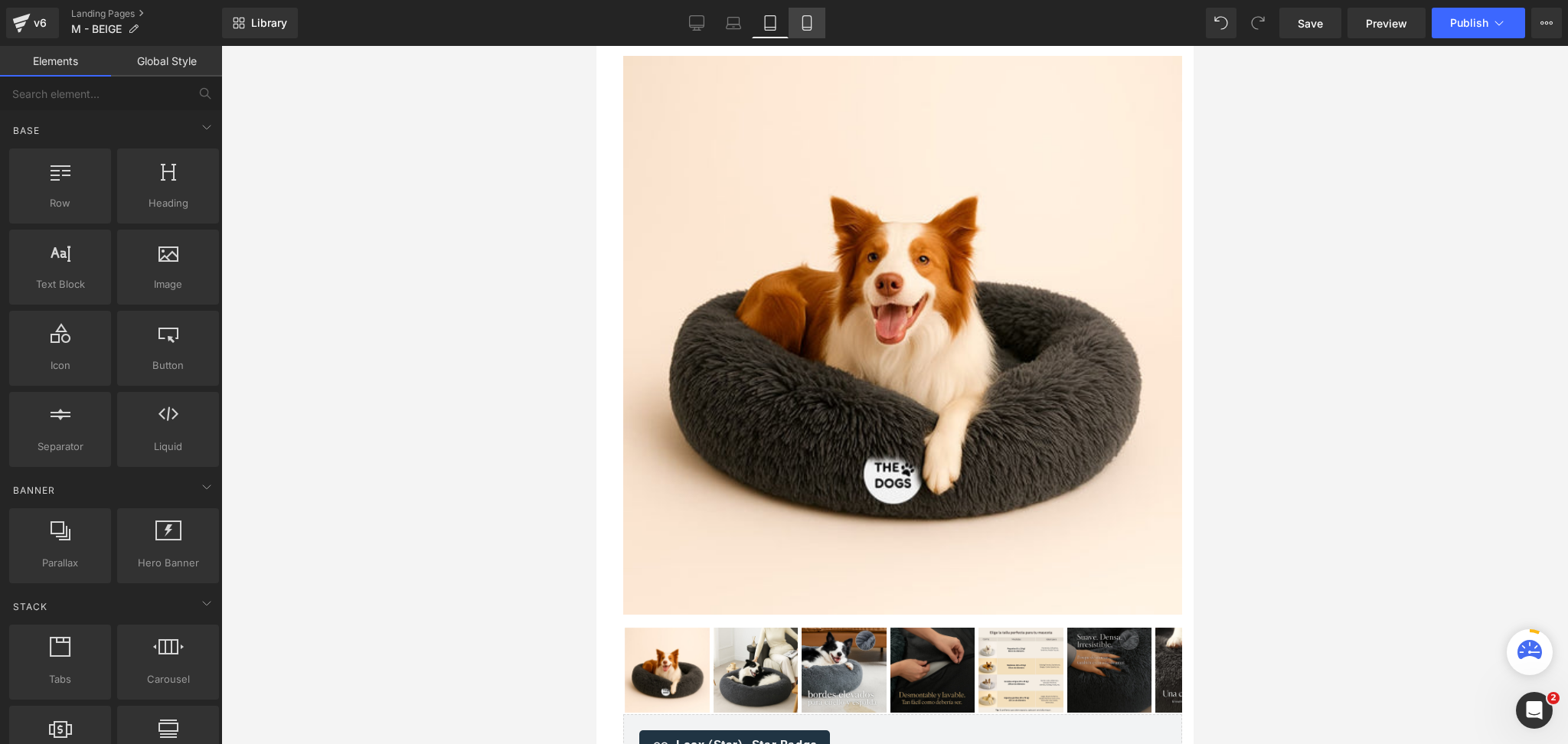
click at [807, 18] on icon at bounding box center [806, 22] width 15 height 15
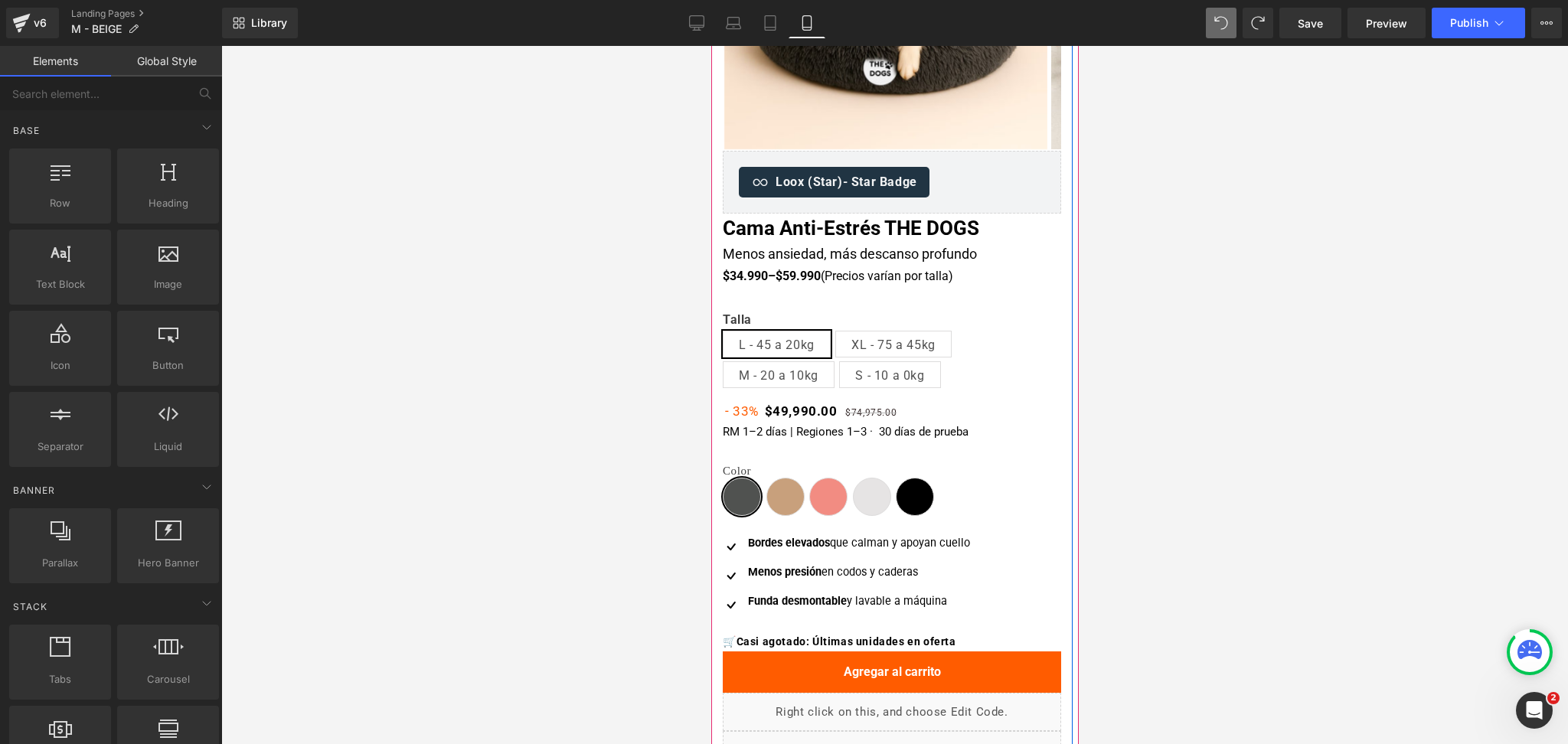
scroll to position [306, 0]
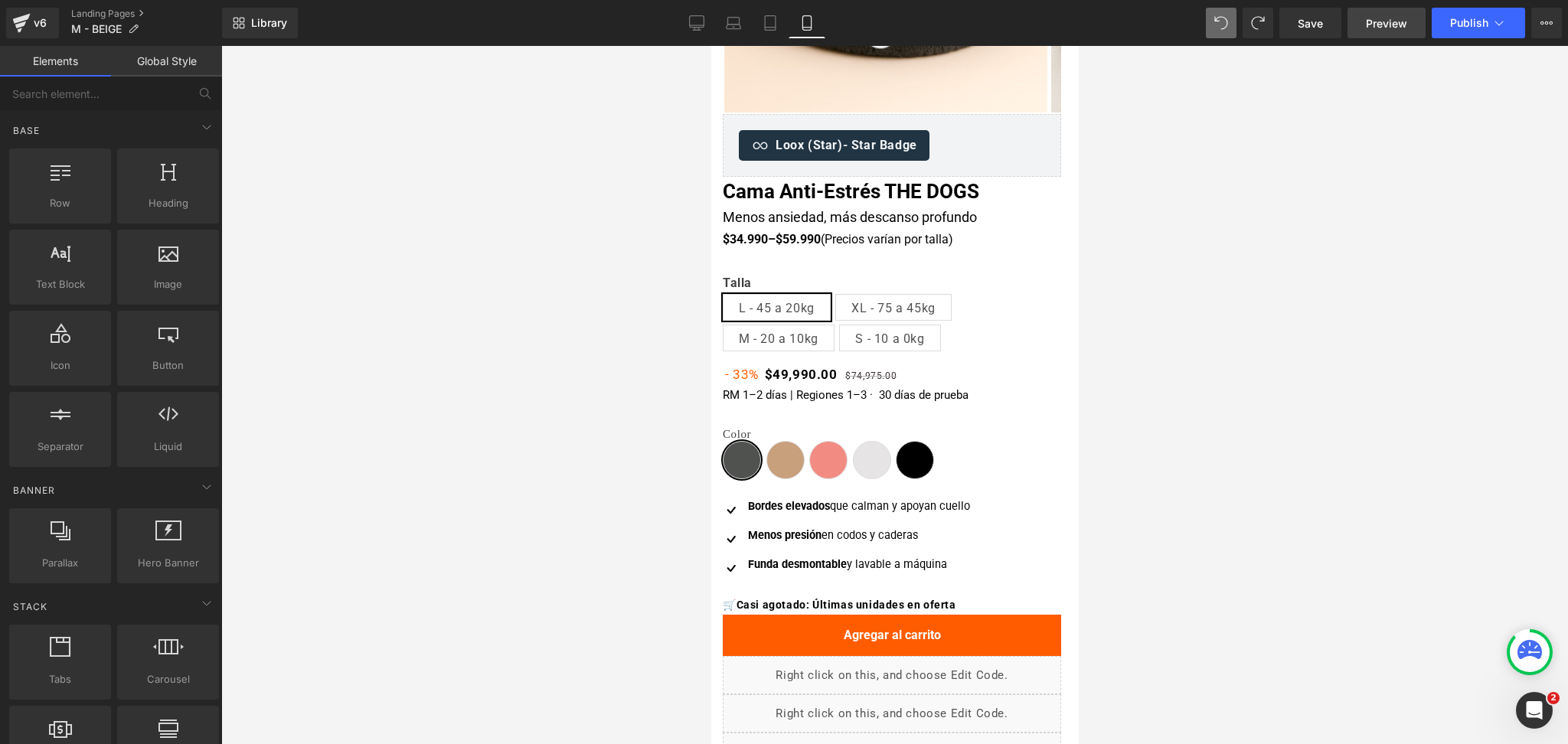
click at [1413, 22] on link "Preview" at bounding box center [1387, 23] width 78 height 30
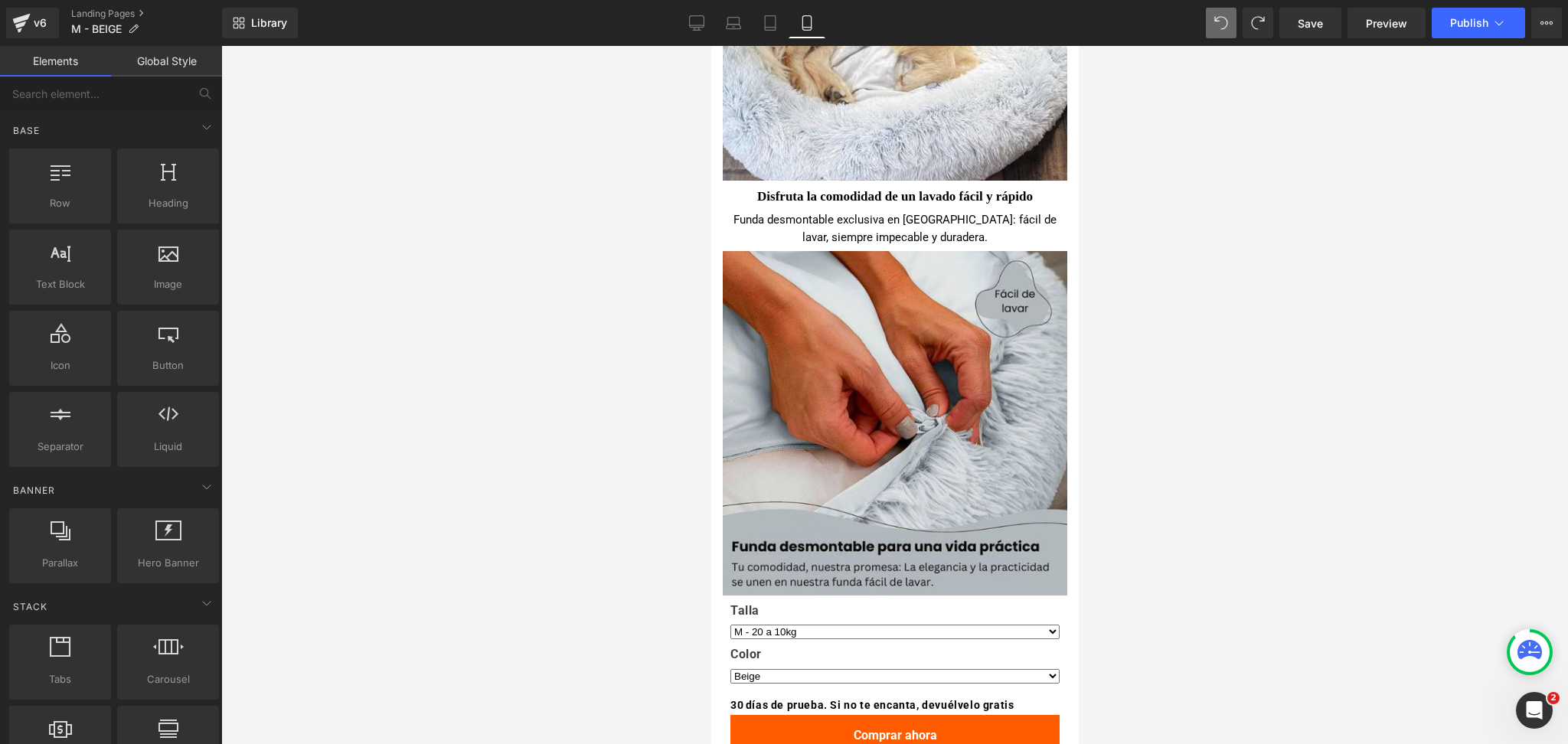
scroll to position [2246, 0]
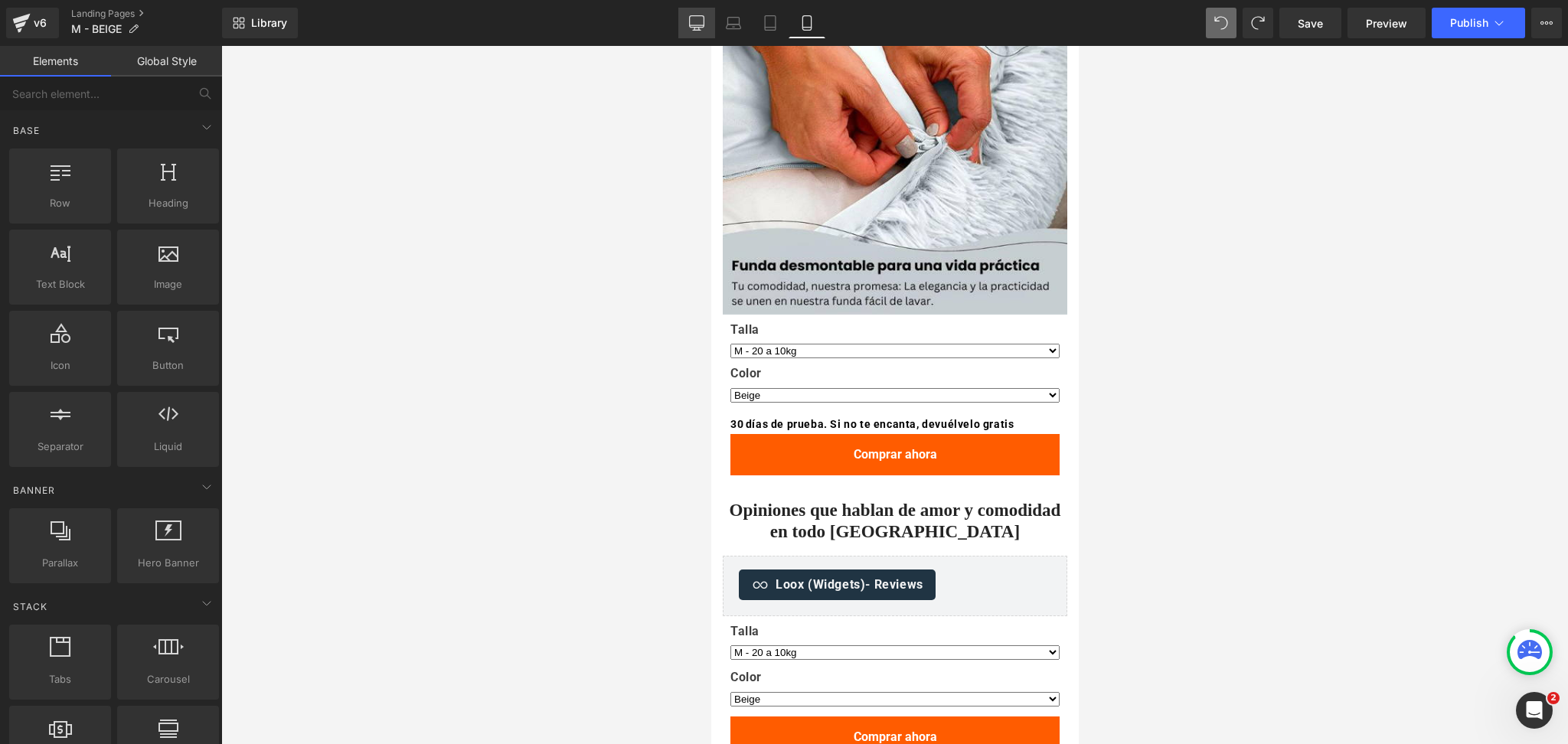
click at [691, 27] on icon at bounding box center [696, 22] width 15 height 15
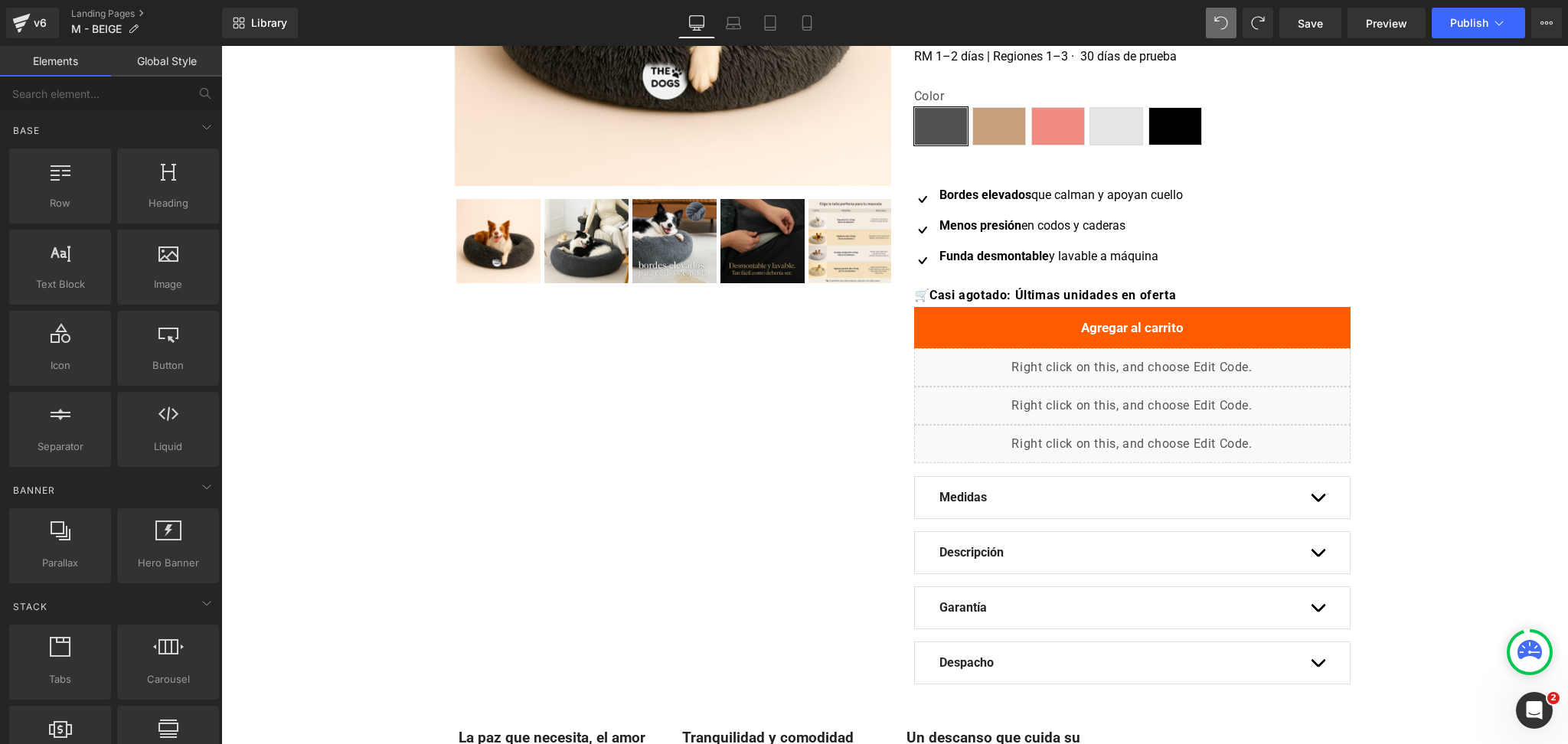
scroll to position [855, 0]
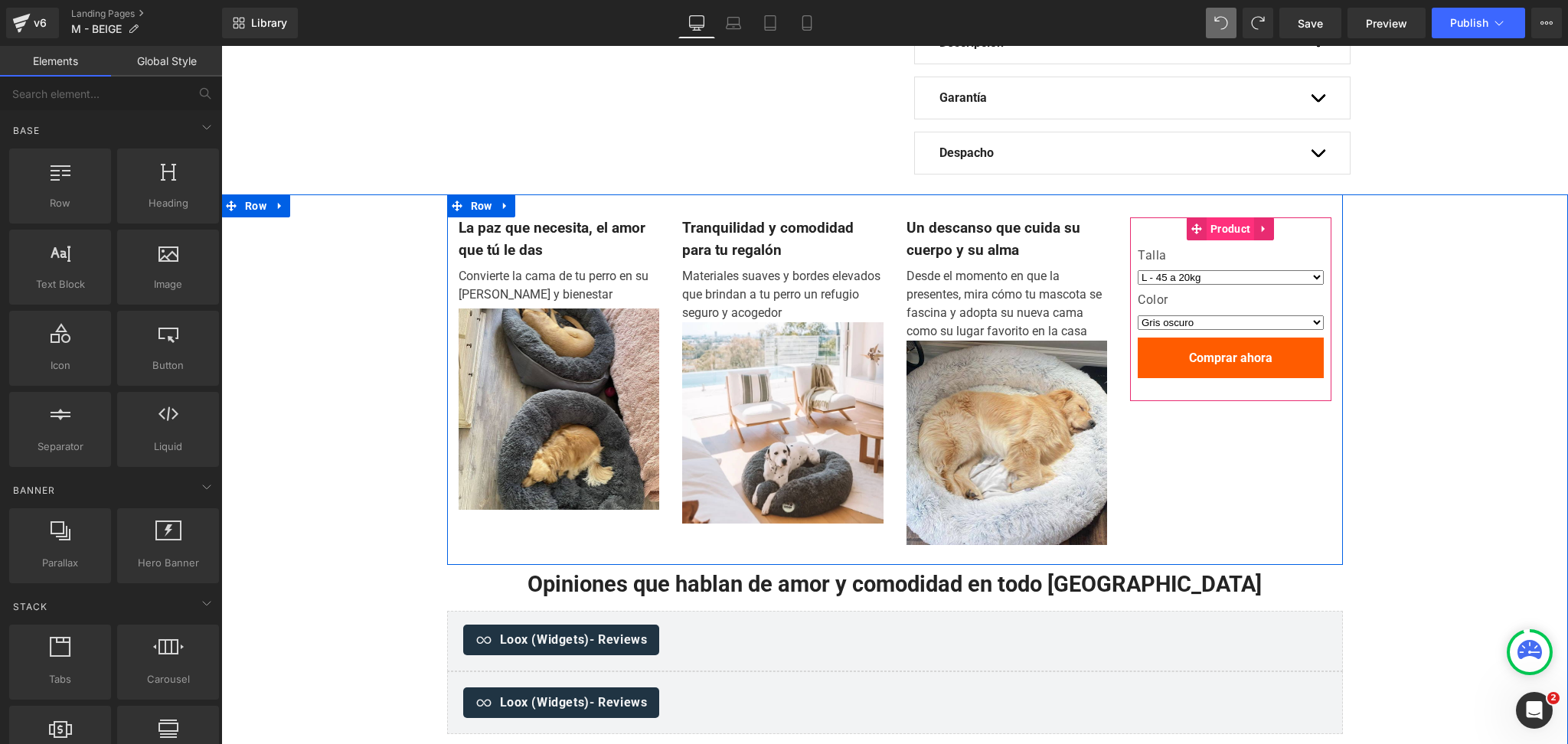
click at [1216, 228] on span "Product" at bounding box center [1230, 229] width 47 height 23
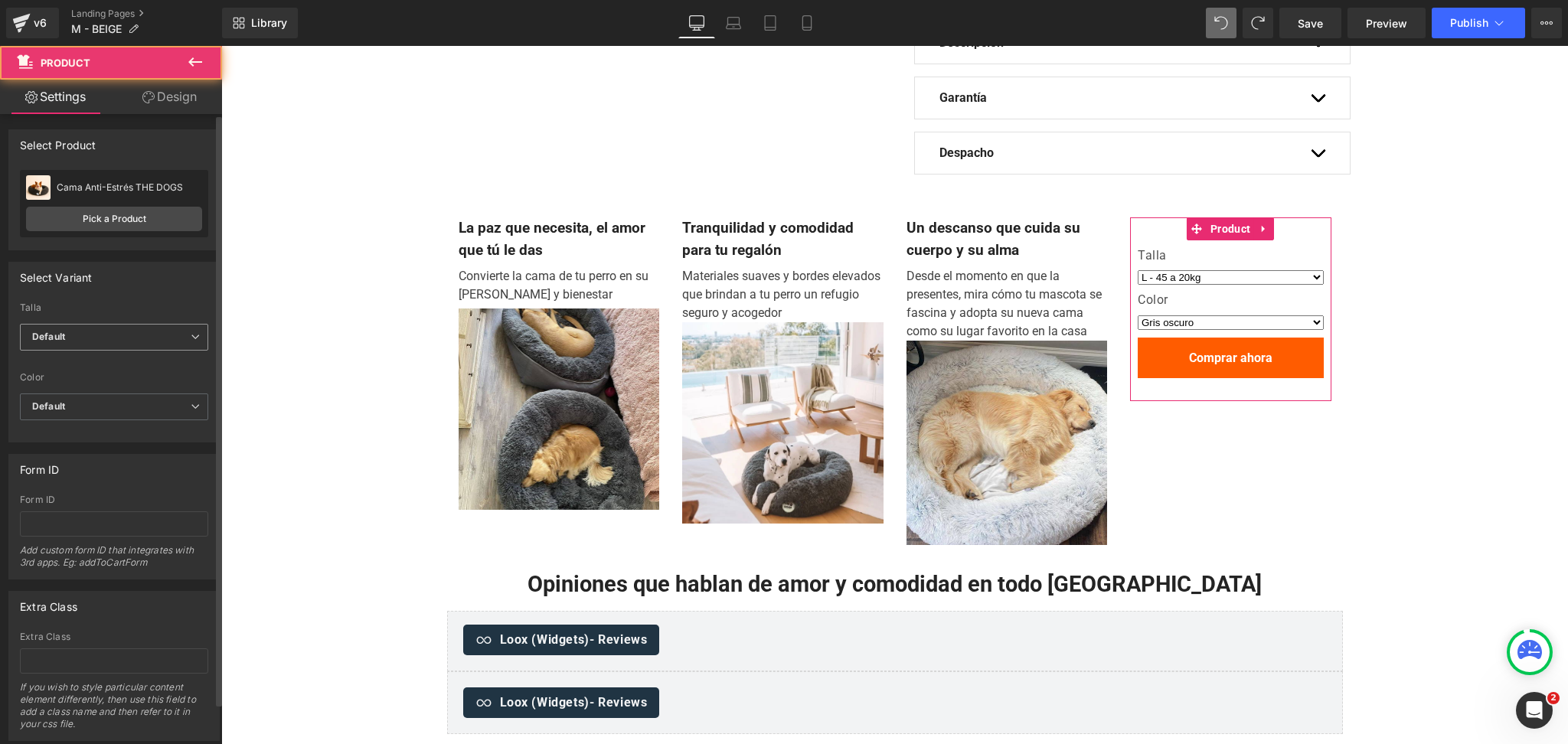
click at [99, 333] on span "Default" at bounding box center [114, 337] width 189 height 27
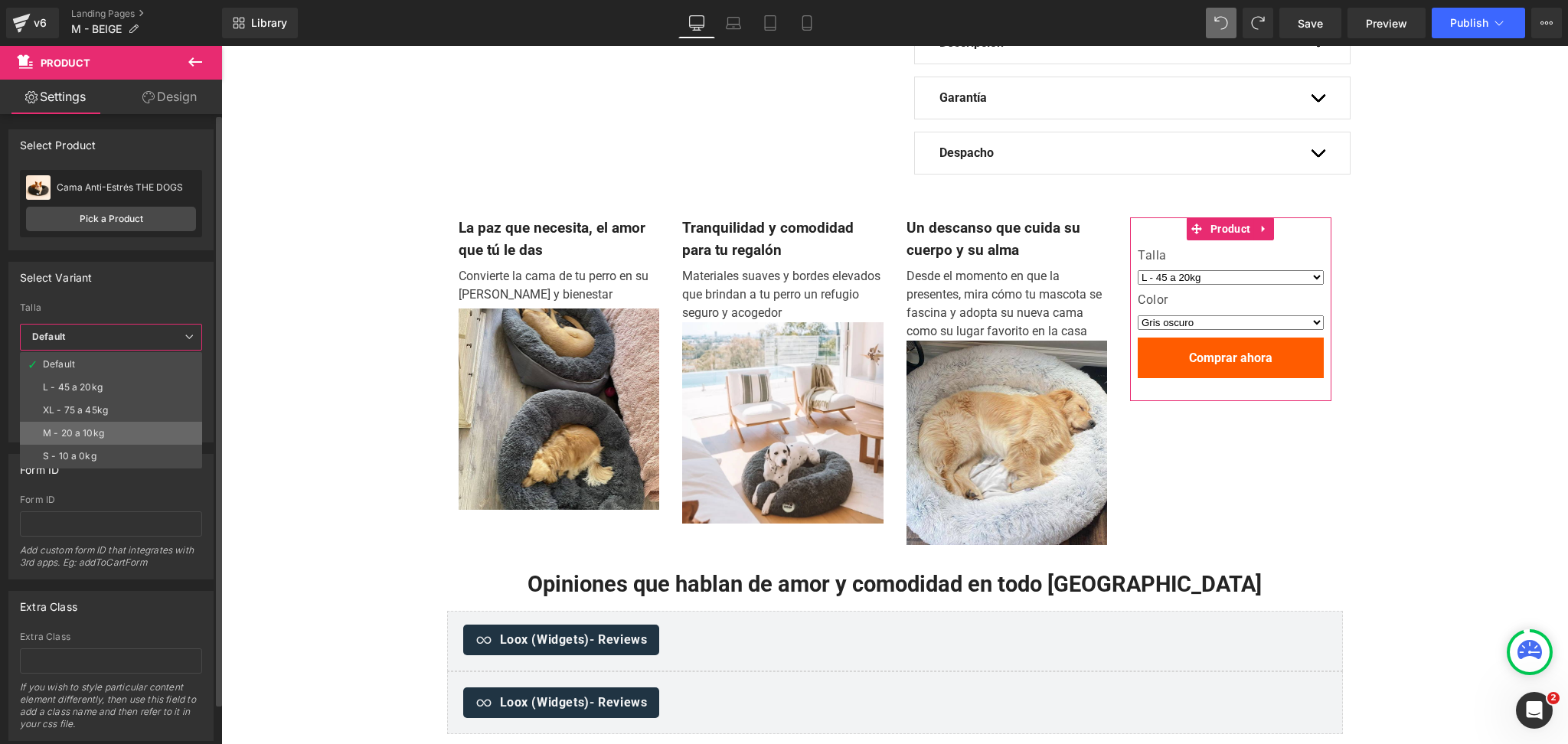
click at [105, 433] on li "M - 20 a 10kg" at bounding box center [111, 433] width 182 height 23
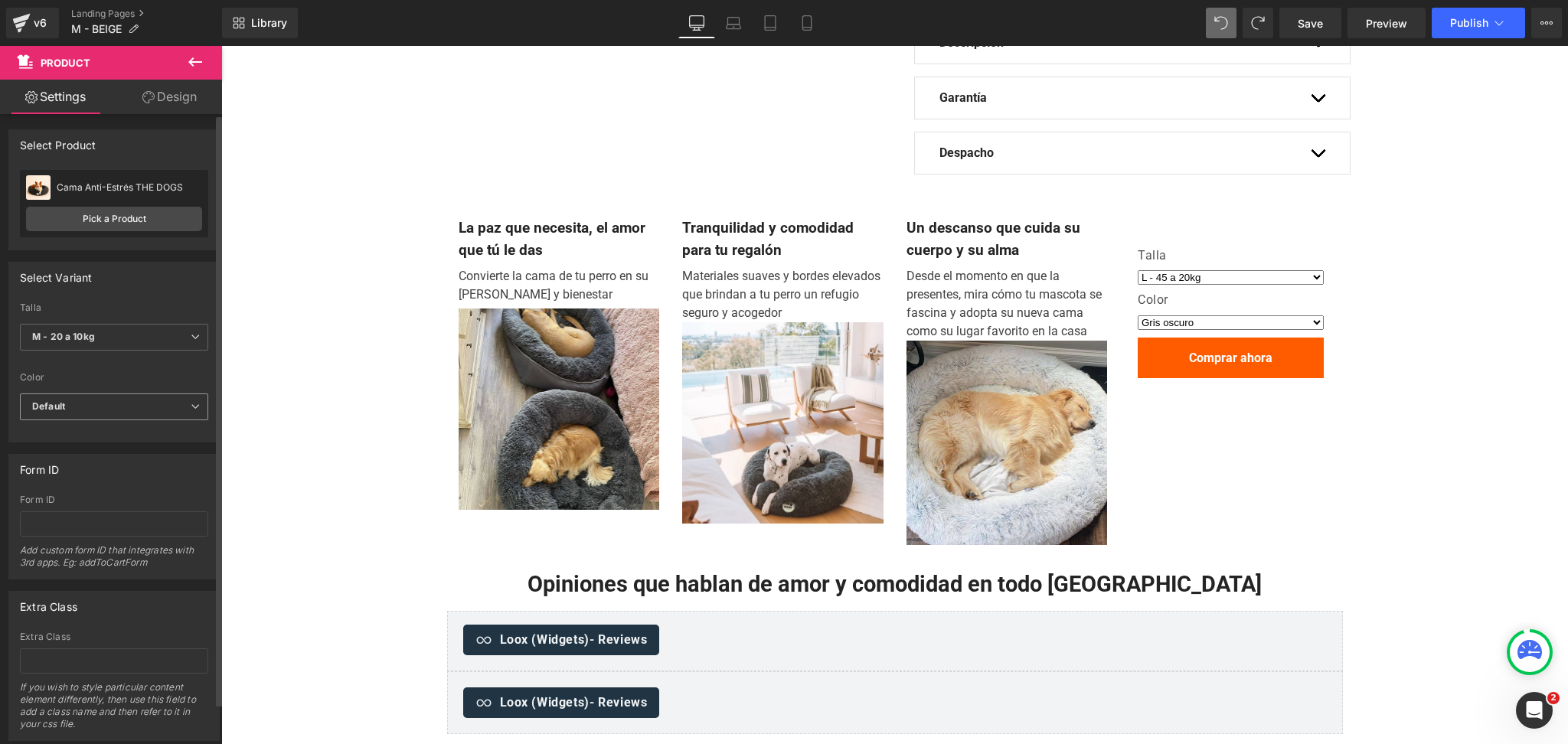
click at [92, 420] on div "Default Default Gris oscuro Beige Rosado suave Gris claro Negro" at bounding box center [114, 410] width 189 height 34
click at [105, 407] on span "Default" at bounding box center [114, 407] width 189 height 27
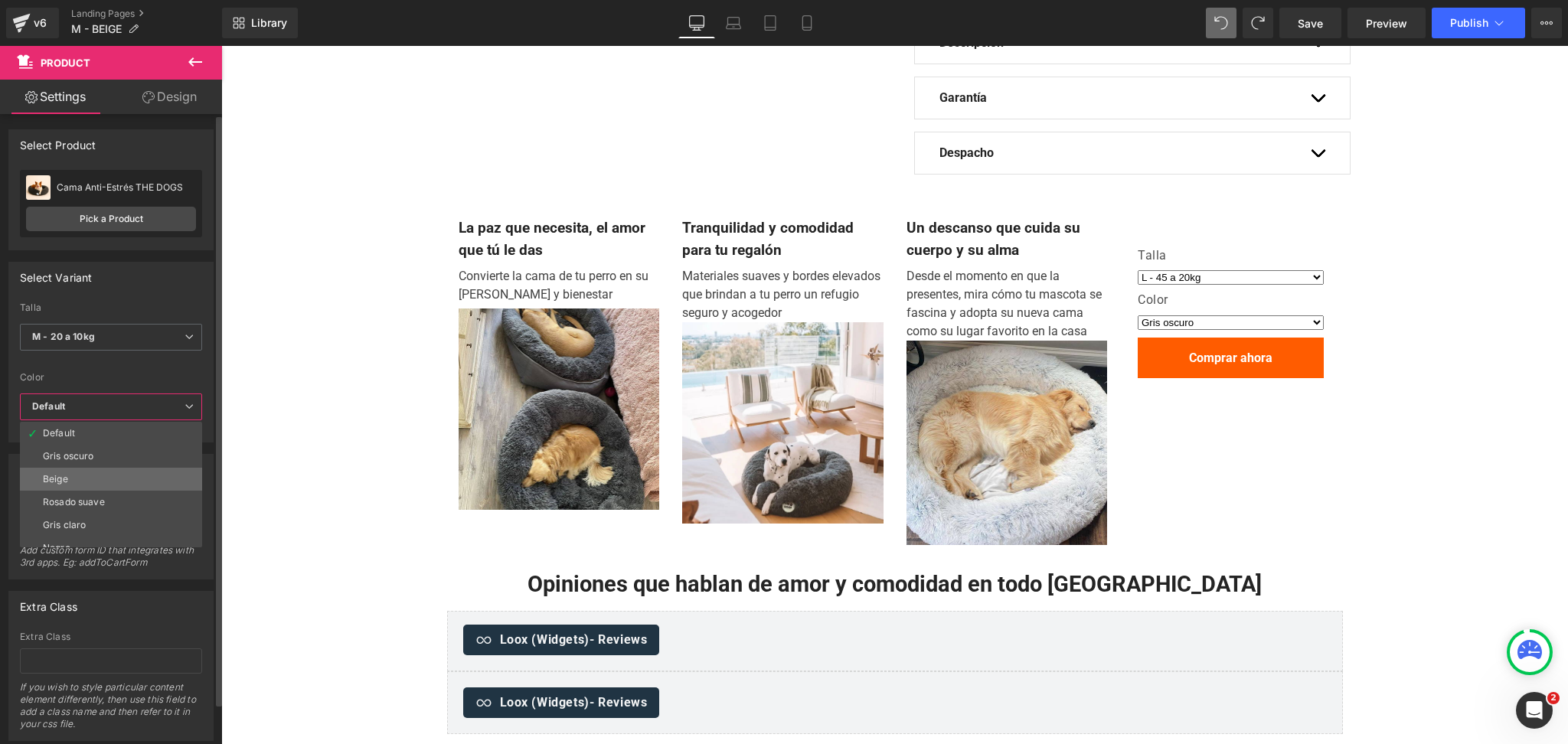
click at [111, 471] on li "Beige" at bounding box center [114, 479] width 189 height 23
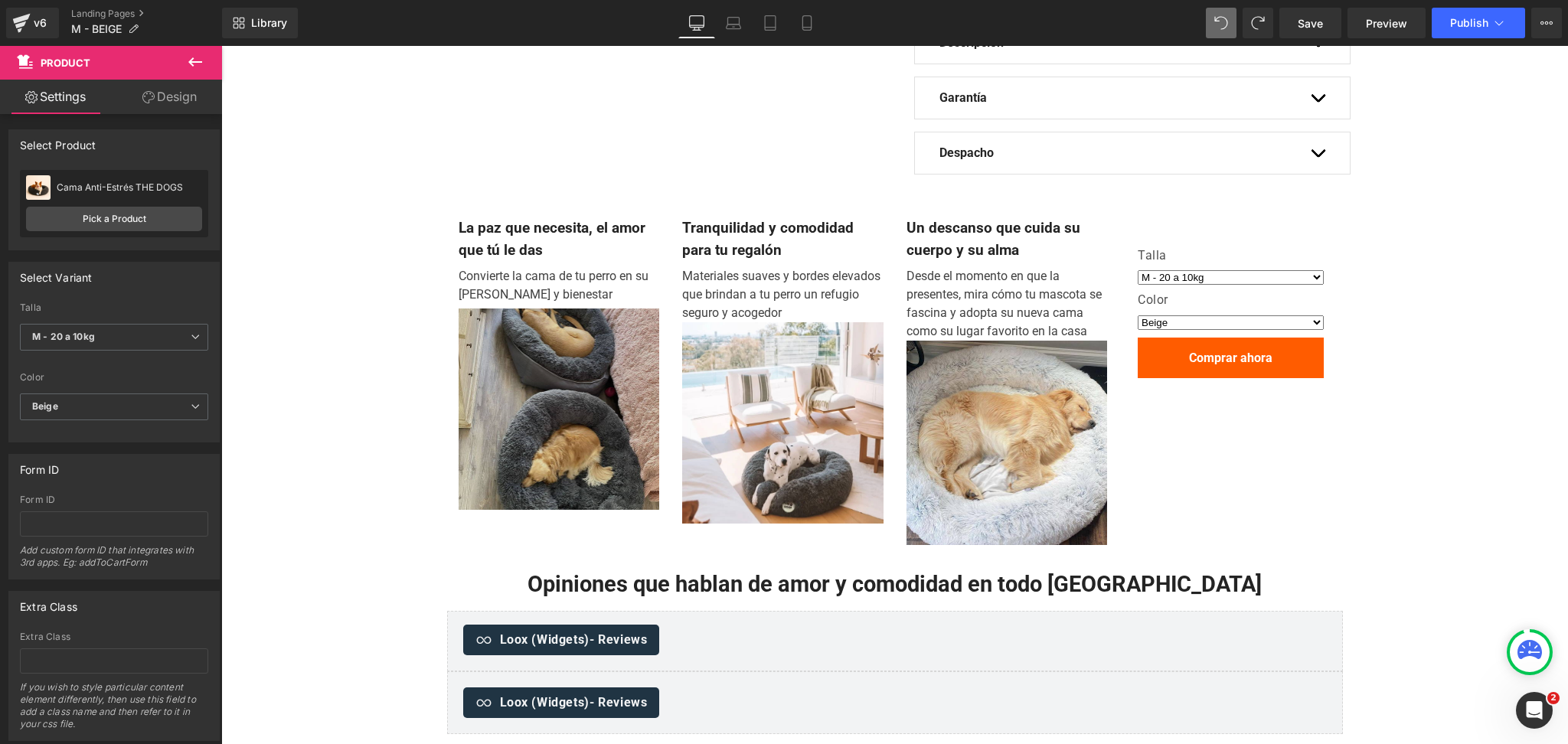
select select "M - 20 a 10kg"
select select "Beige"
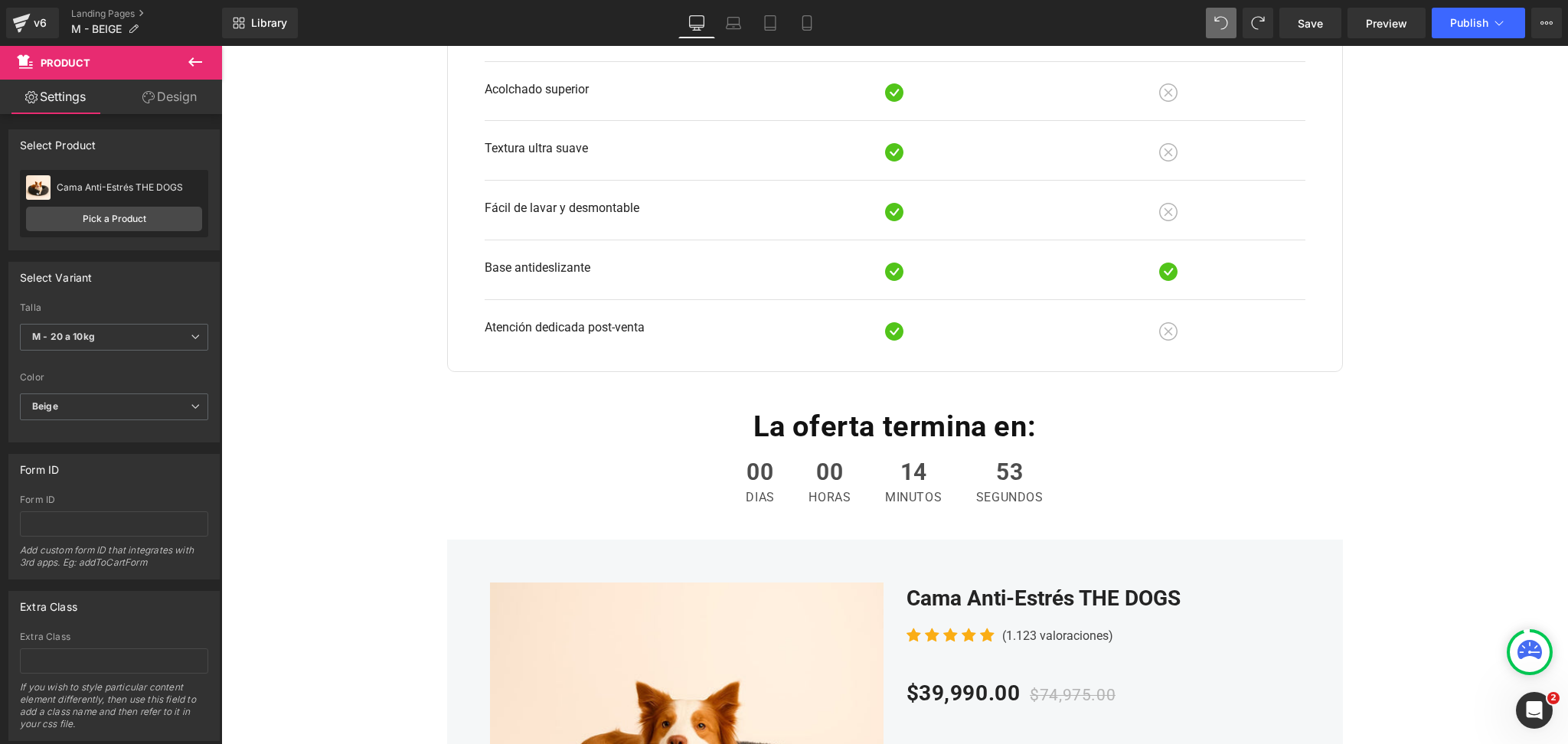
scroll to position [2591, 0]
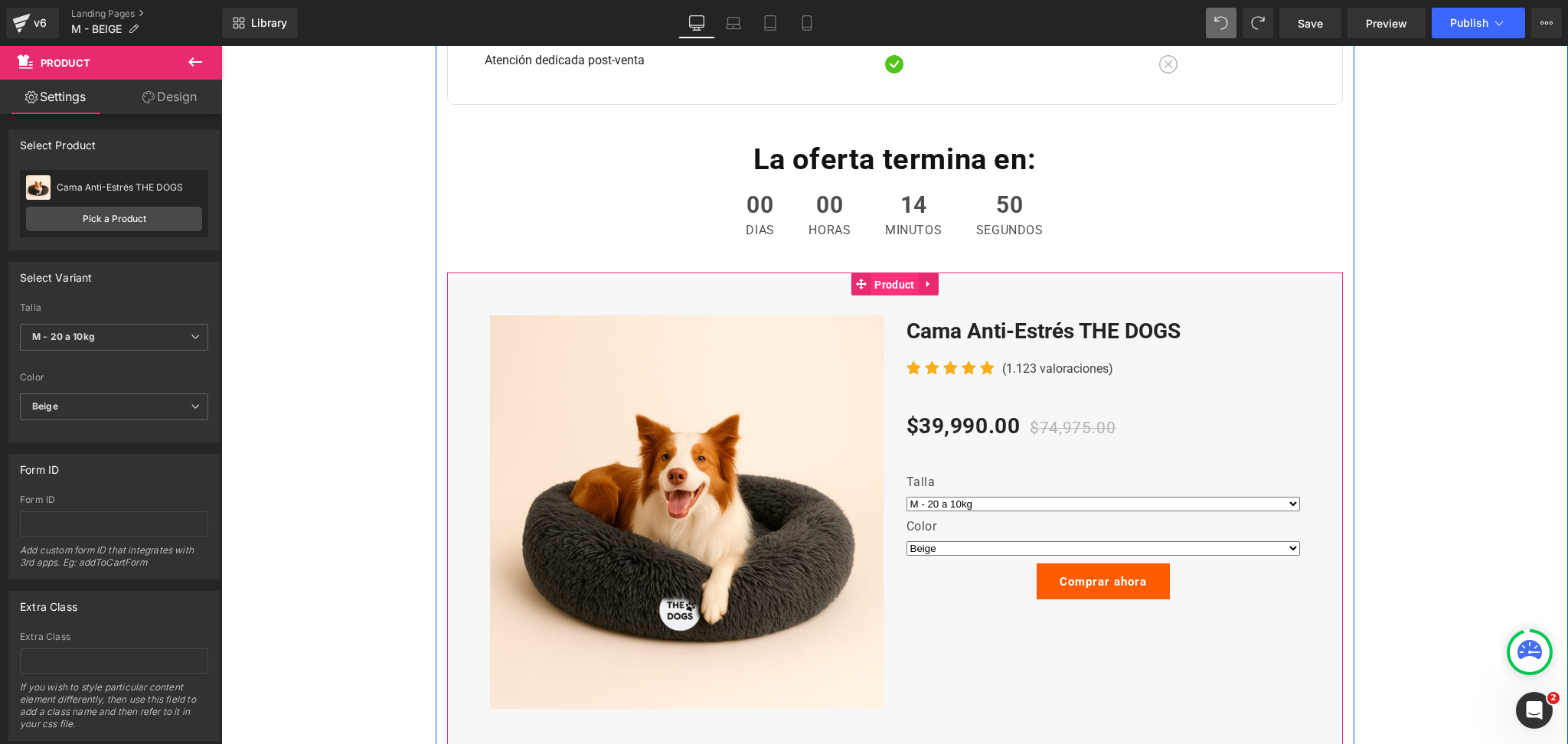
click at [883, 282] on span "Product" at bounding box center [893, 284] width 47 height 23
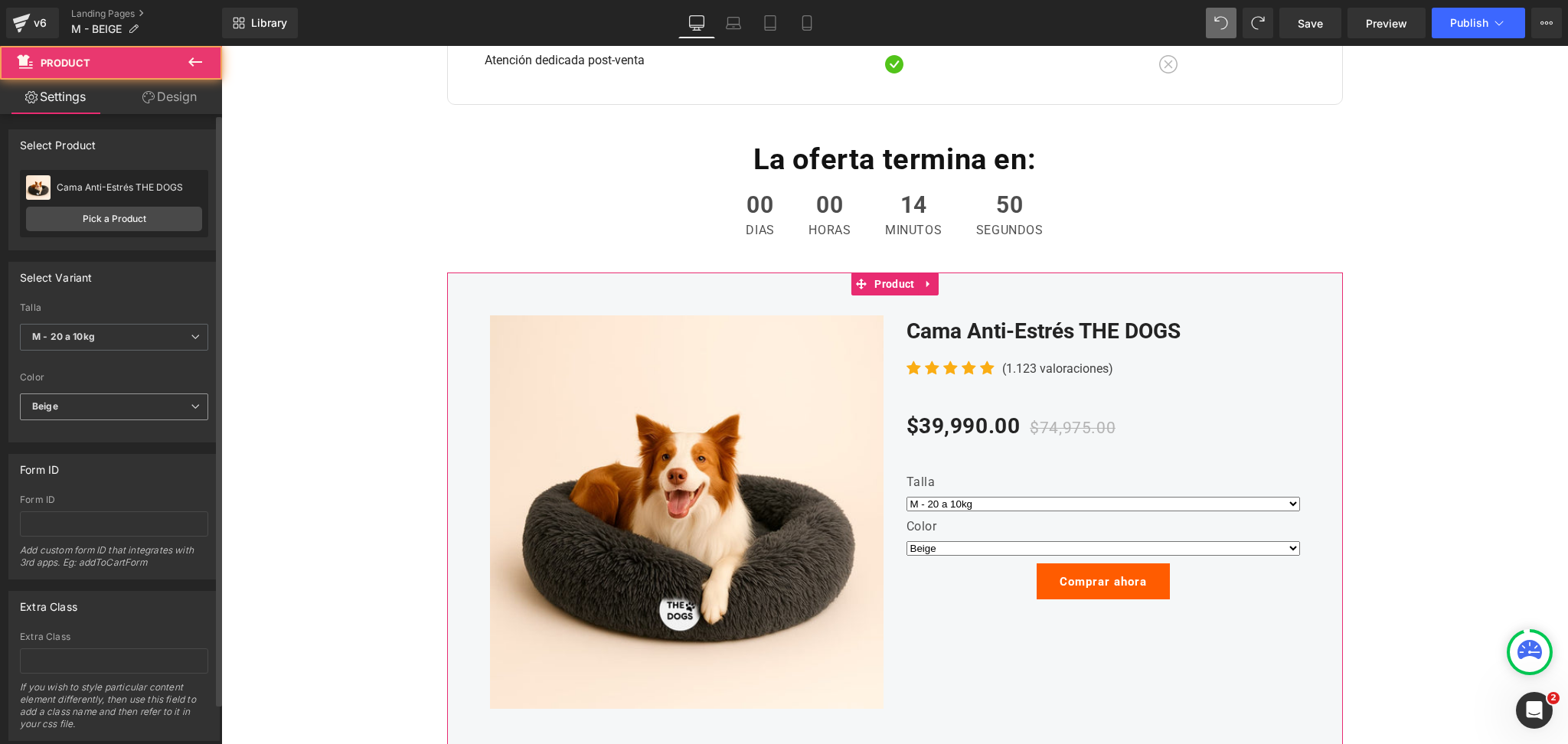
click at [147, 427] on div "Beige Default Gris oscuro Beige Rosado suave Gris claro Negro" at bounding box center [114, 410] width 189 height 34
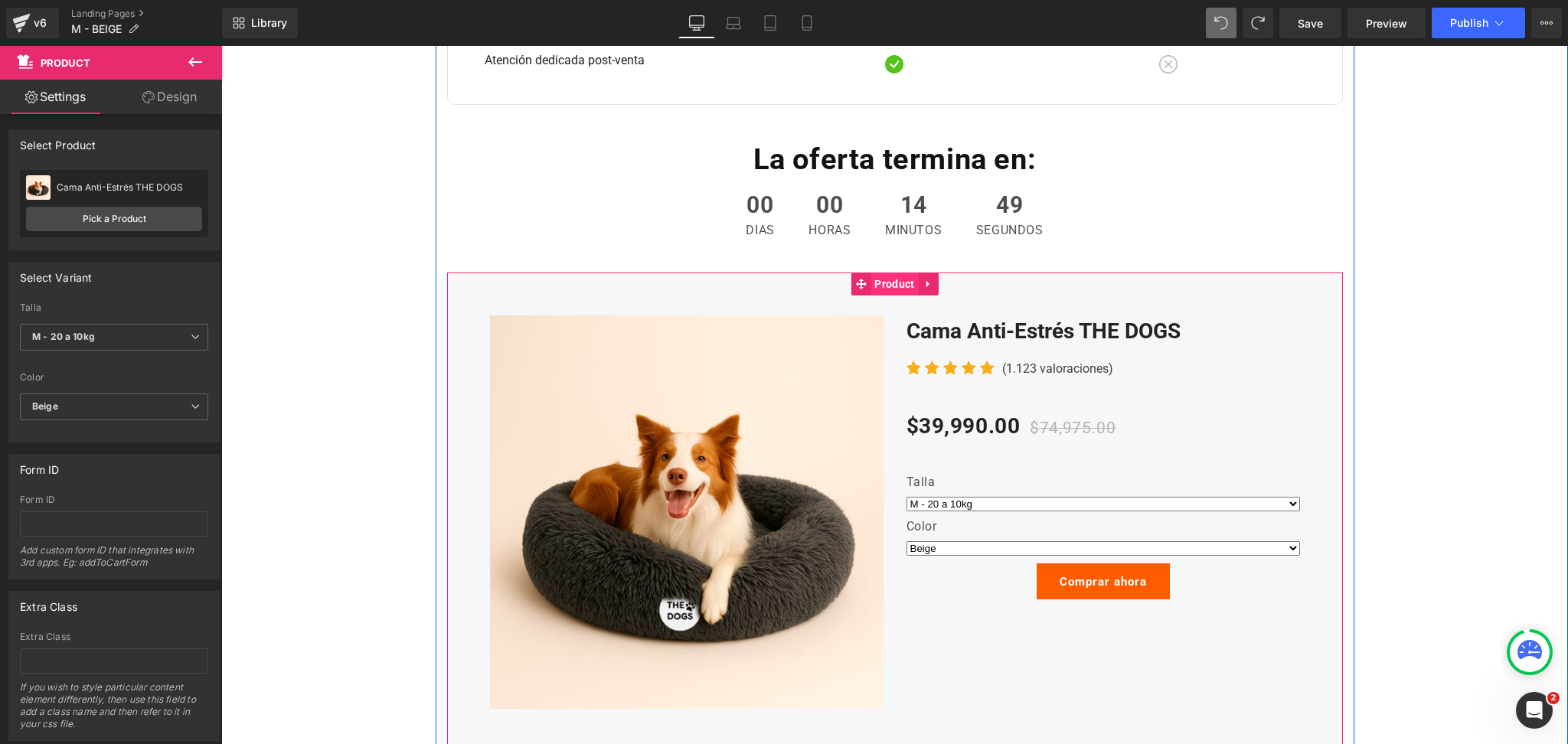
click at [885, 288] on span "Product" at bounding box center [893, 284] width 47 height 23
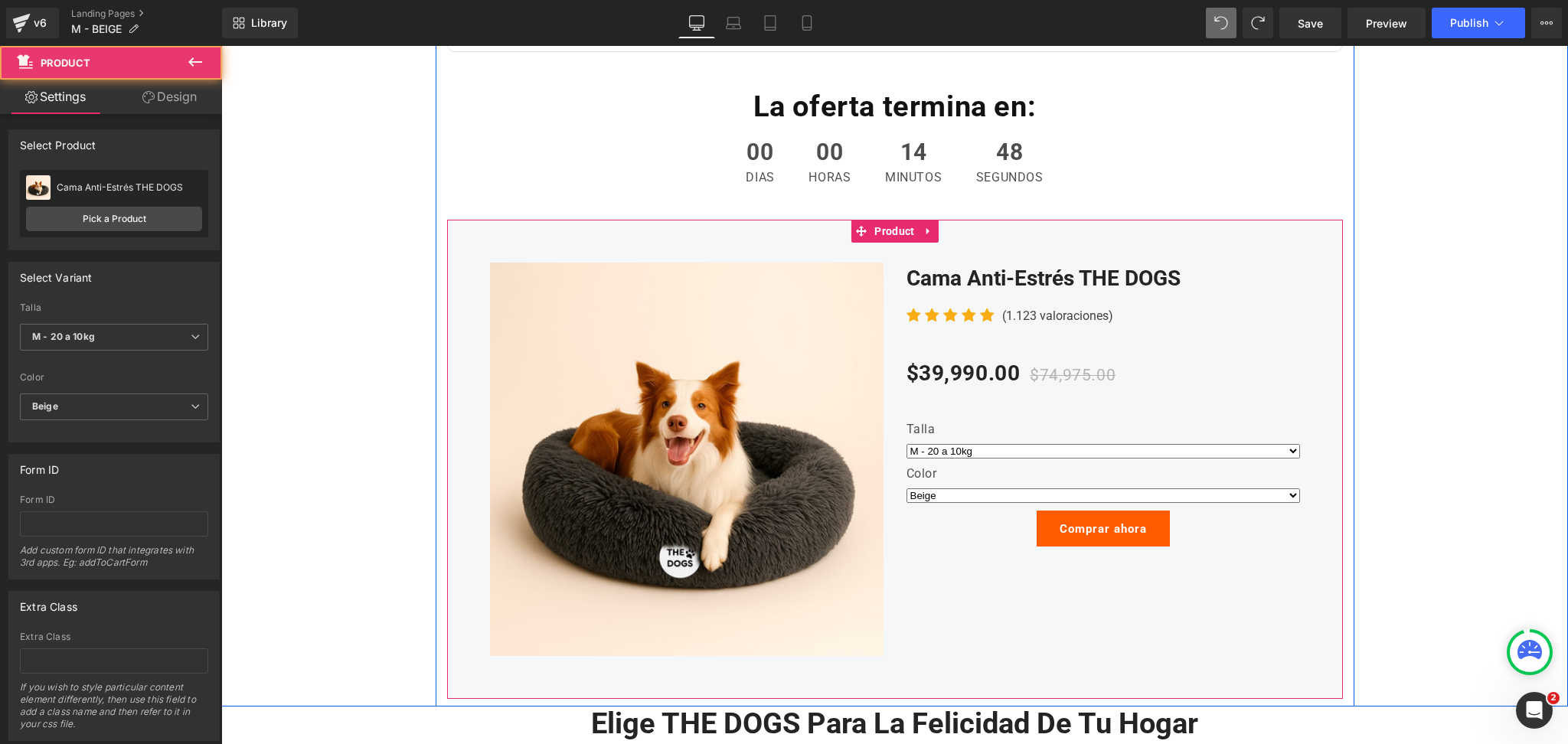
scroll to position [2692, 0]
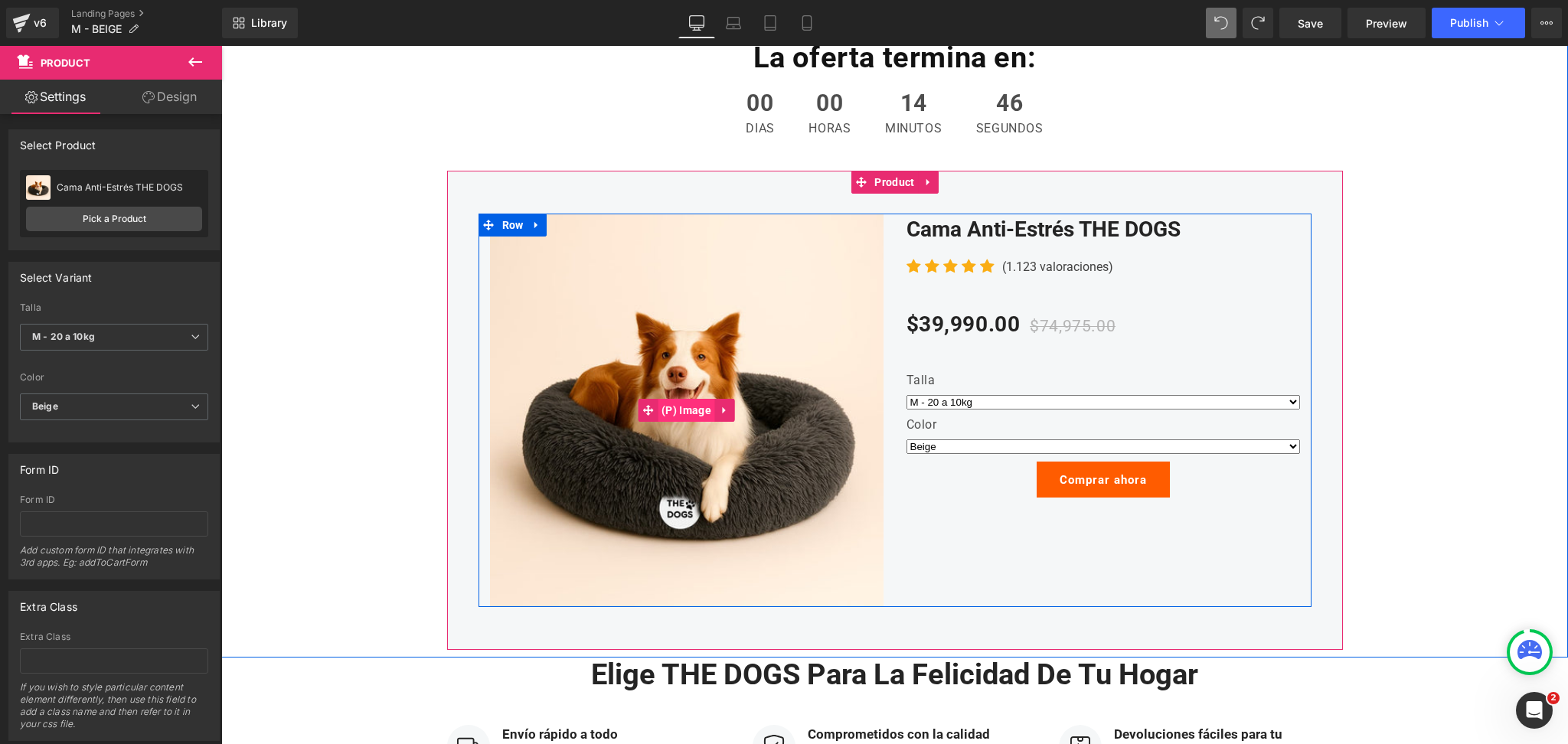
click at [680, 408] on span "(P) Image" at bounding box center [686, 410] width 58 height 23
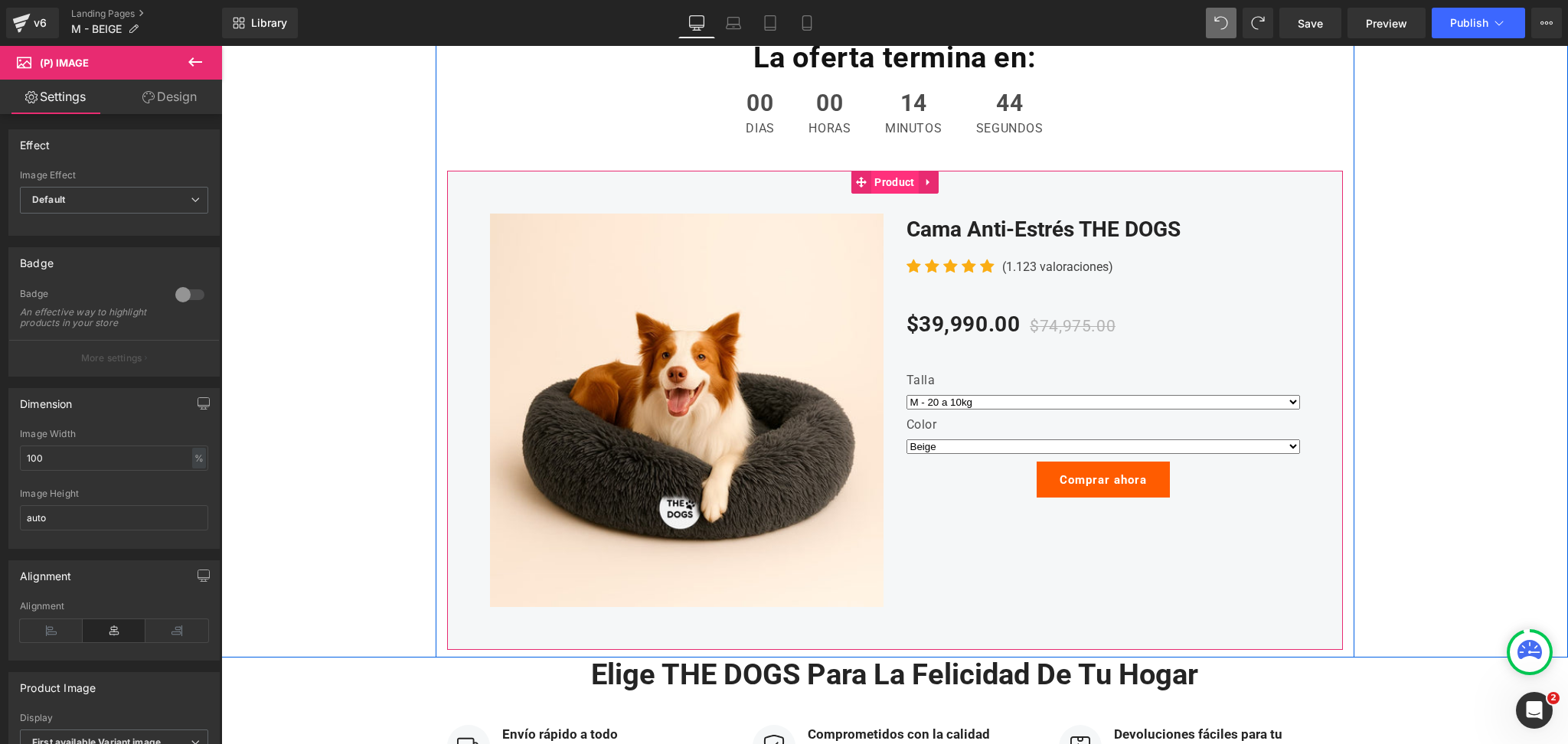
click at [898, 182] on span "Product" at bounding box center [893, 182] width 47 height 23
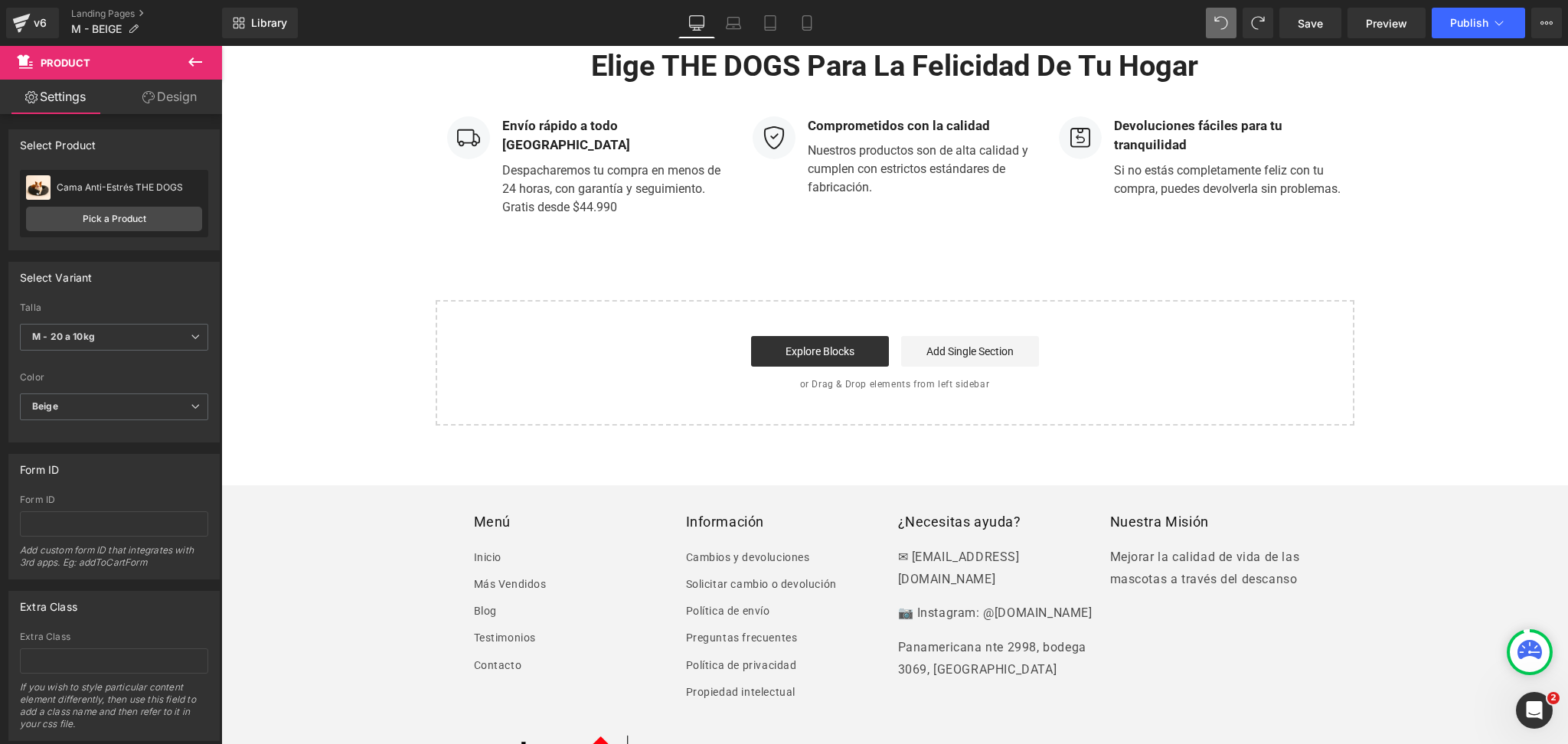
scroll to position [3305, 0]
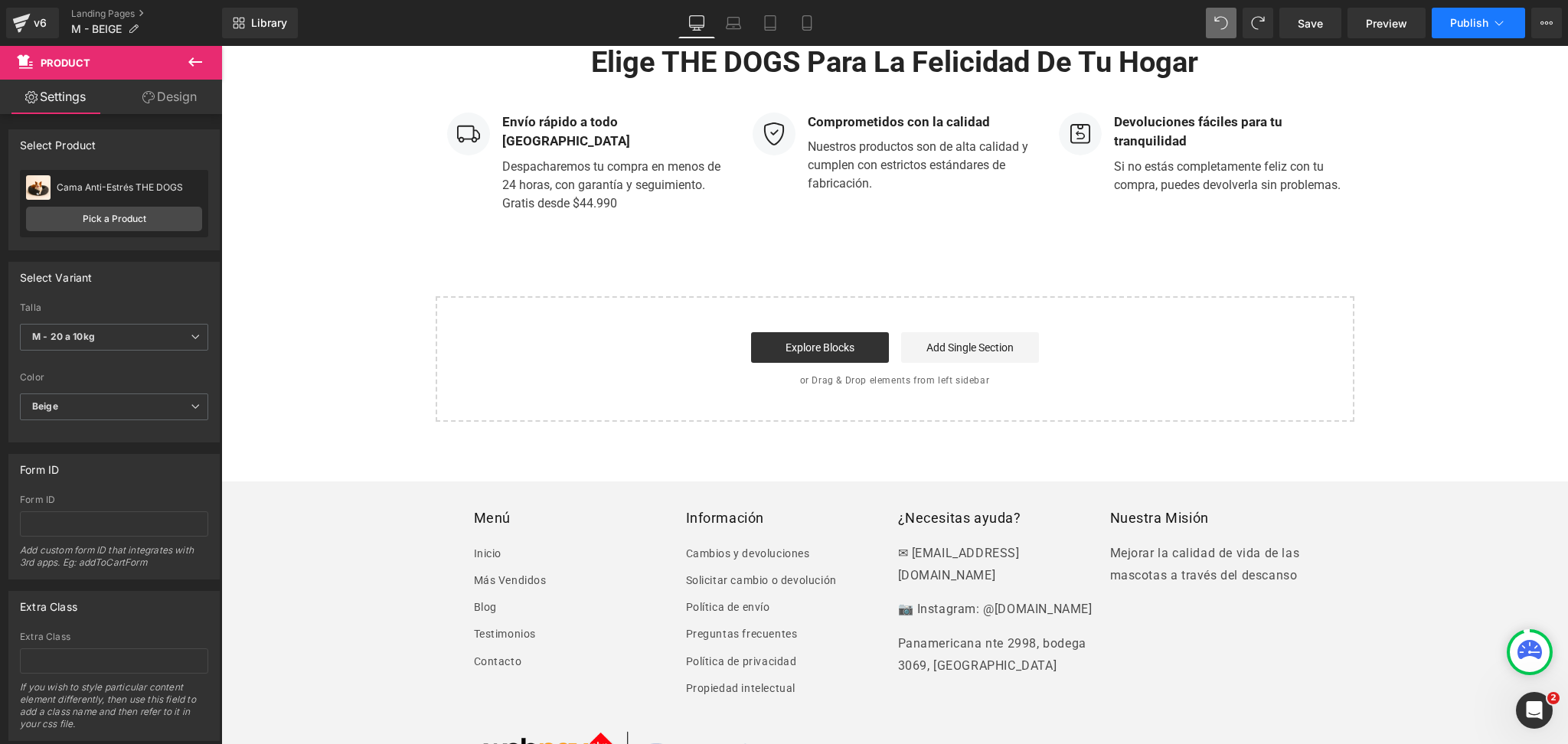
click at [1482, 32] on button "Publish" at bounding box center [1478, 23] width 94 height 30
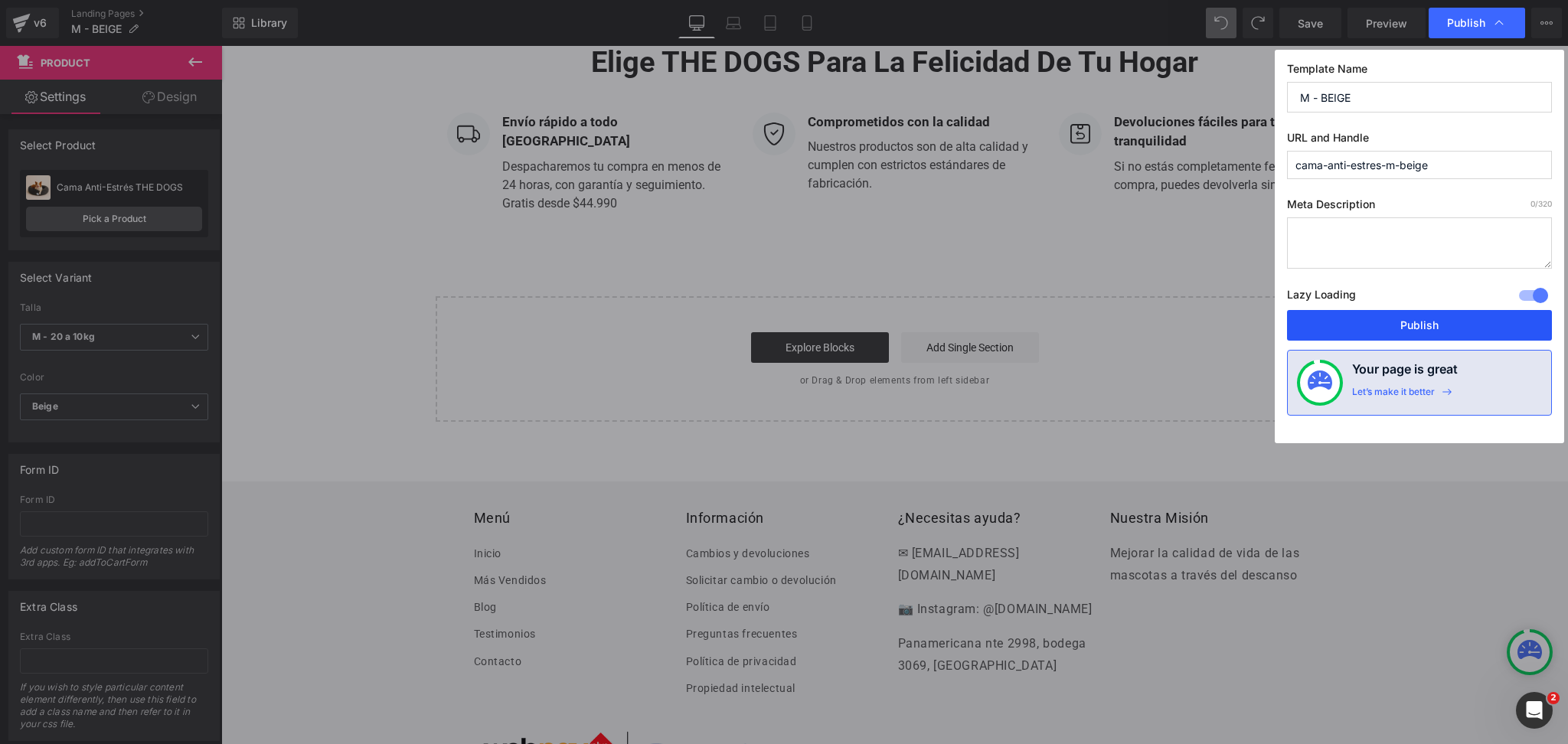
click at [1383, 324] on button "Publish" at bounding box center [1419, 325] width 265 height 30
